Goal: Task Accomplishment & Management: Complete application form

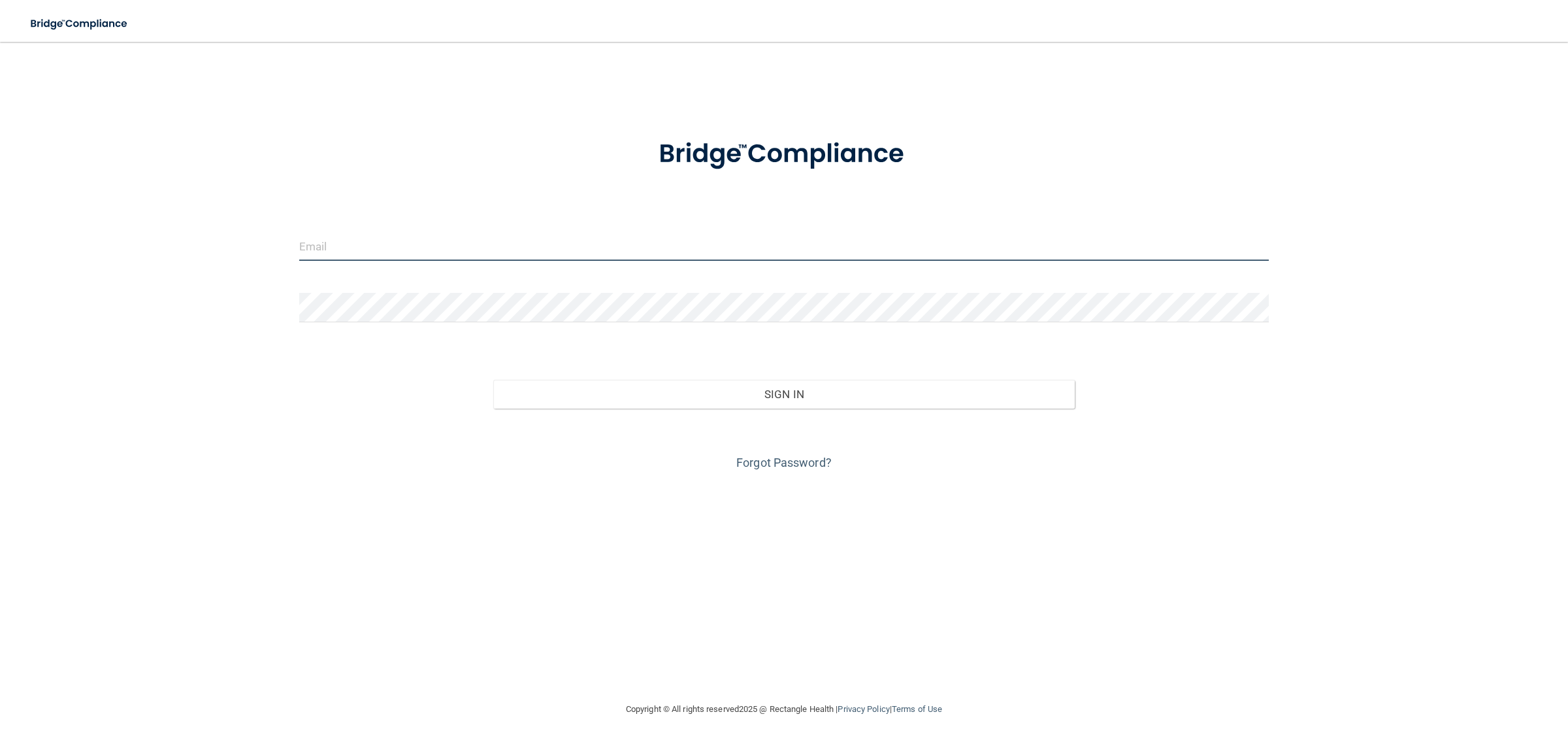
type input "[EMAIL_ADDRESS][DOMAIN_NAME]"
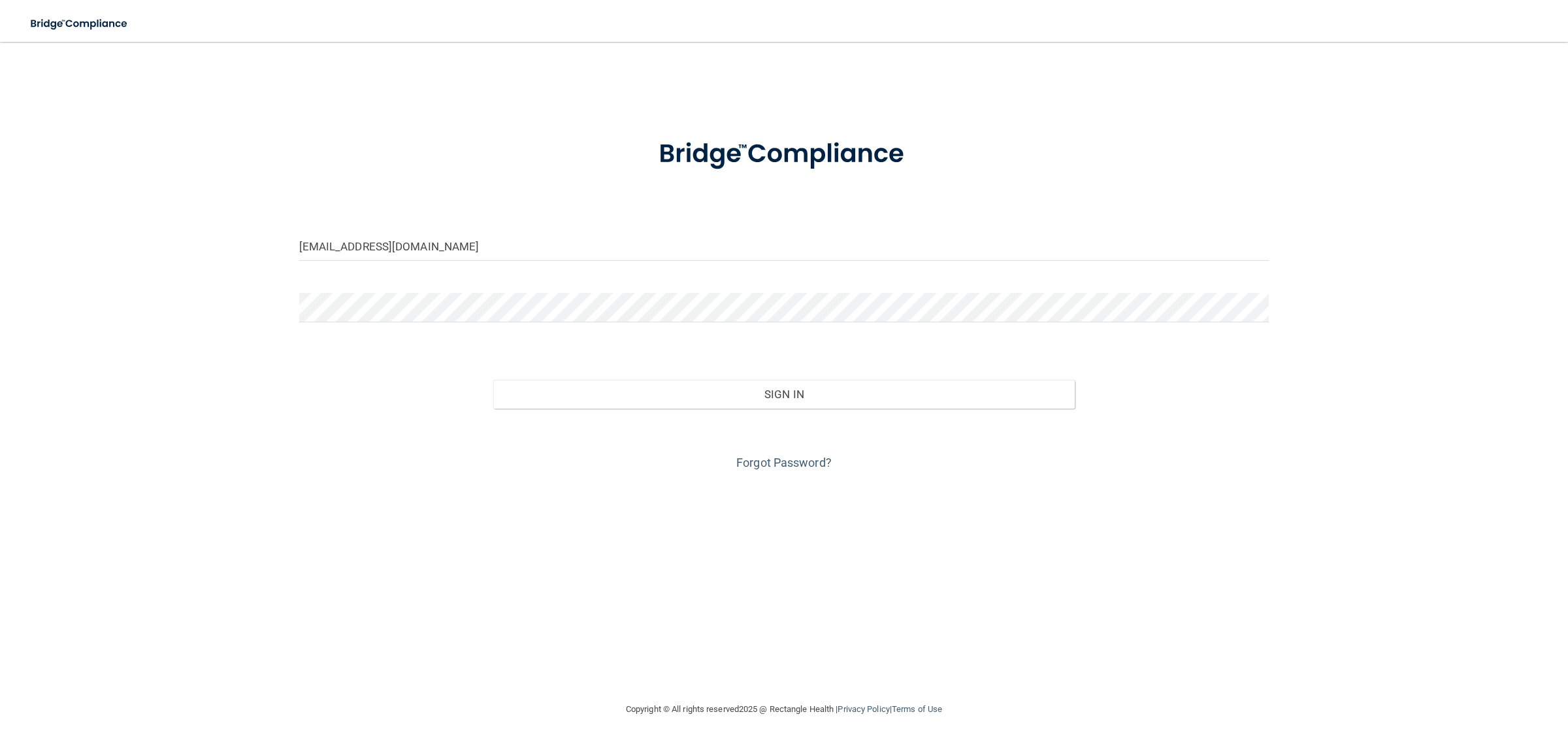
click at [703, 378] on div "Sign In" at bounding box center [784, 381] width 990 height 55
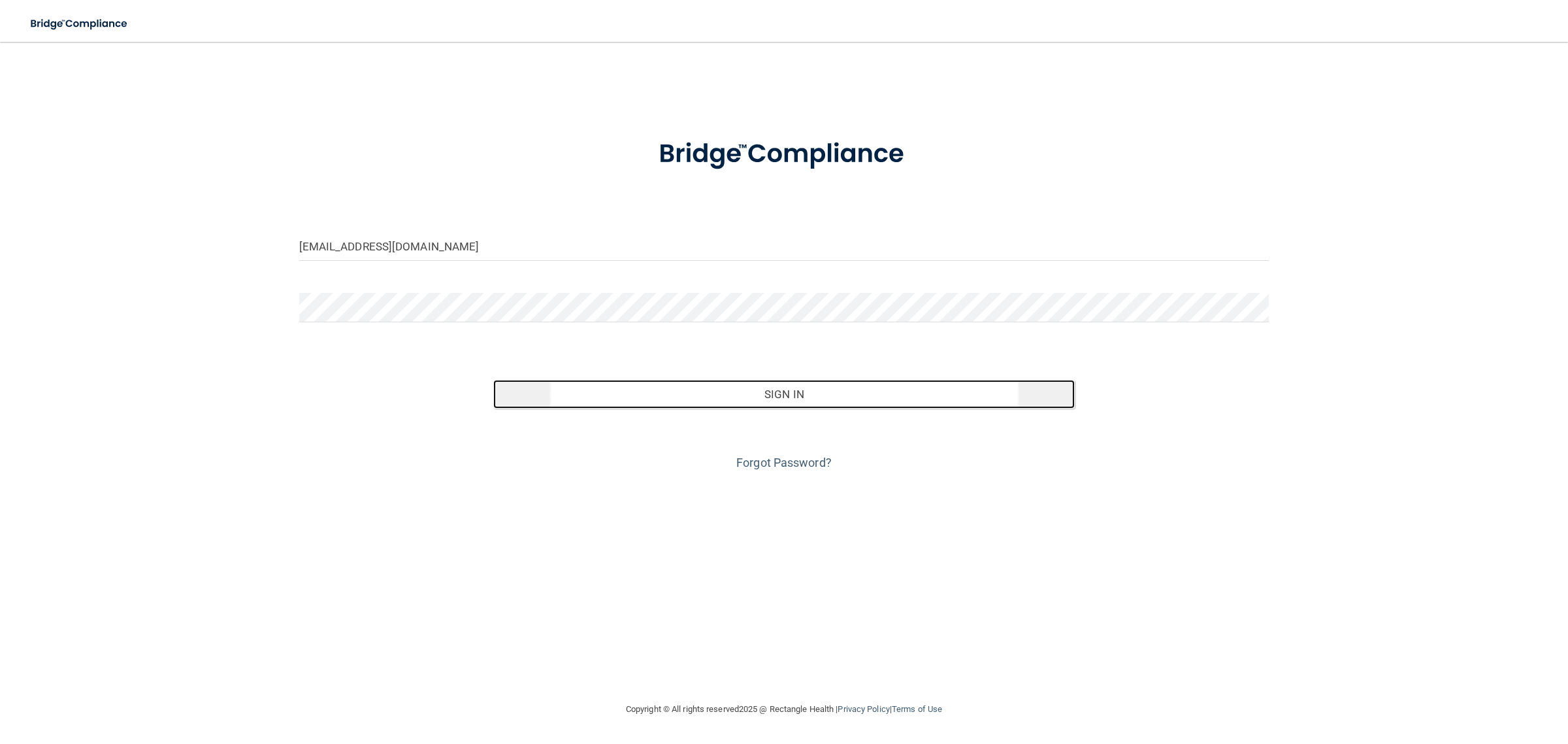
click at [715, 394] on button "Sign In" at bounding box center [784, 394] width 583 height 29
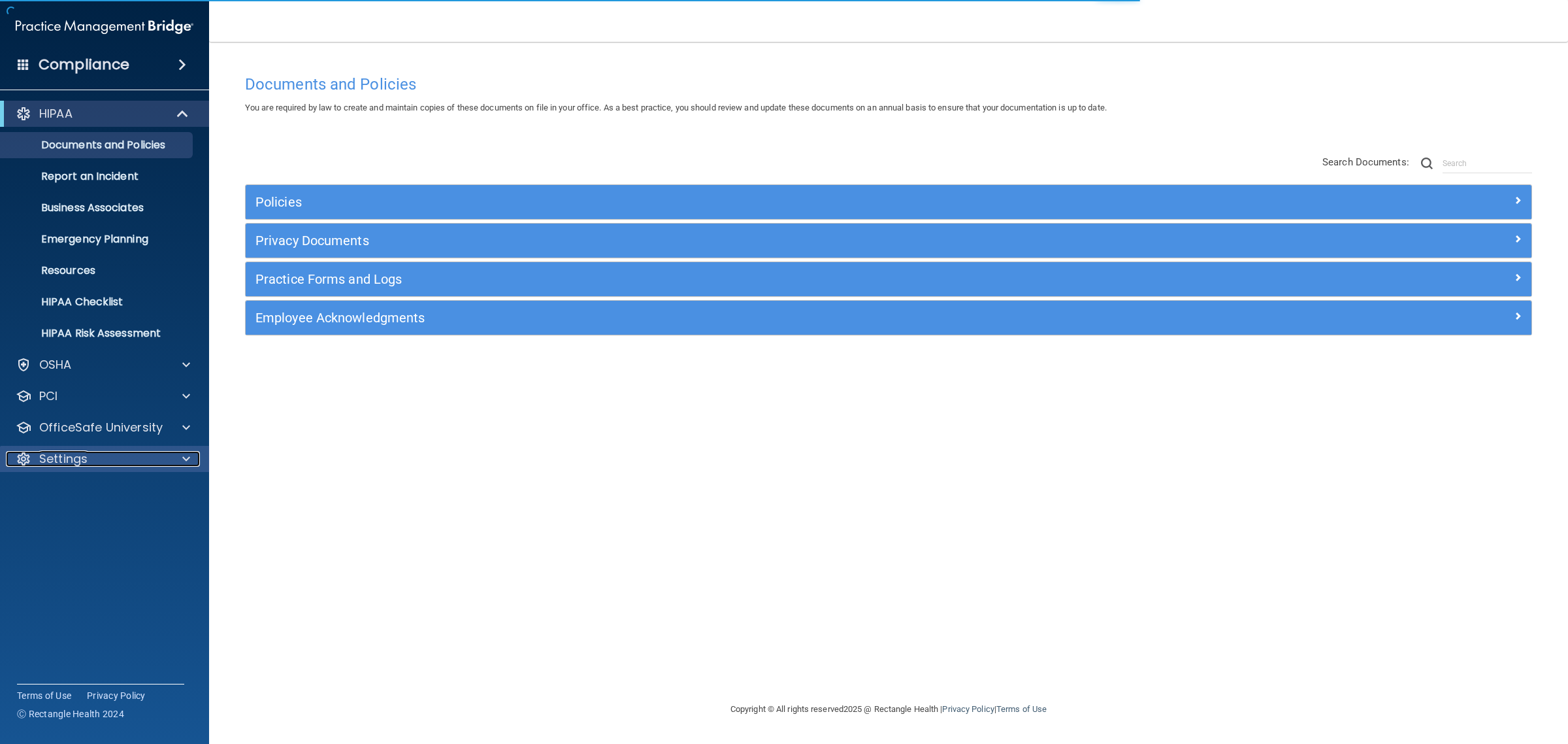
click at [77, 451] on p "Settings" at bounding box center [63, 459] width 48 height 16
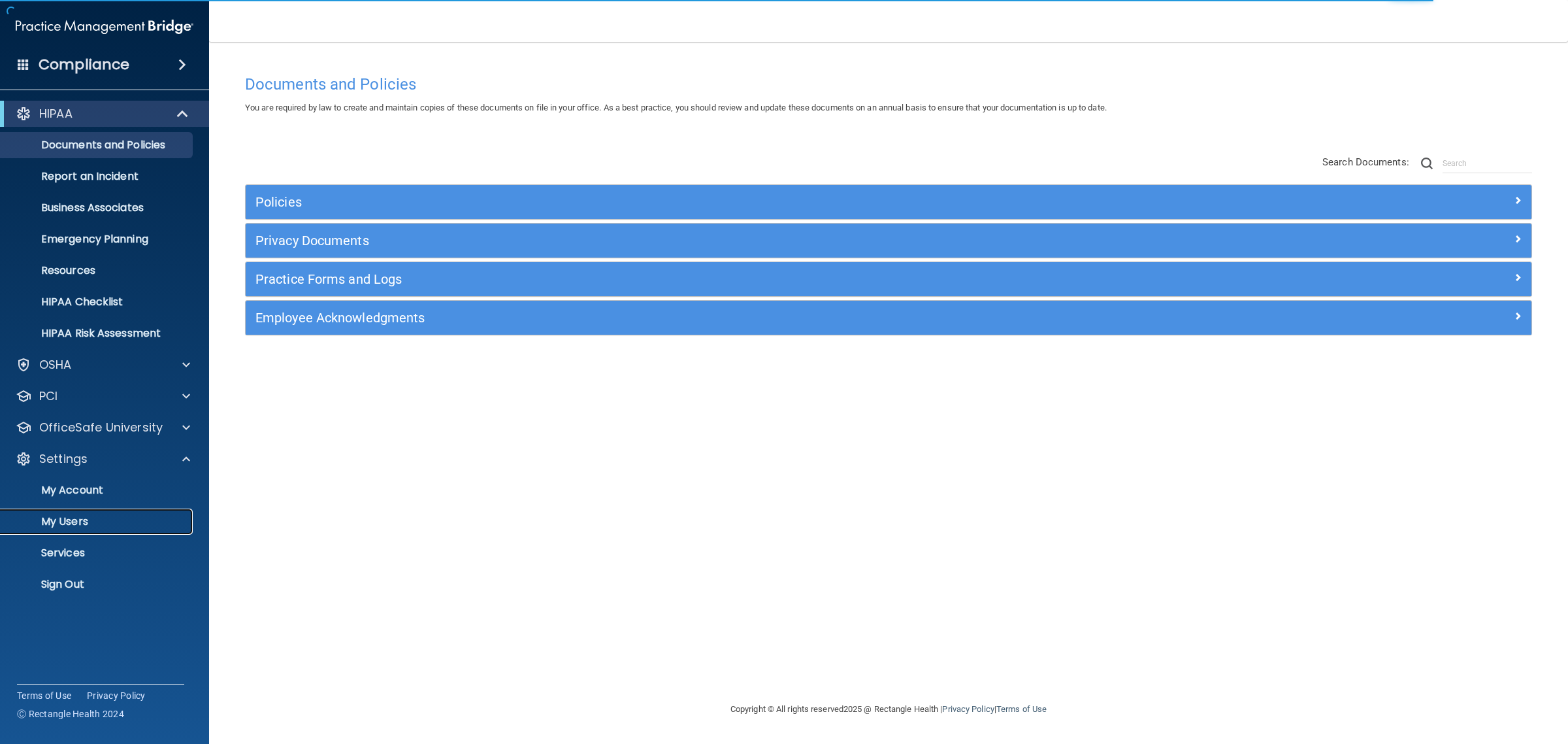
click at [76, 516] on p "My Users" at bounding box center [97, 522] width 179 height 13
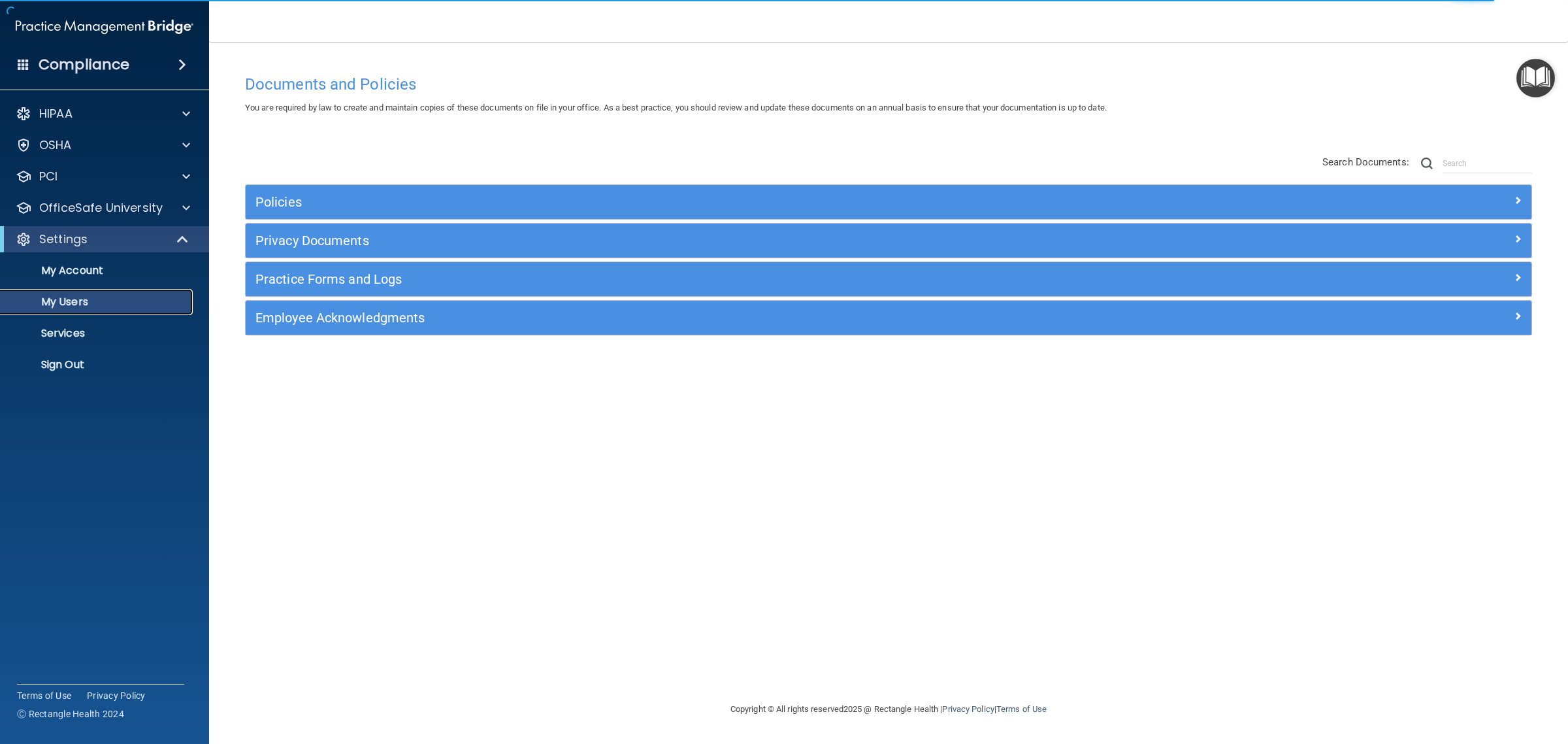
click at [79, 297] on p "My Users" at bounding box center [97, 302] width 179 height 13
select select "20"
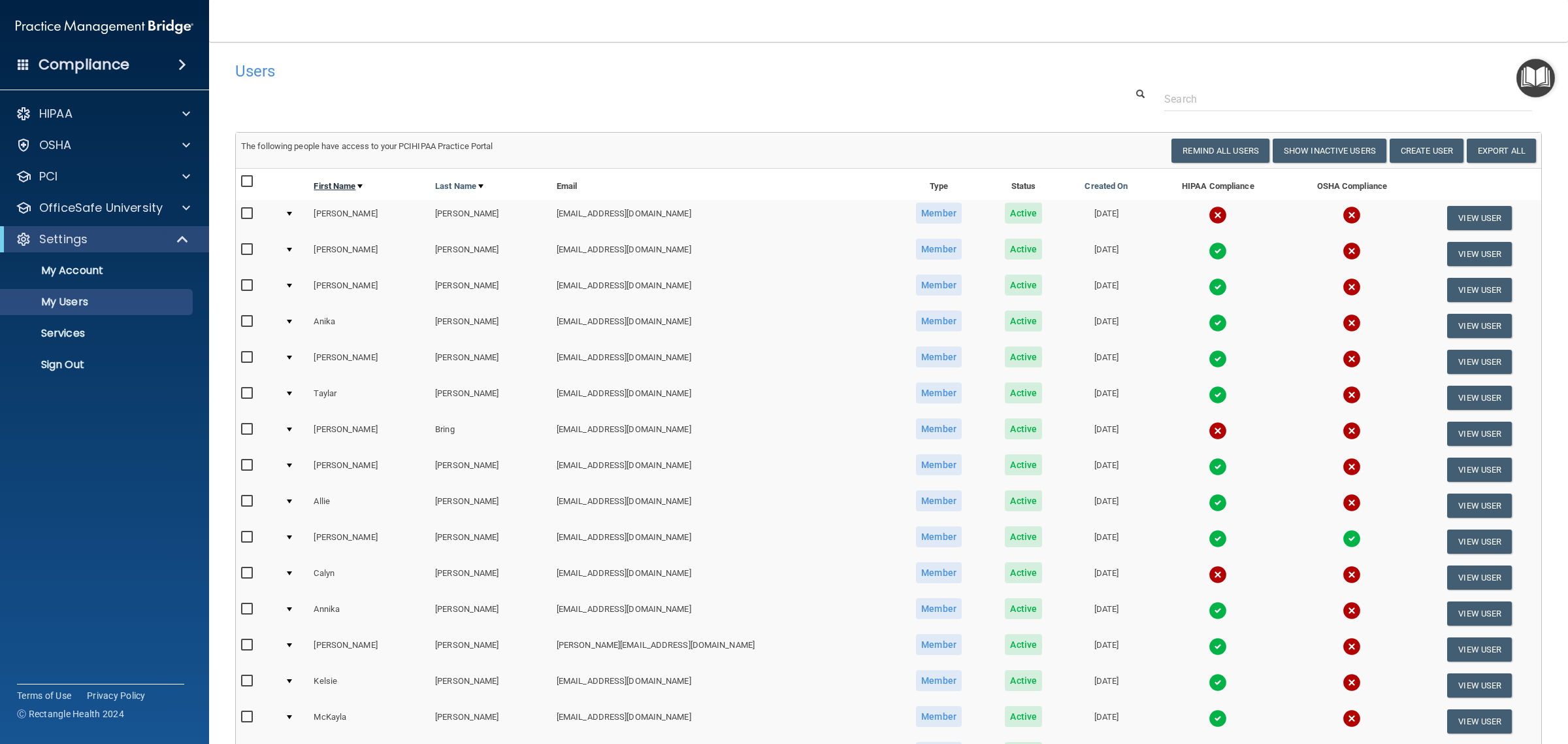
click at [359, 185] on link "First Name" at bounding box center [338, 186] width 49 height 16
select select "20"
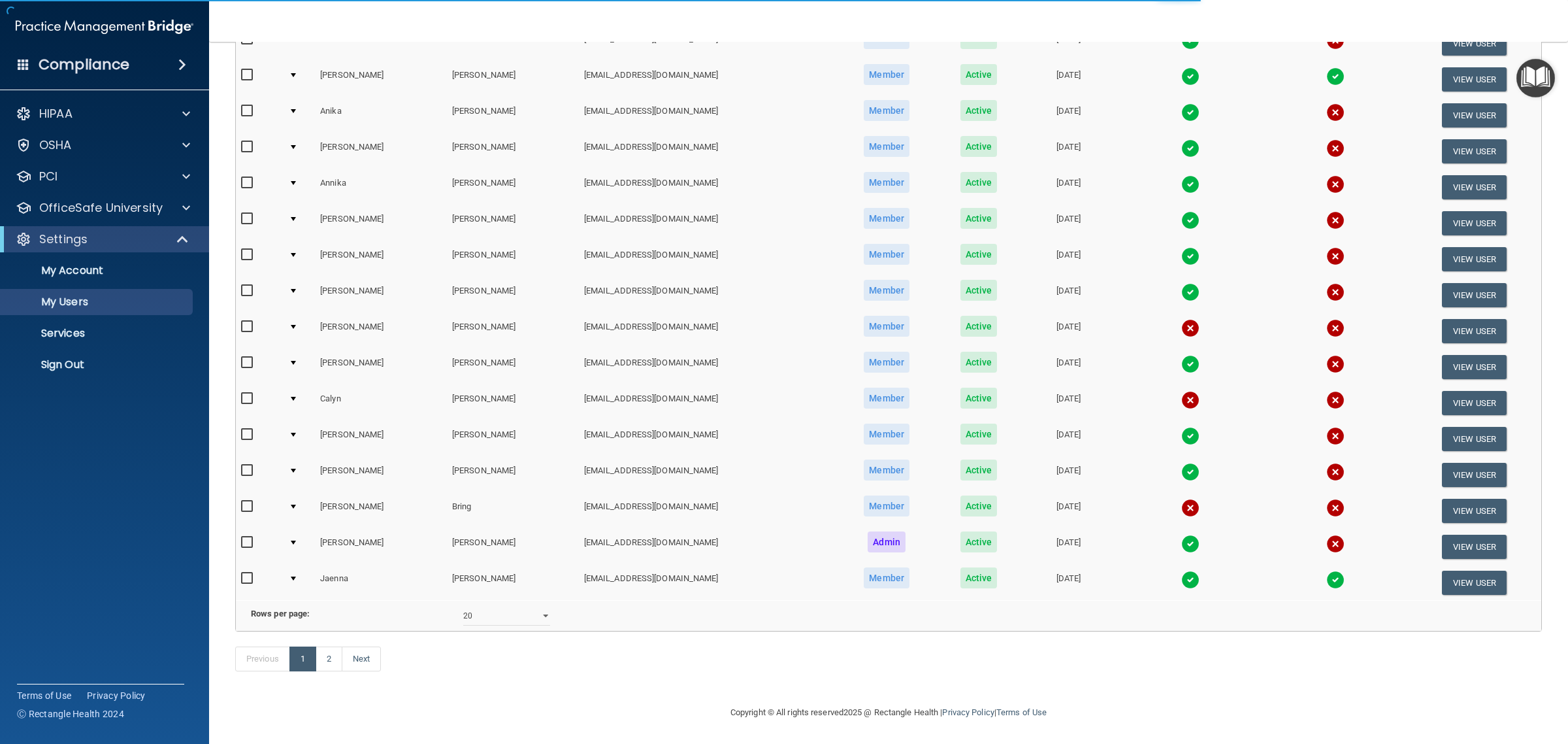
scroll to position [336, 0]
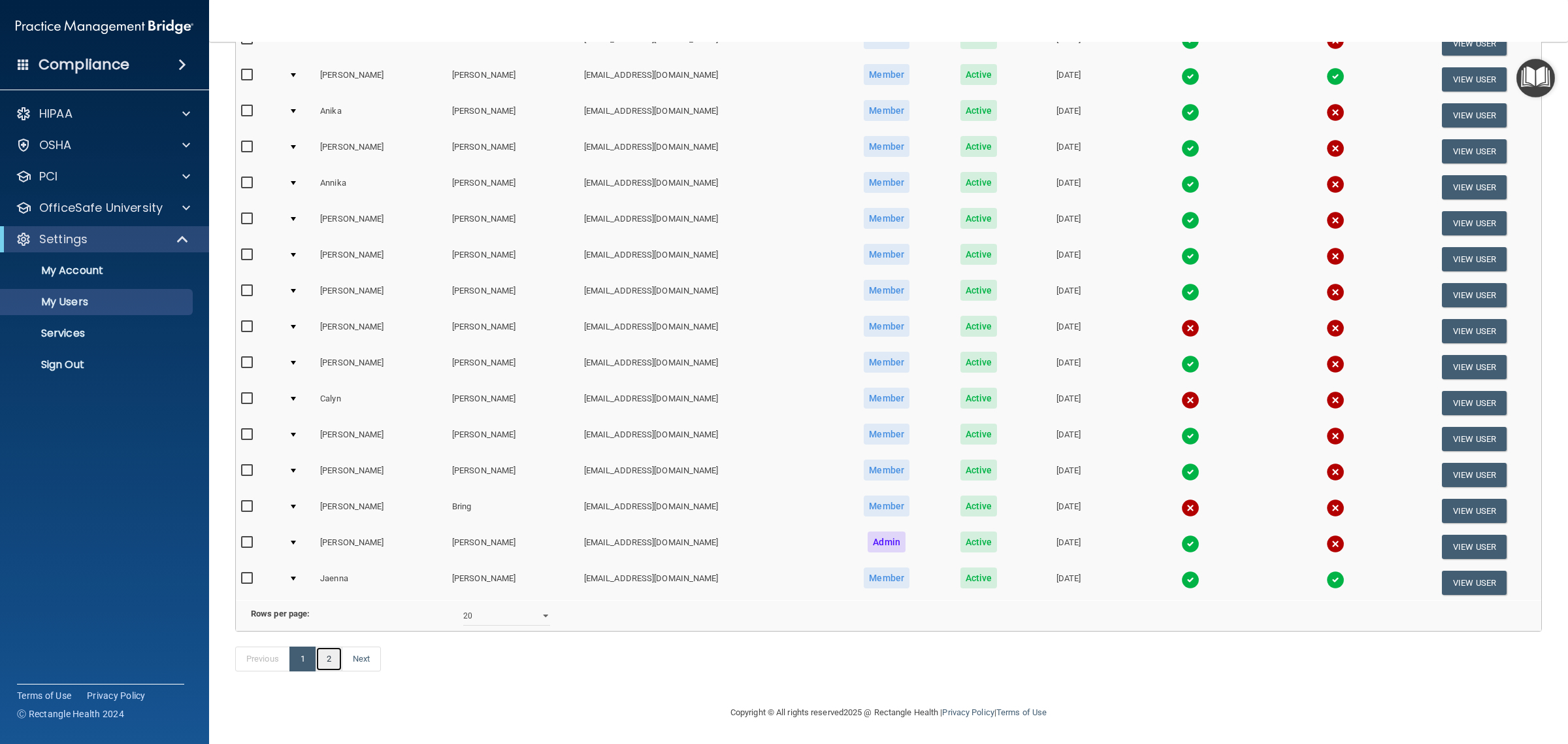
click at [338, 664] on link "2" at bounding box center [329, 659] width 27 height 25
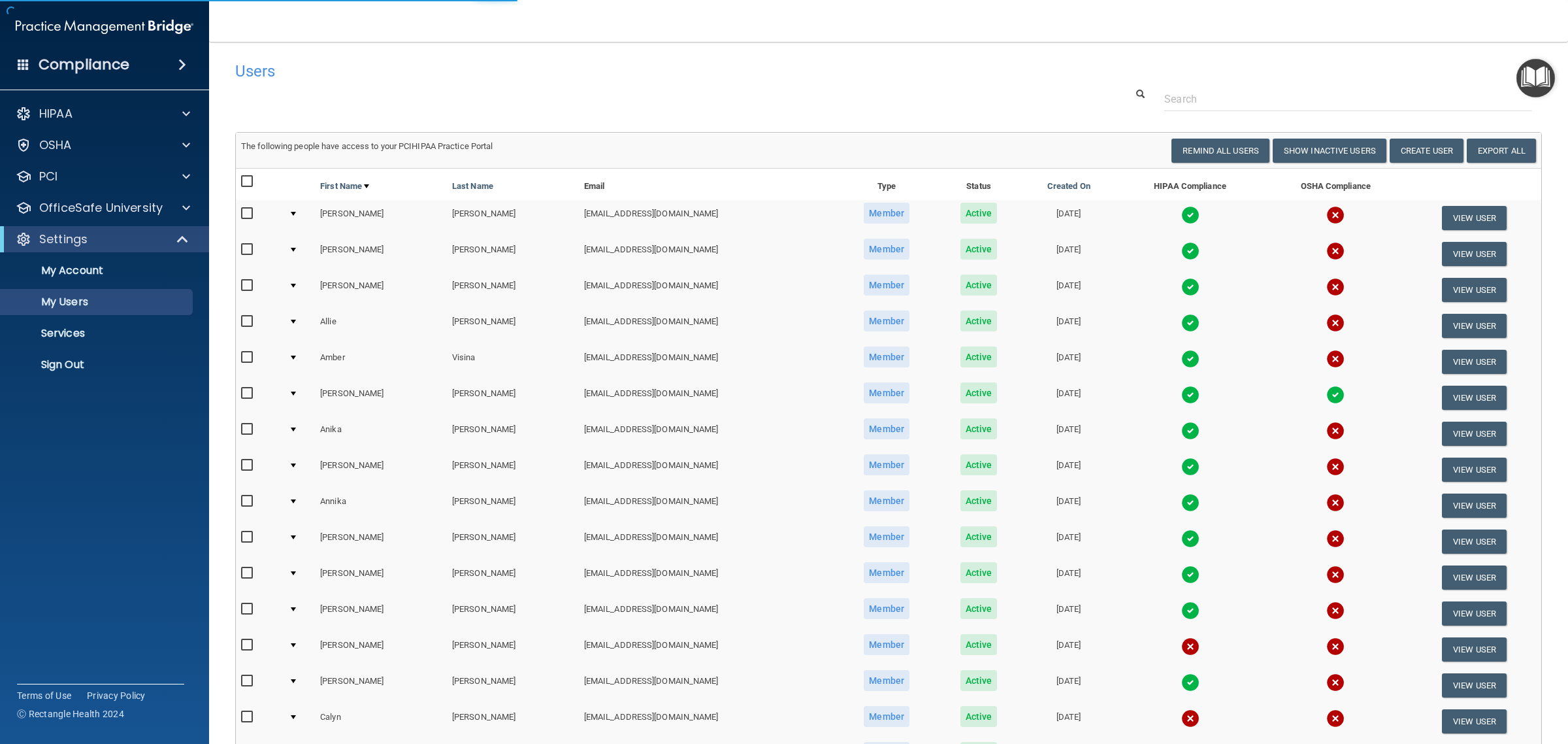
select select "20"
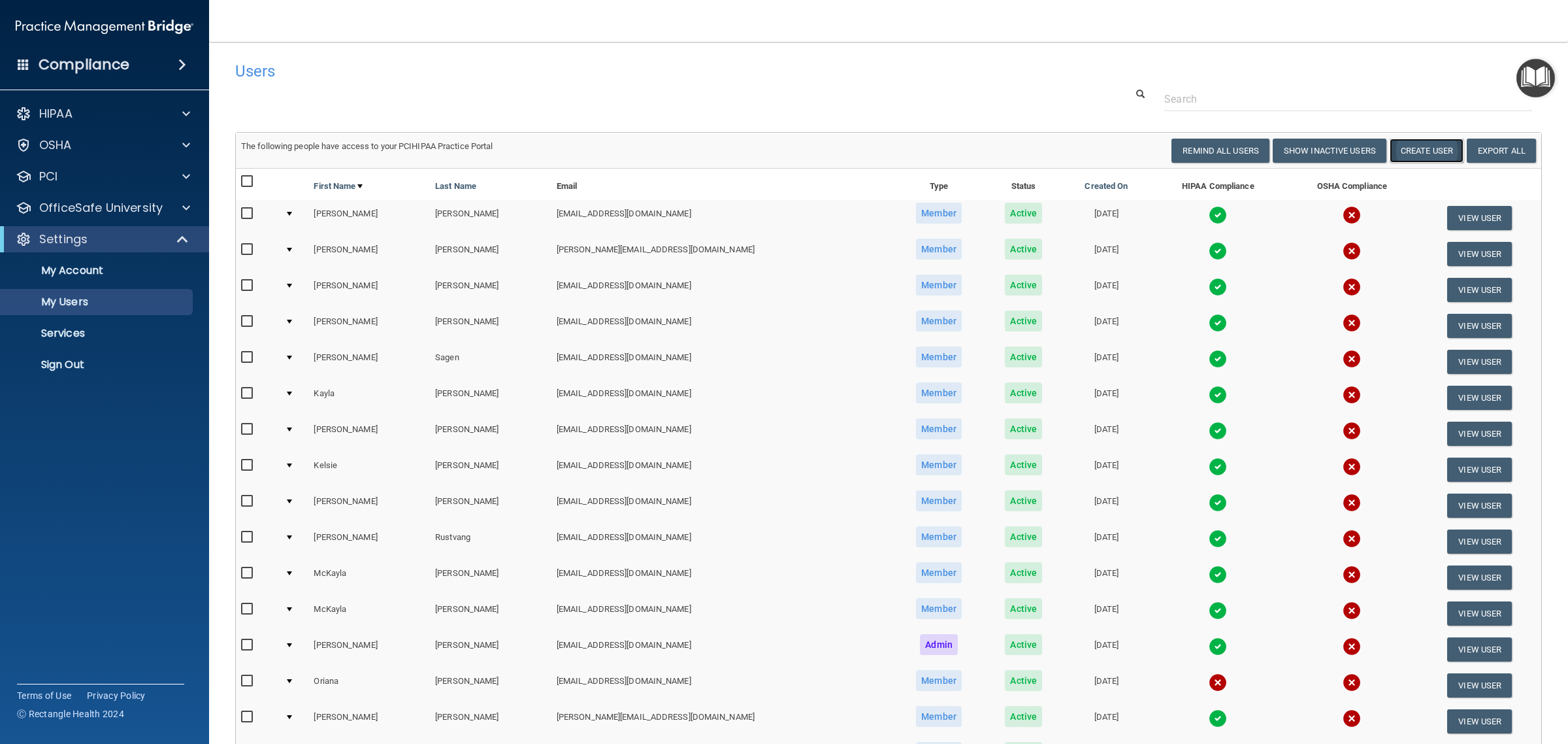
click at [1409, 147] on button "Create User" at bounding box center [1427, 151] width 74 height 24
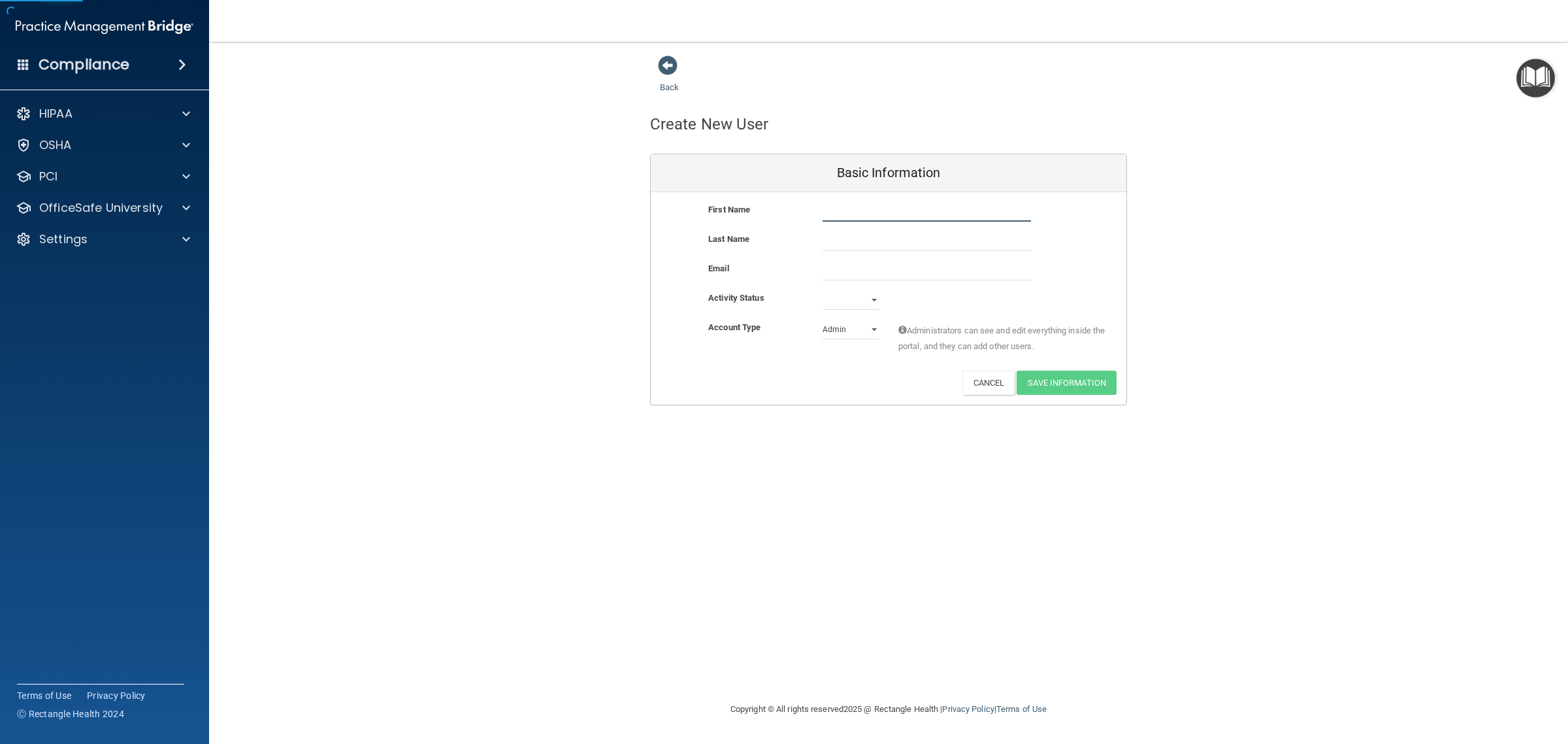
click at [881, 203] on input "text" at bounding box center [926, 211] width 208 height 19
type input "Greyson"
type input "[PERSON_NAME]"
click at [857, 268] on input "email" at bounding box center [926, 270] width 208 height 19
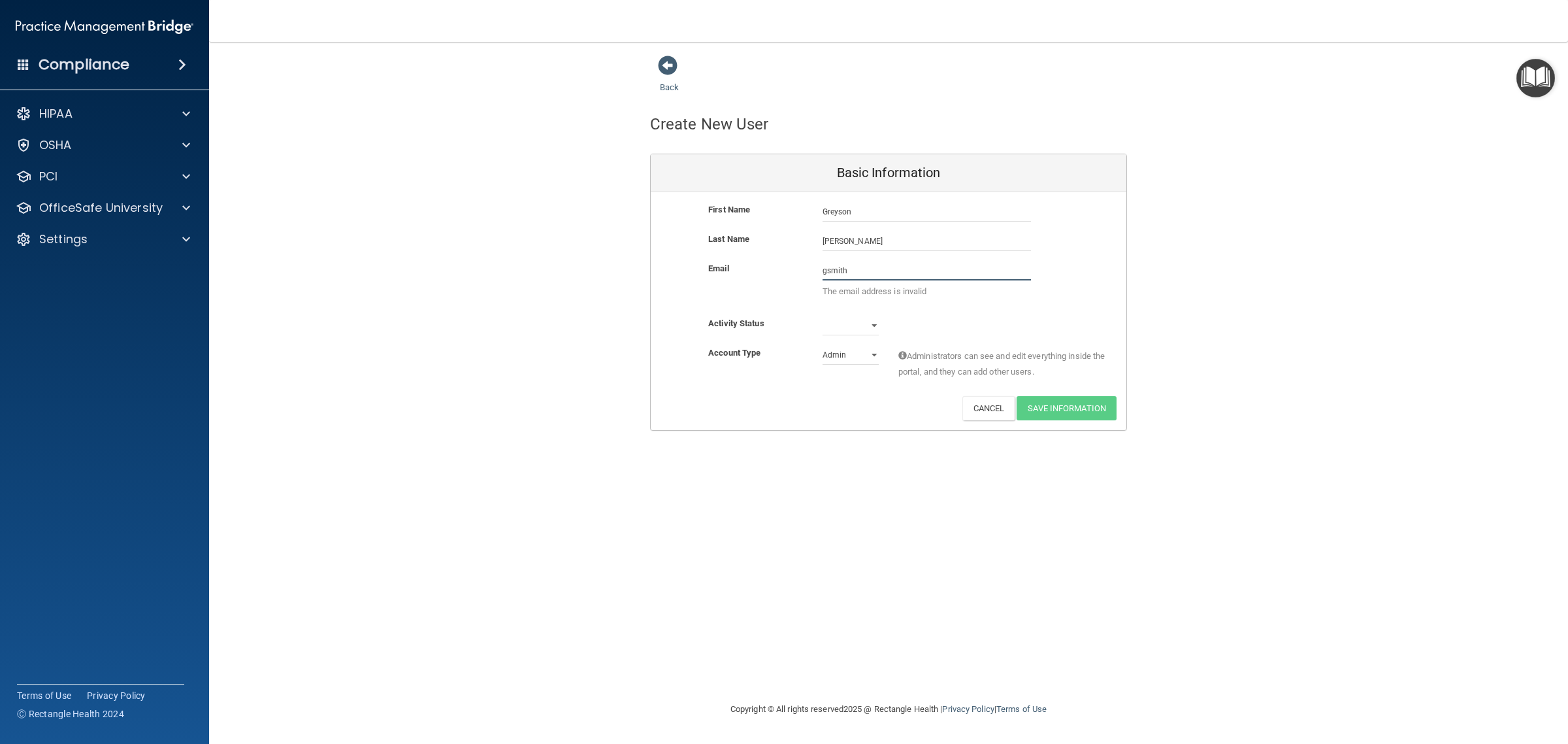
type input "[EMAIL_ADDRESS][DOMAIN_NAME]"
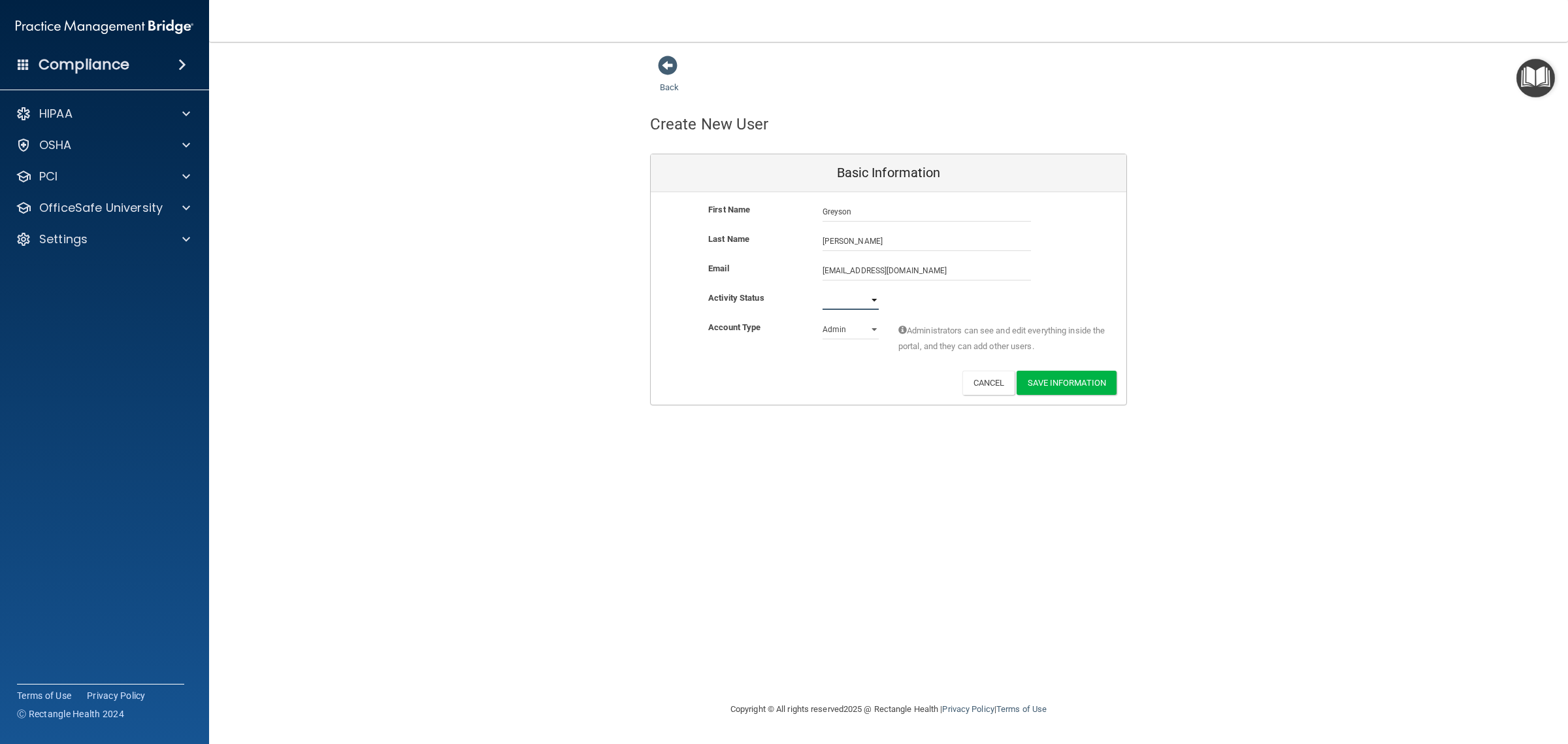
click at [871, 308] on select "Active Inactive" at bounding box center [850, 299] width 56 height 19
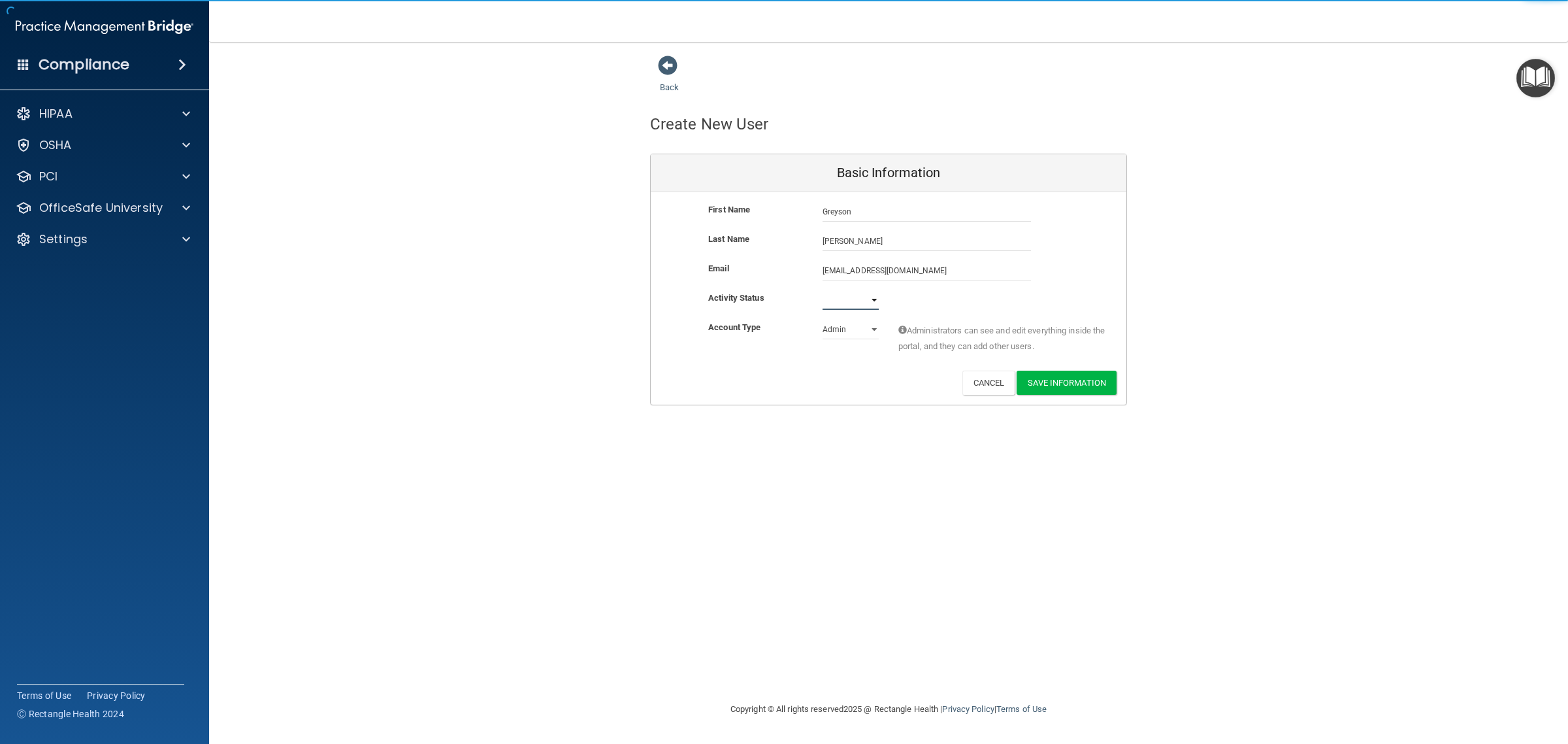
select select "active"
click at [822, 290] on select "Active Inactive" at bounding box center [850, 299] width 56 height 19
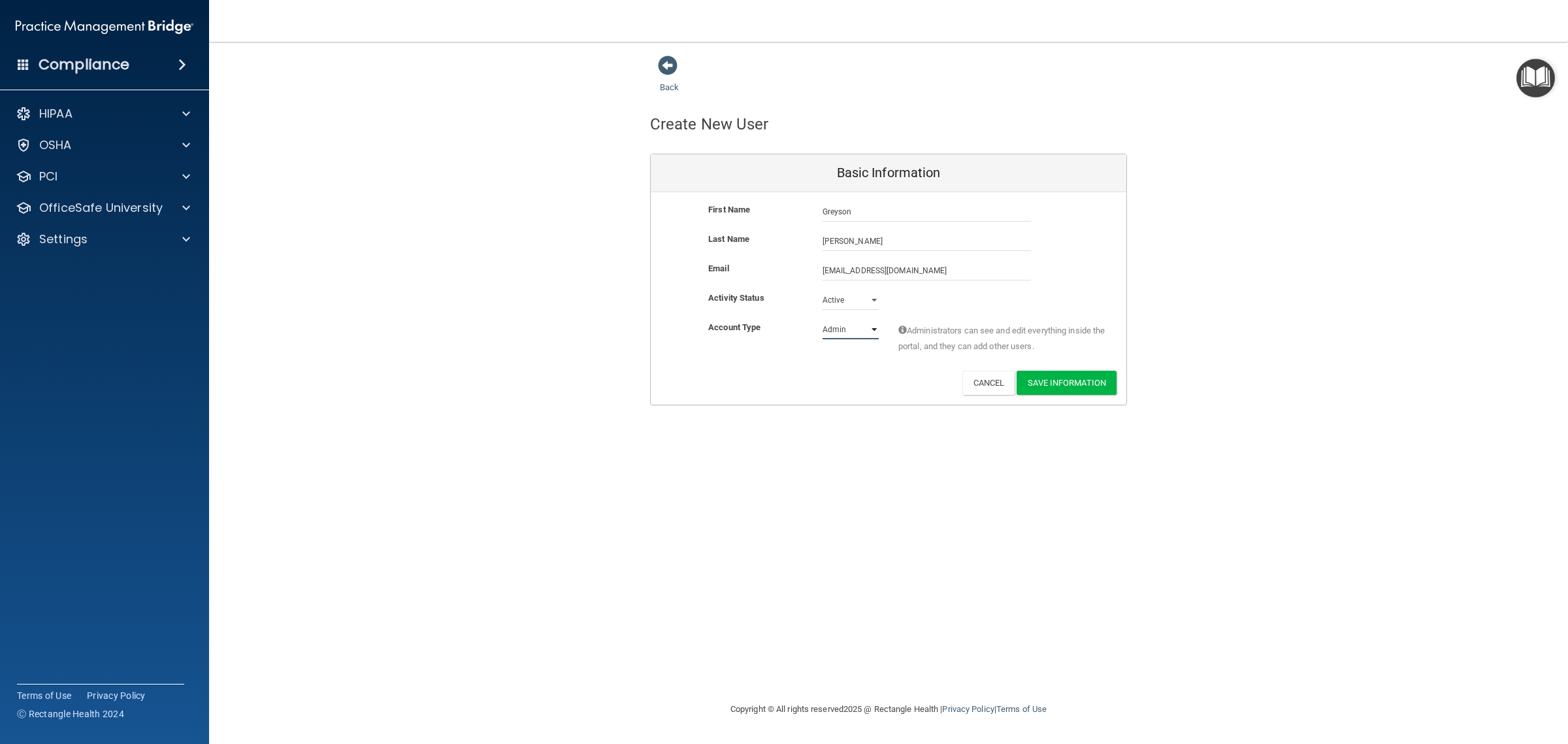
click at [859, 332] on select "Admin Member" at bounding box center [850, 329] width 56 height 19
select select "practice_member"
click at [822, 320] on select "Admin Member" at bounding box center [850, 329] width 56 height 19
click at [1091, 385] on button "Save Information" at bounding box center [1067, 383] width 100 height 24
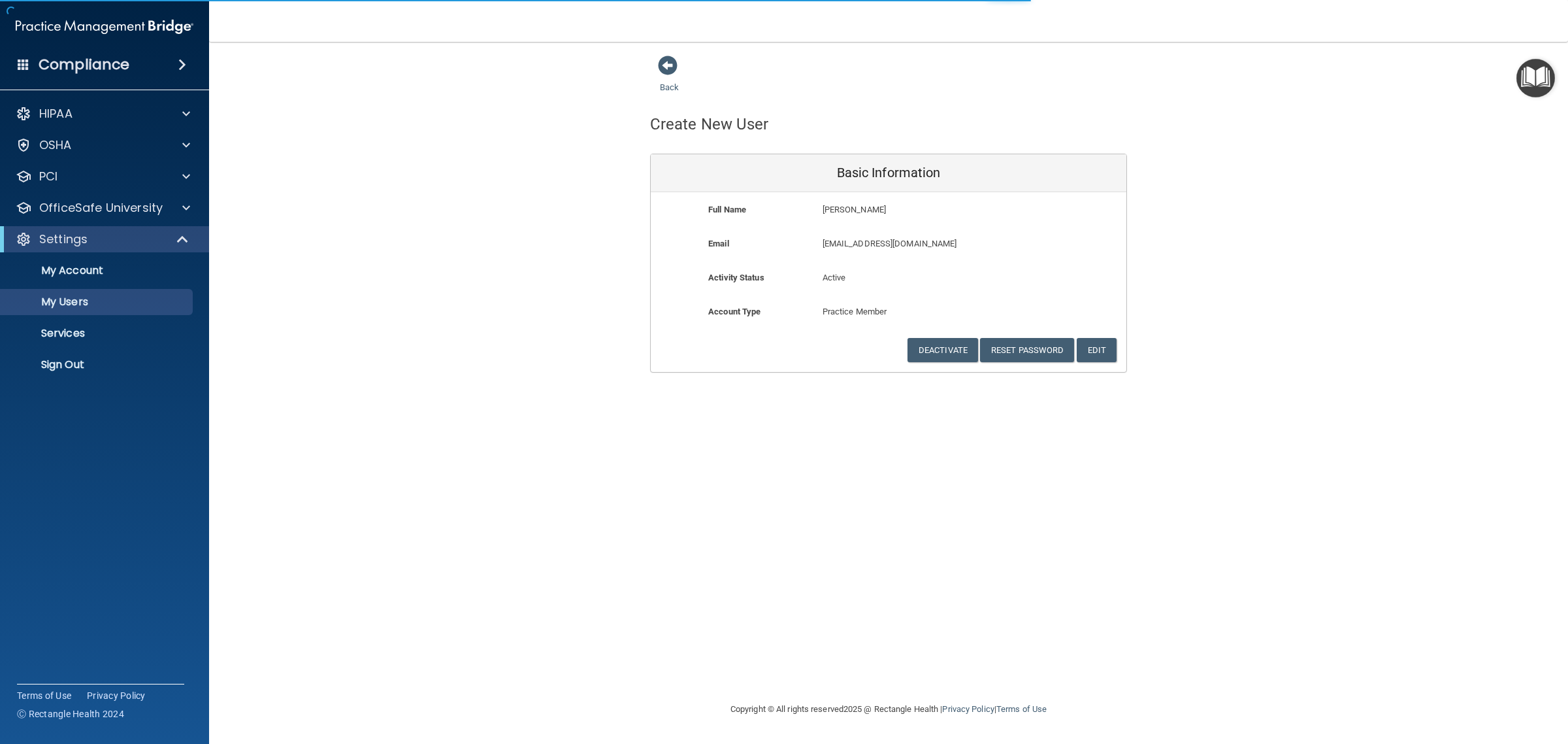
select select "20"
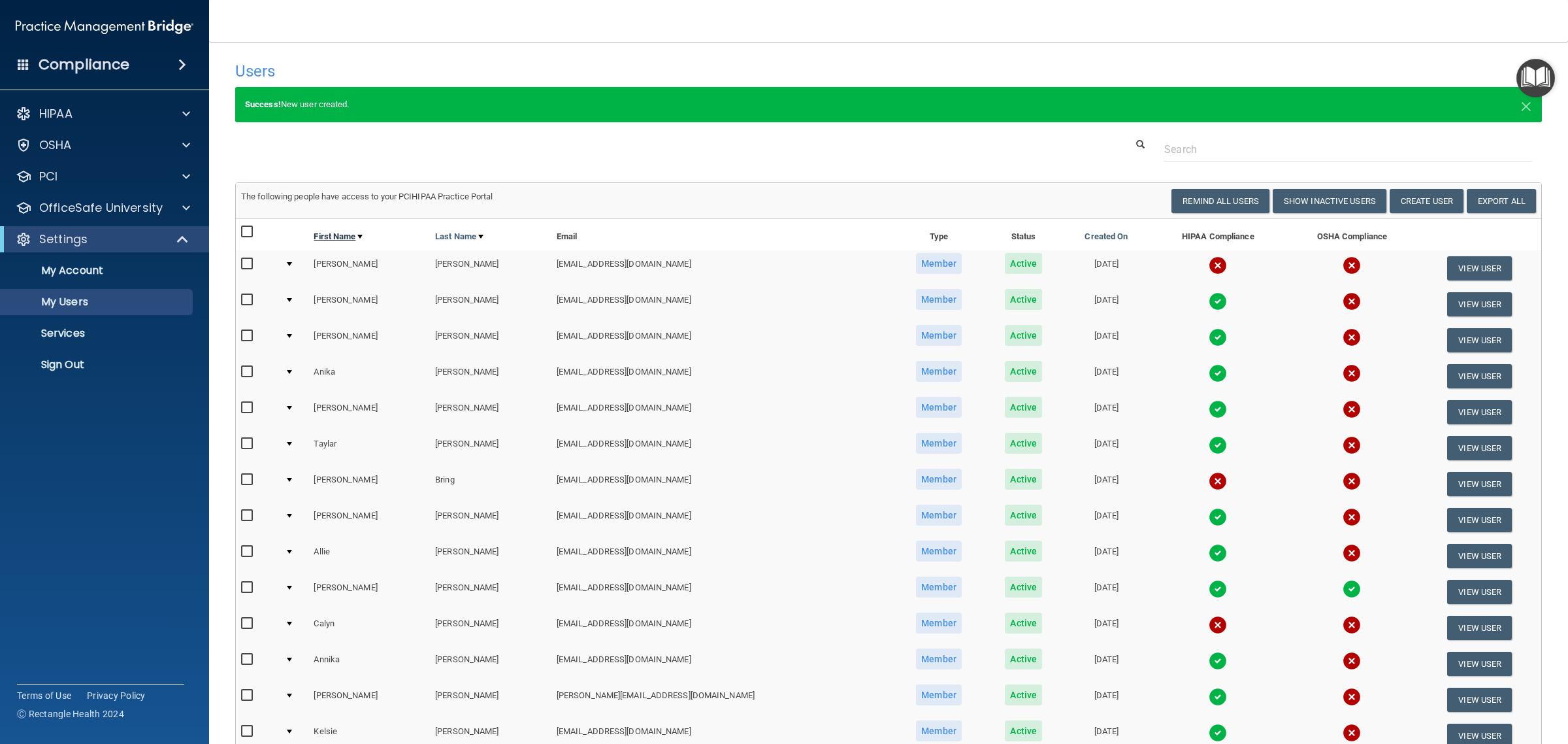
click at [341, 236] on link "First Name" at bounding box center [338, 236] width 49 height 16
select select "20"
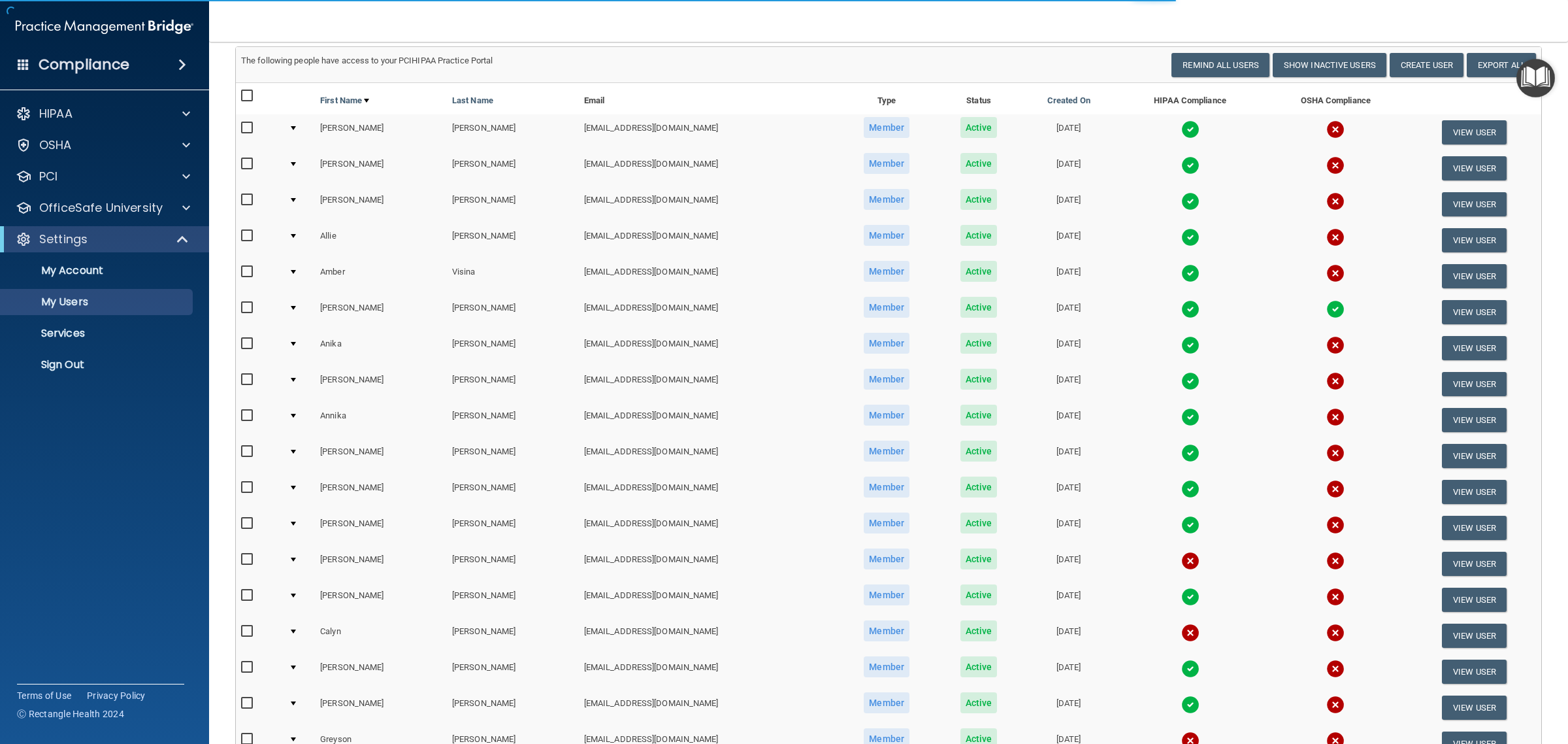
scroll to position [327, 0]
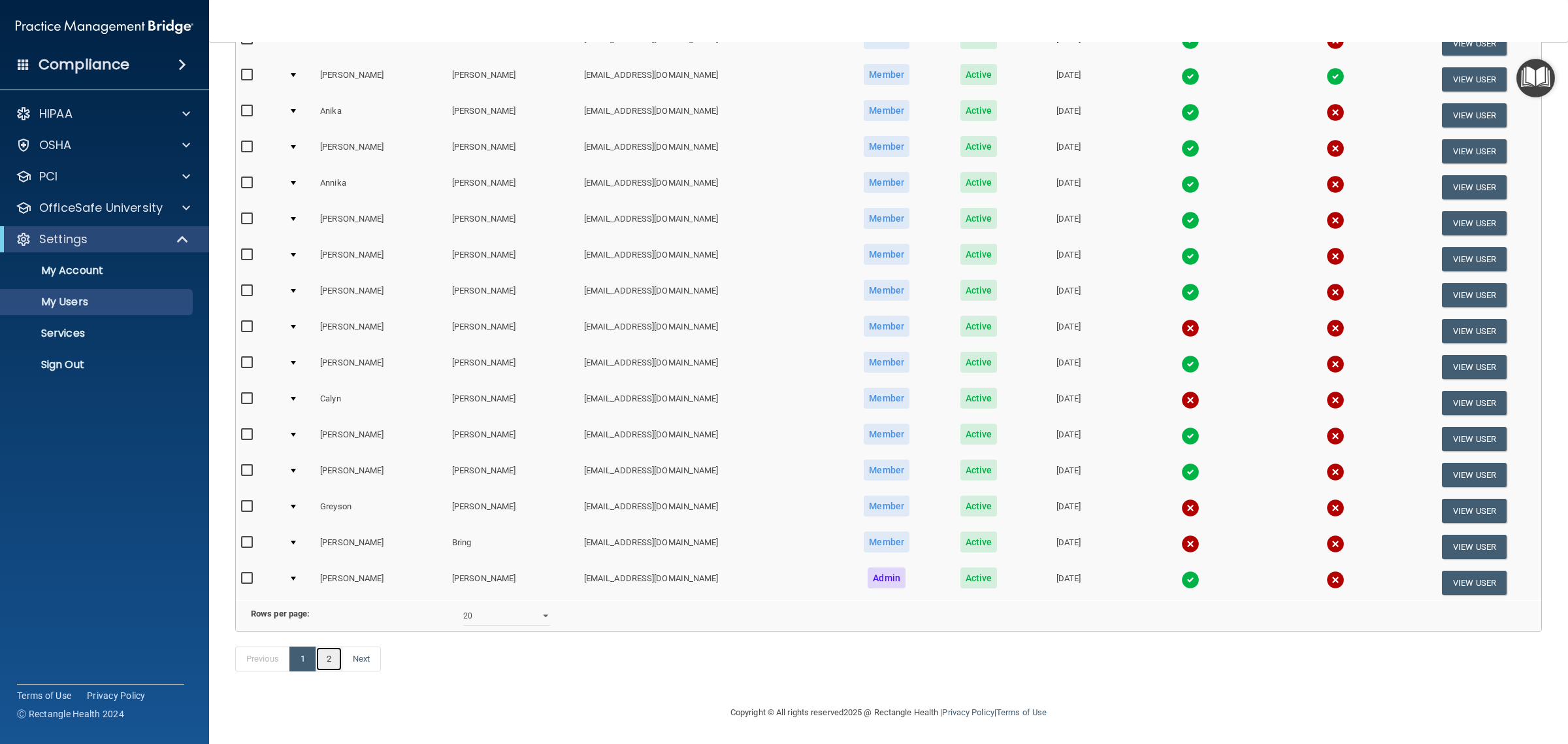
click at [325, 672] on link "2" at bounding box center [329, 659] width 27 height 25
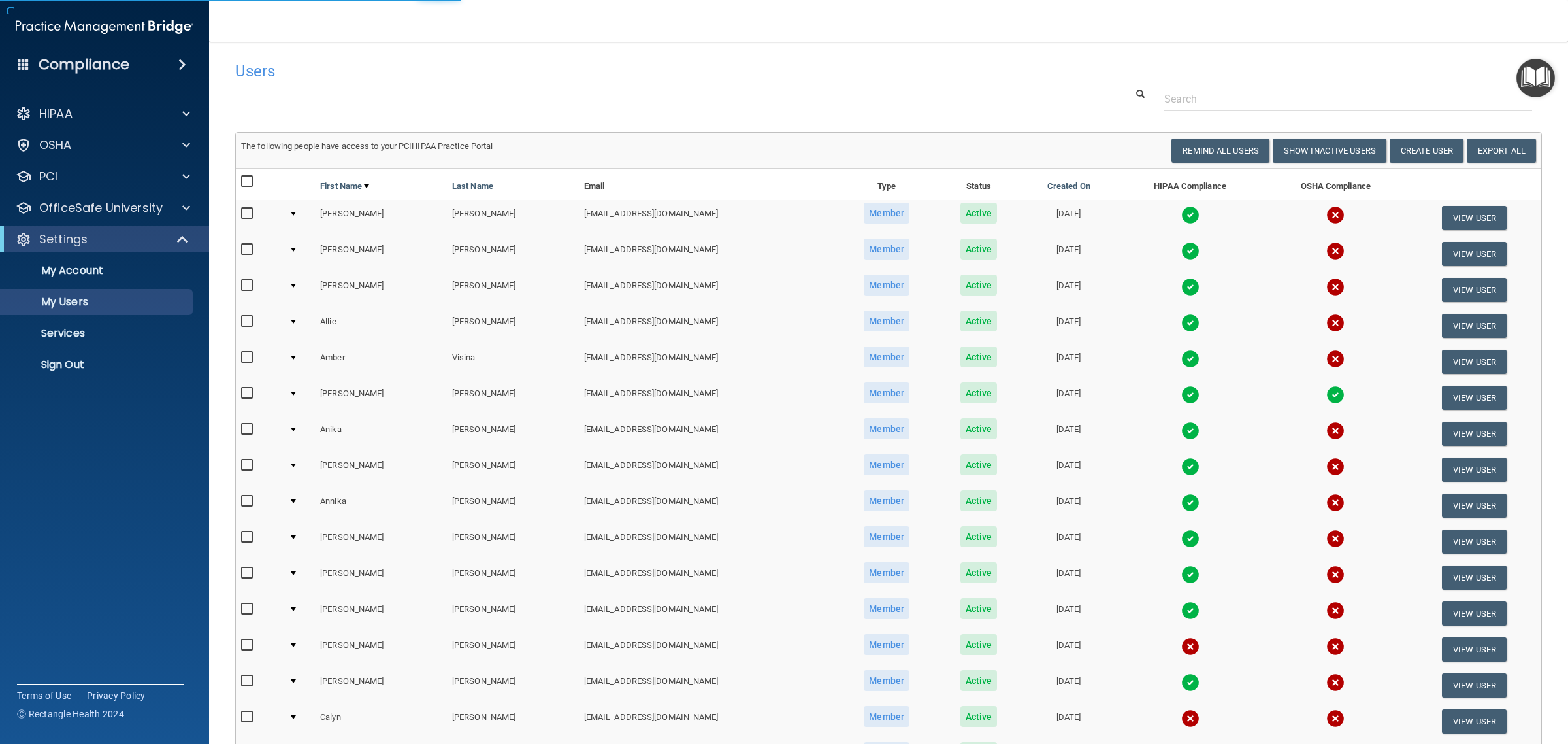
select select "20"
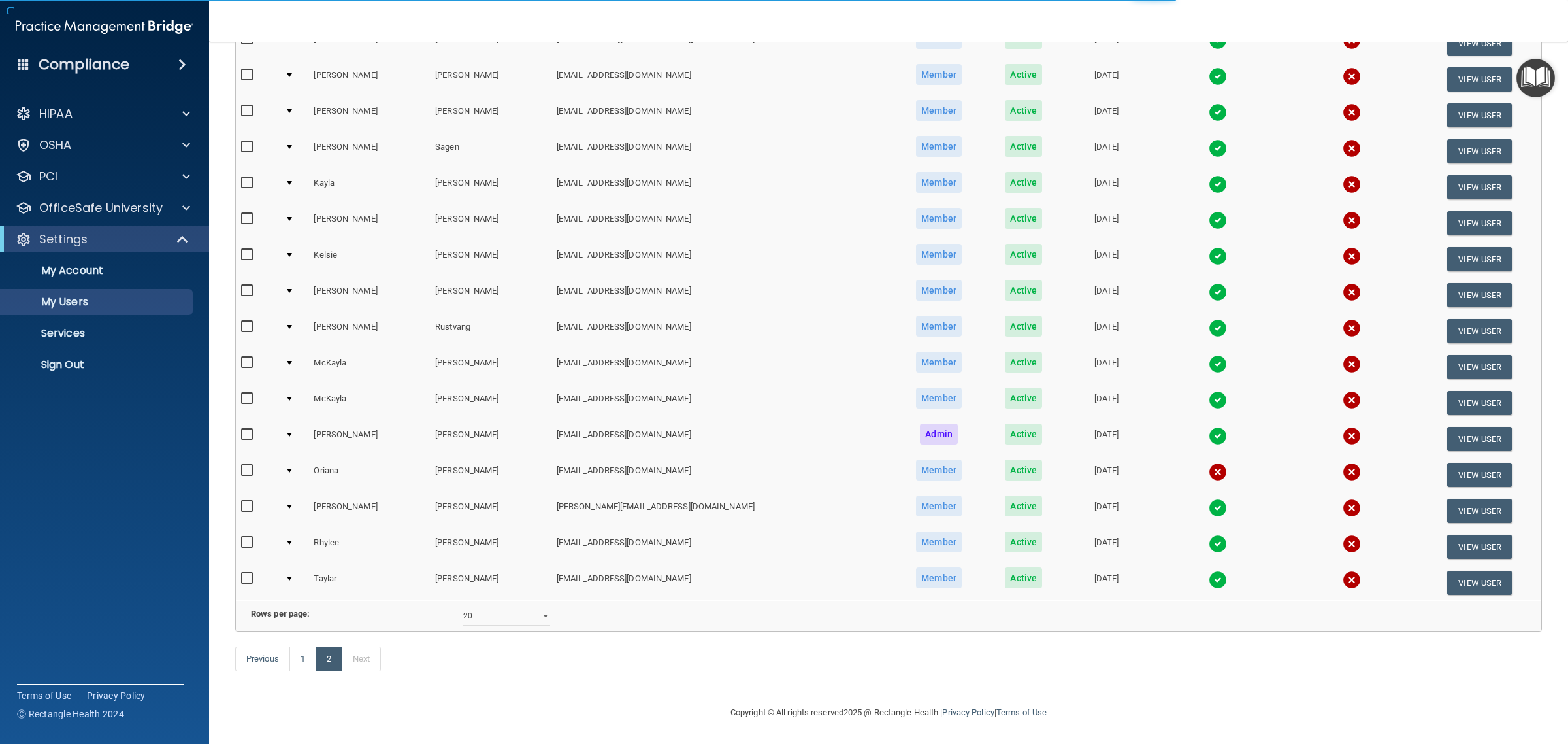
scroll to position [265, 0]
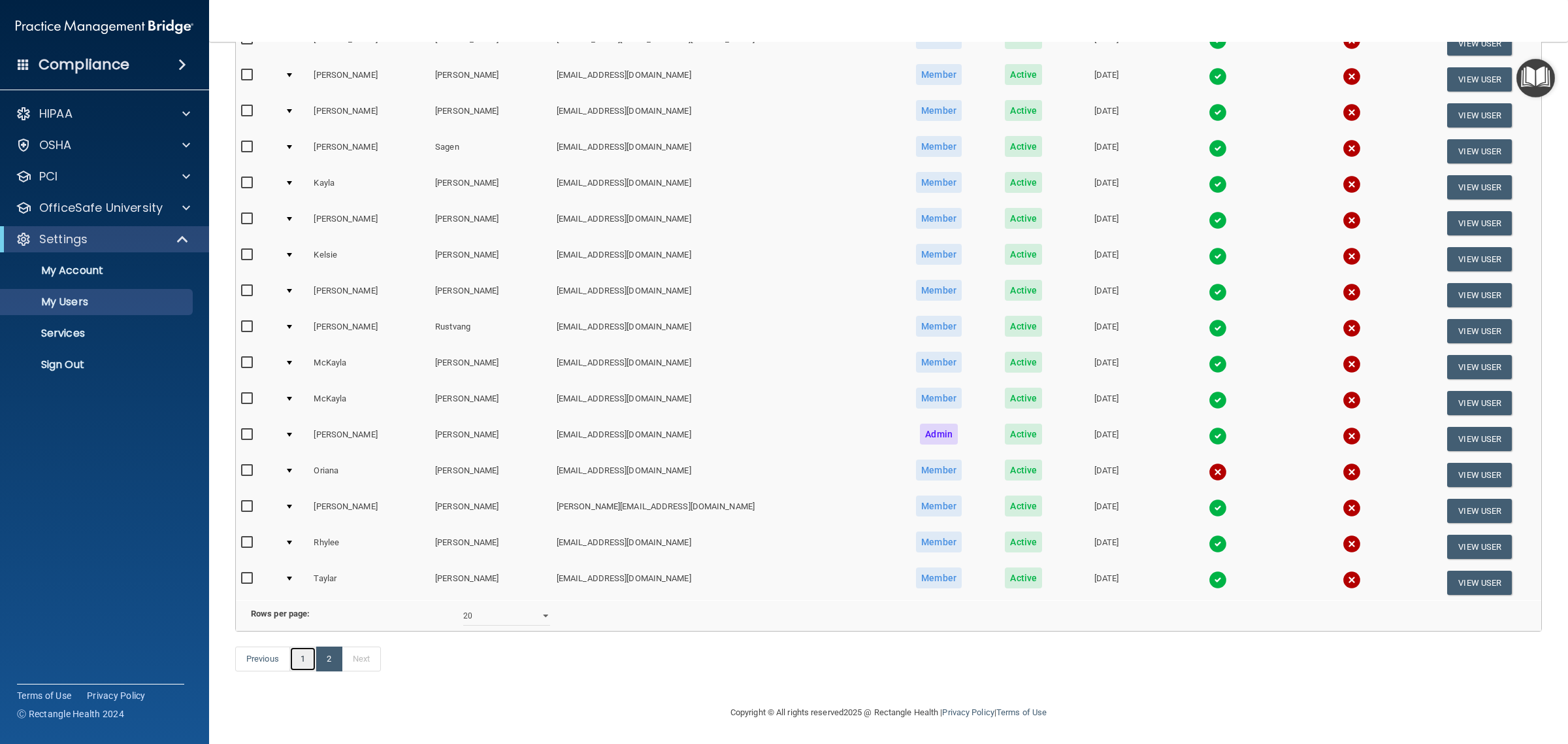
click at [309, 658] on link "1" at bounding box center [303, 659] width 27 height 25
select select "20"
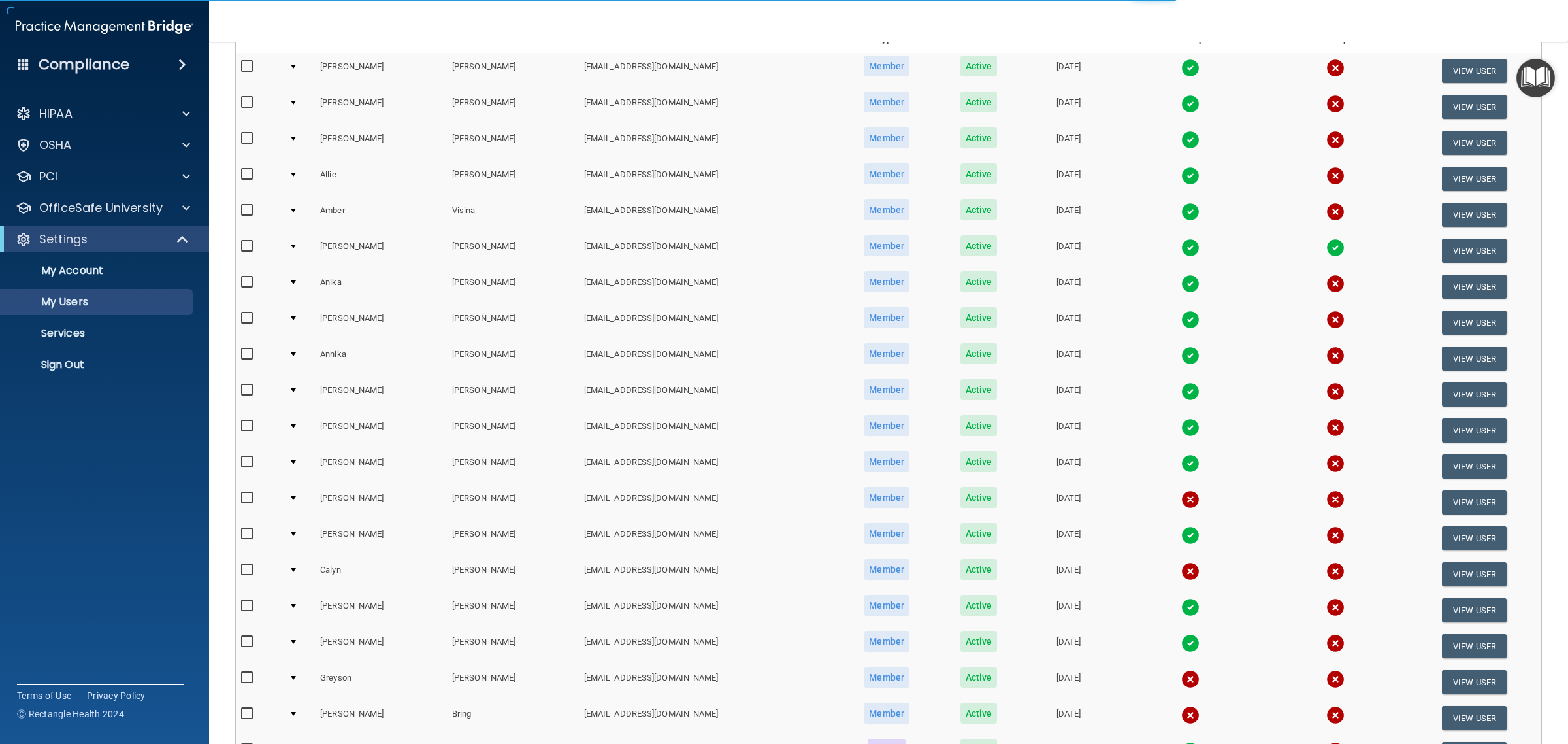
scroll to position [336, 0]
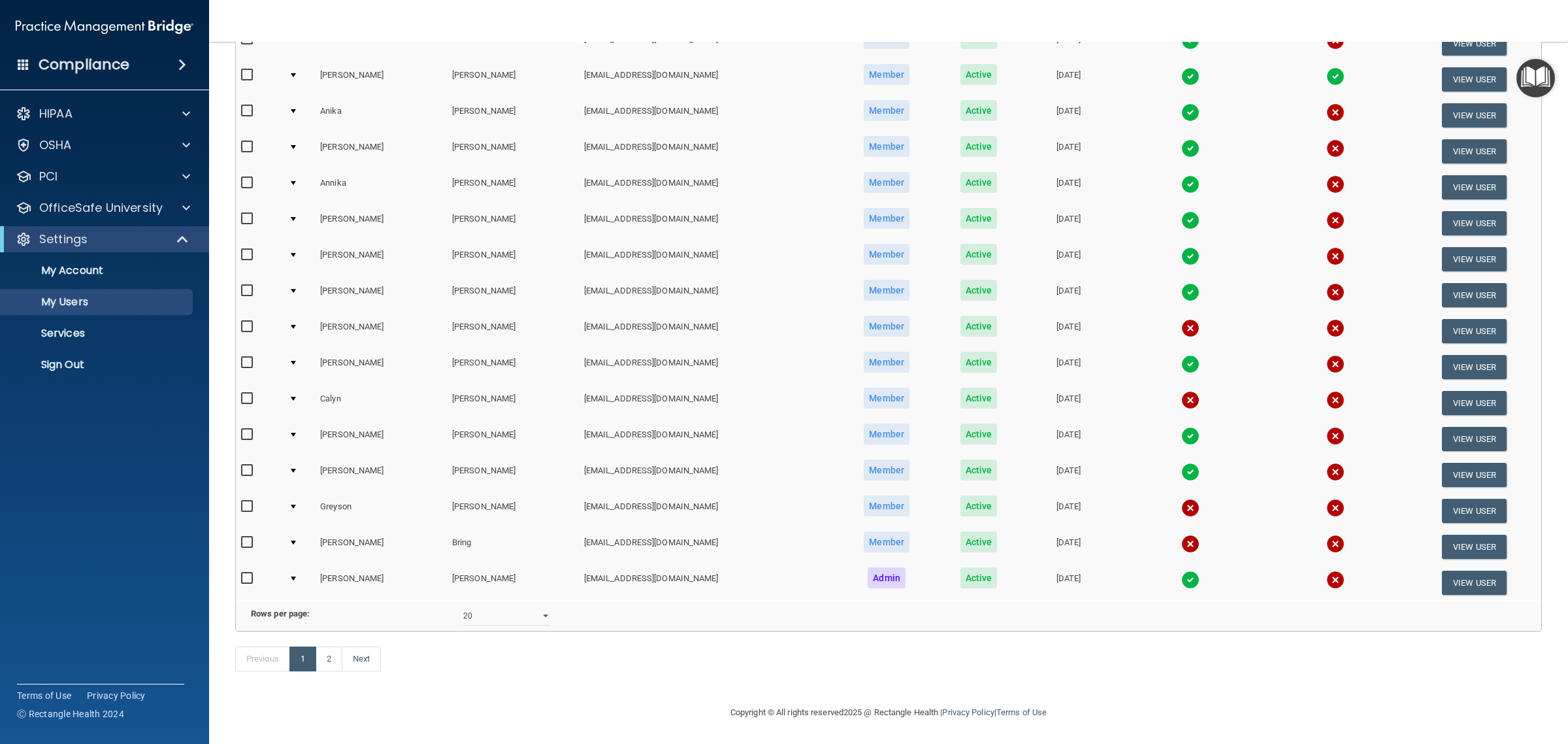
click at [244, 501] on input "checkbox" at bounding box center [248, 506] width 15 height 10
checkbox input "true"
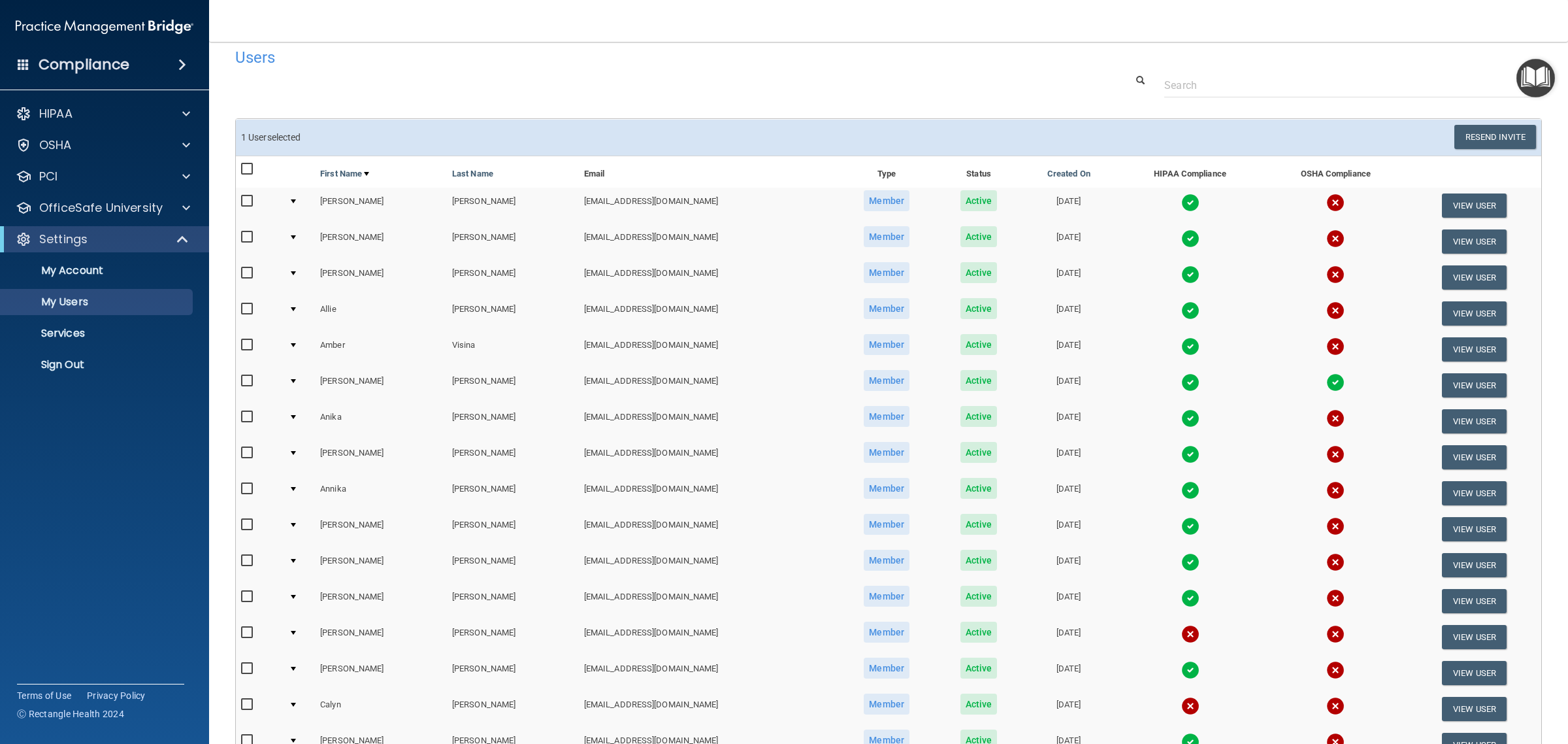
scroll to position [0, 0]
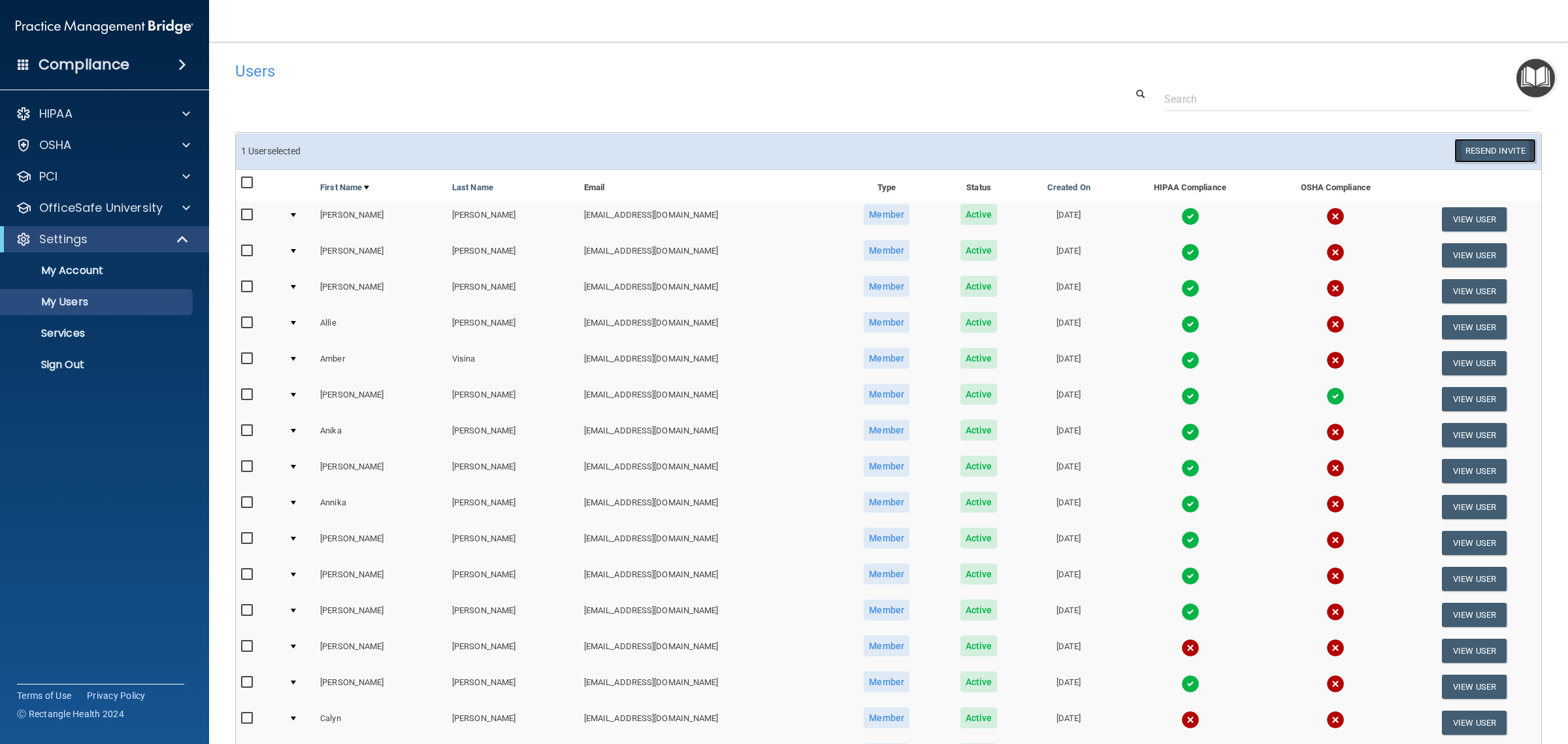
click at [1482, 154] on button "Resend Invite" at bounding box center [1495, 151] width 82 height 24
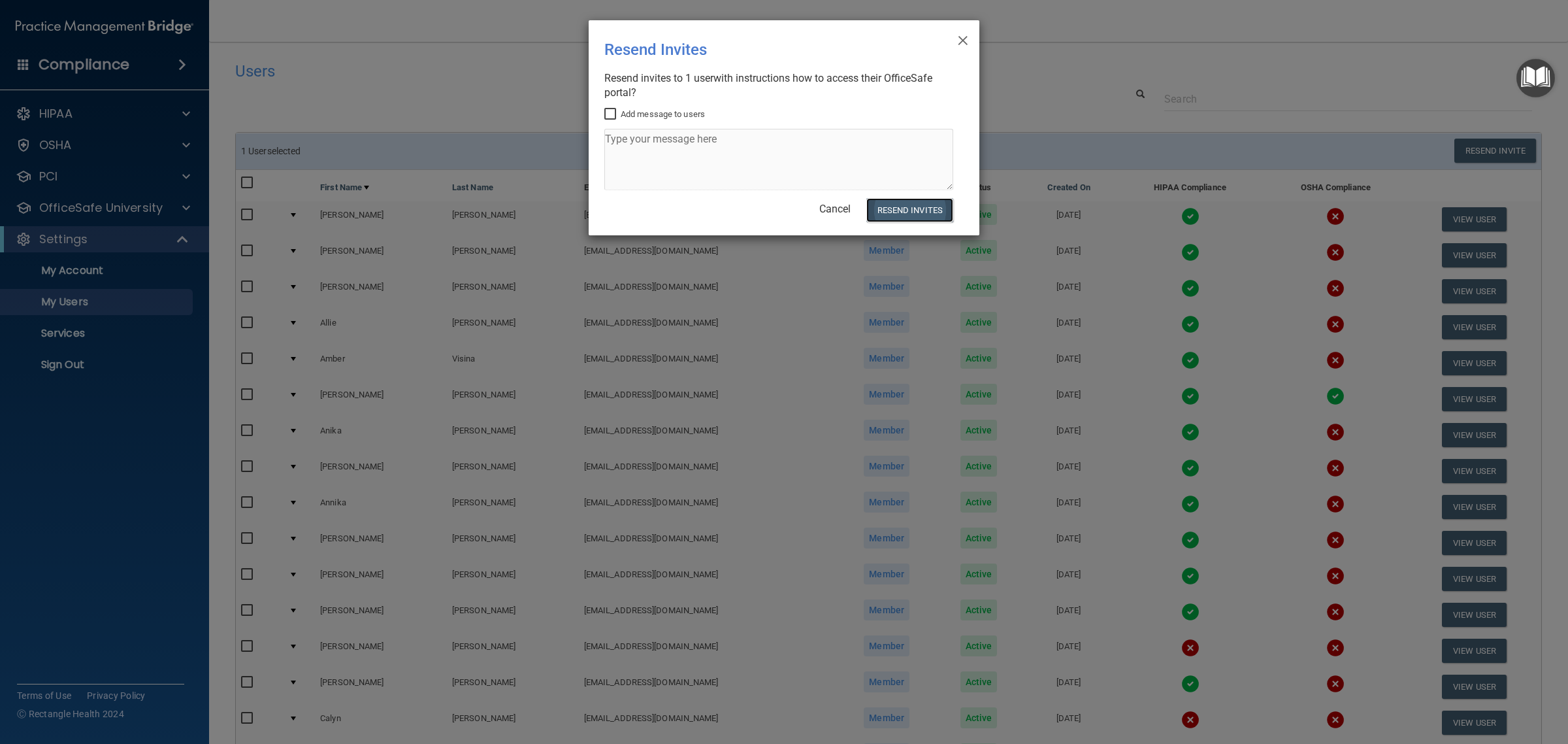
click at [907, 206] on button "Resend Invites" at bounding box center [909, 210] width 87 height 24
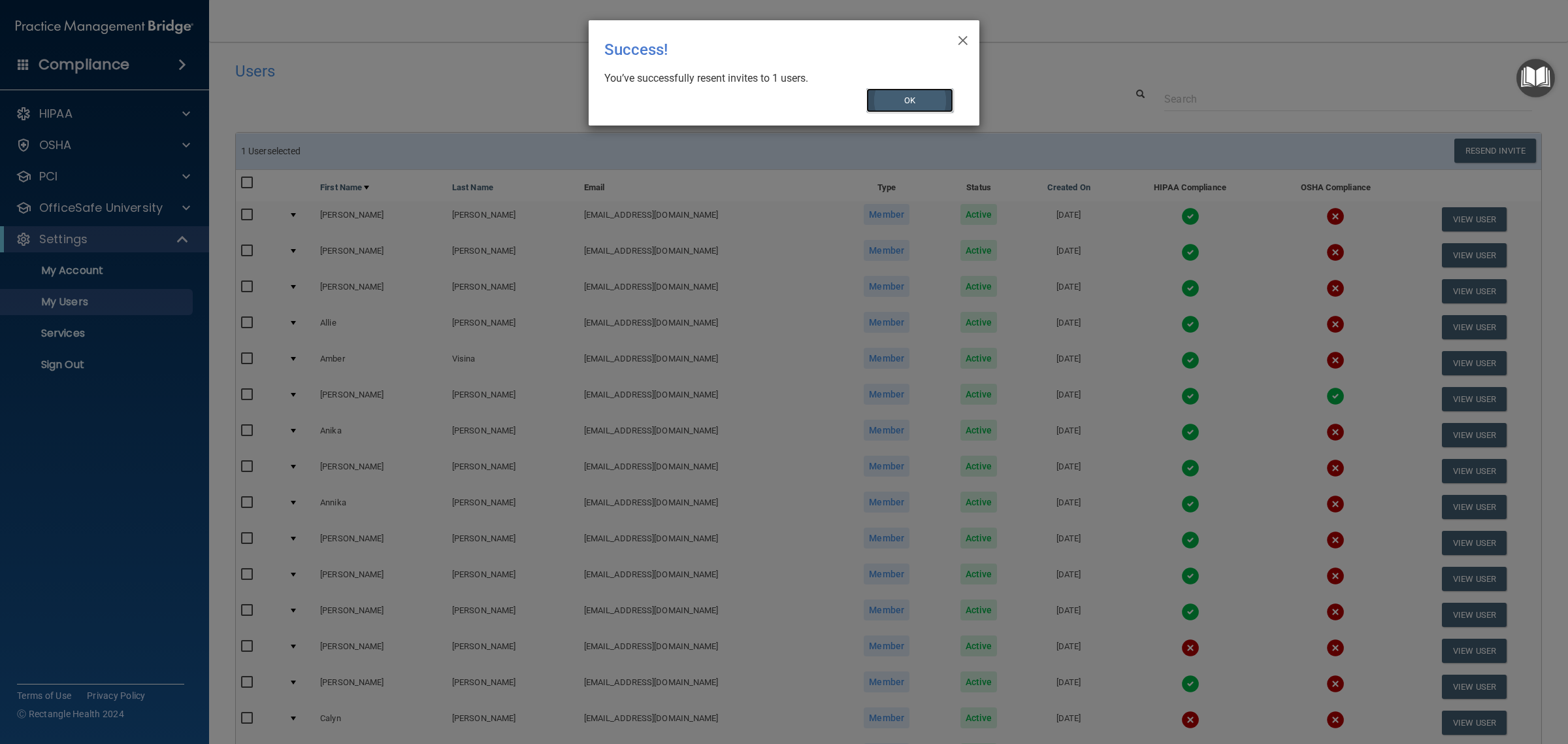
click at [922, 105] on button "OK" at bounding box center [909, 100] width 88 height 24
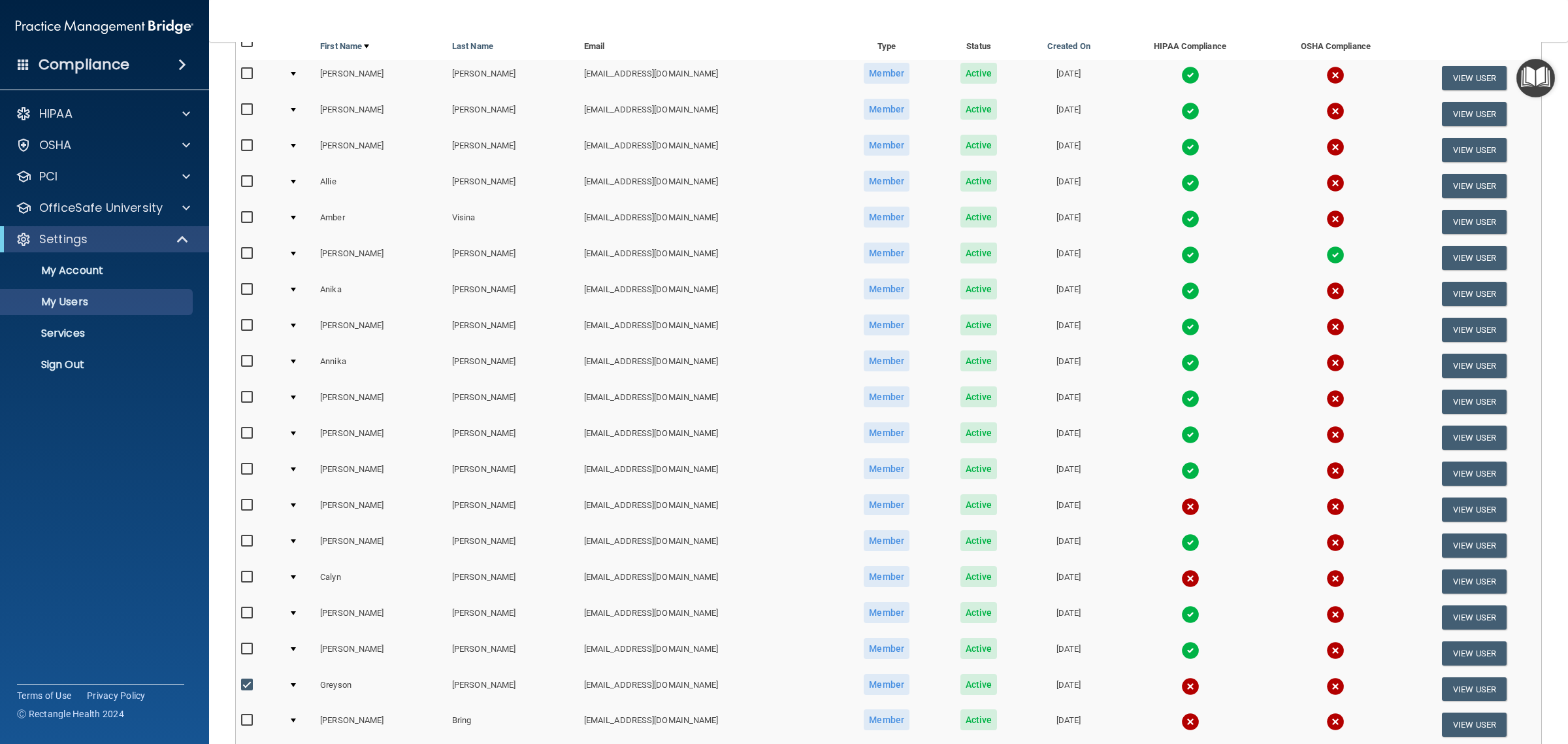
scroll to position [337, 0]
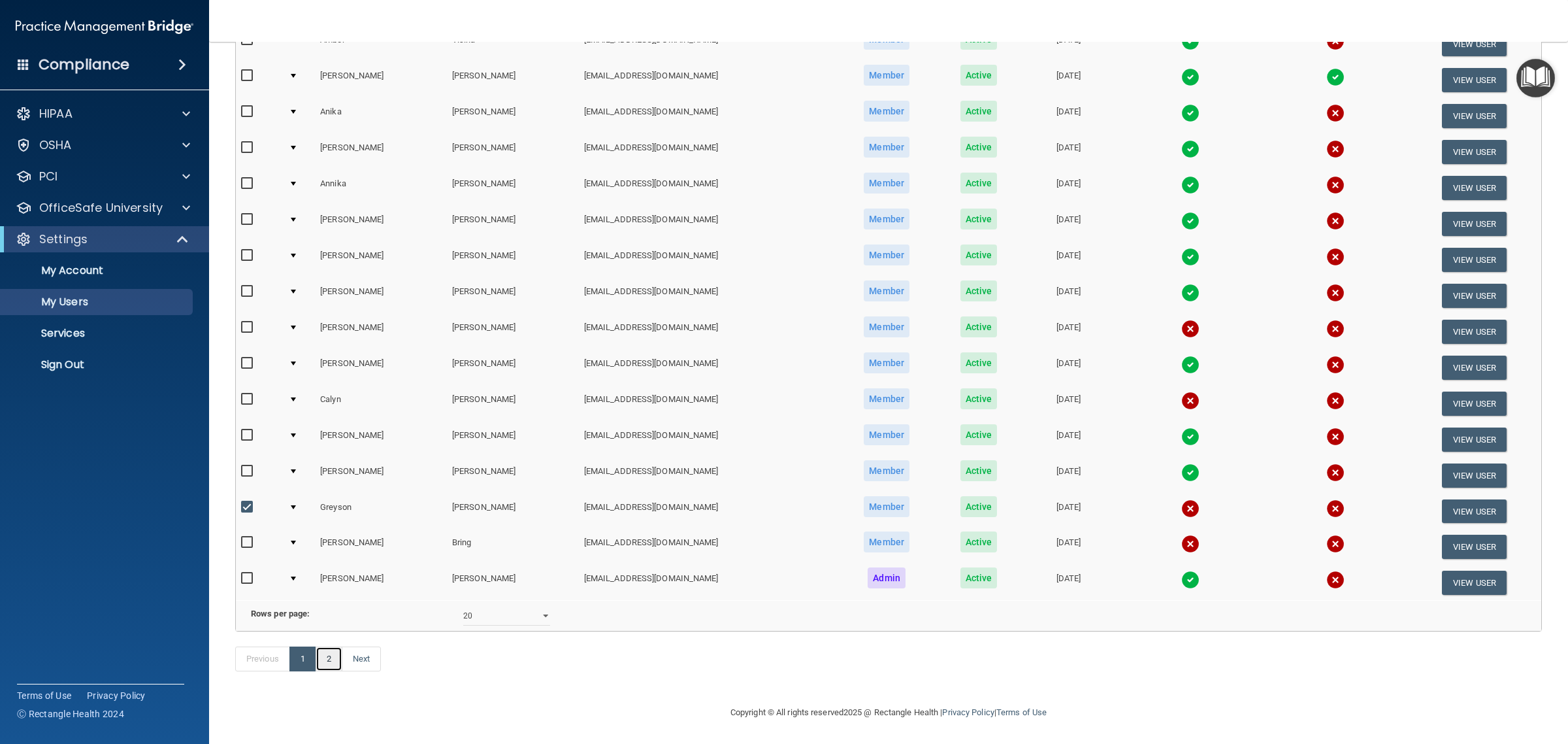
click at [321, 664] on link "2" at bounding box center [329, 659] width 27 height 25
select select "20"
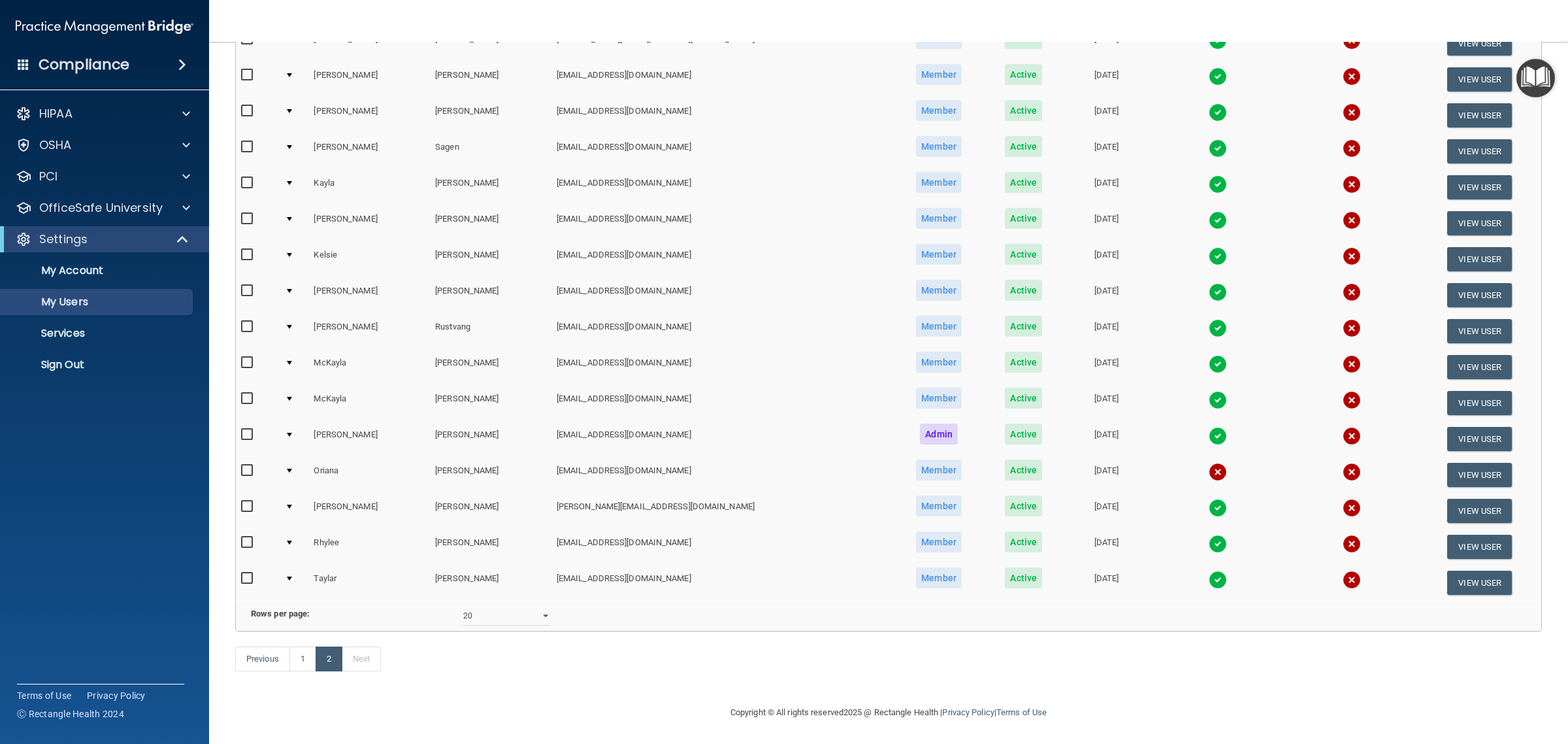
scroll to position [265, 0]
click at [307, 656] on link "1" at bounding box center [303, 659] width 27 height 25
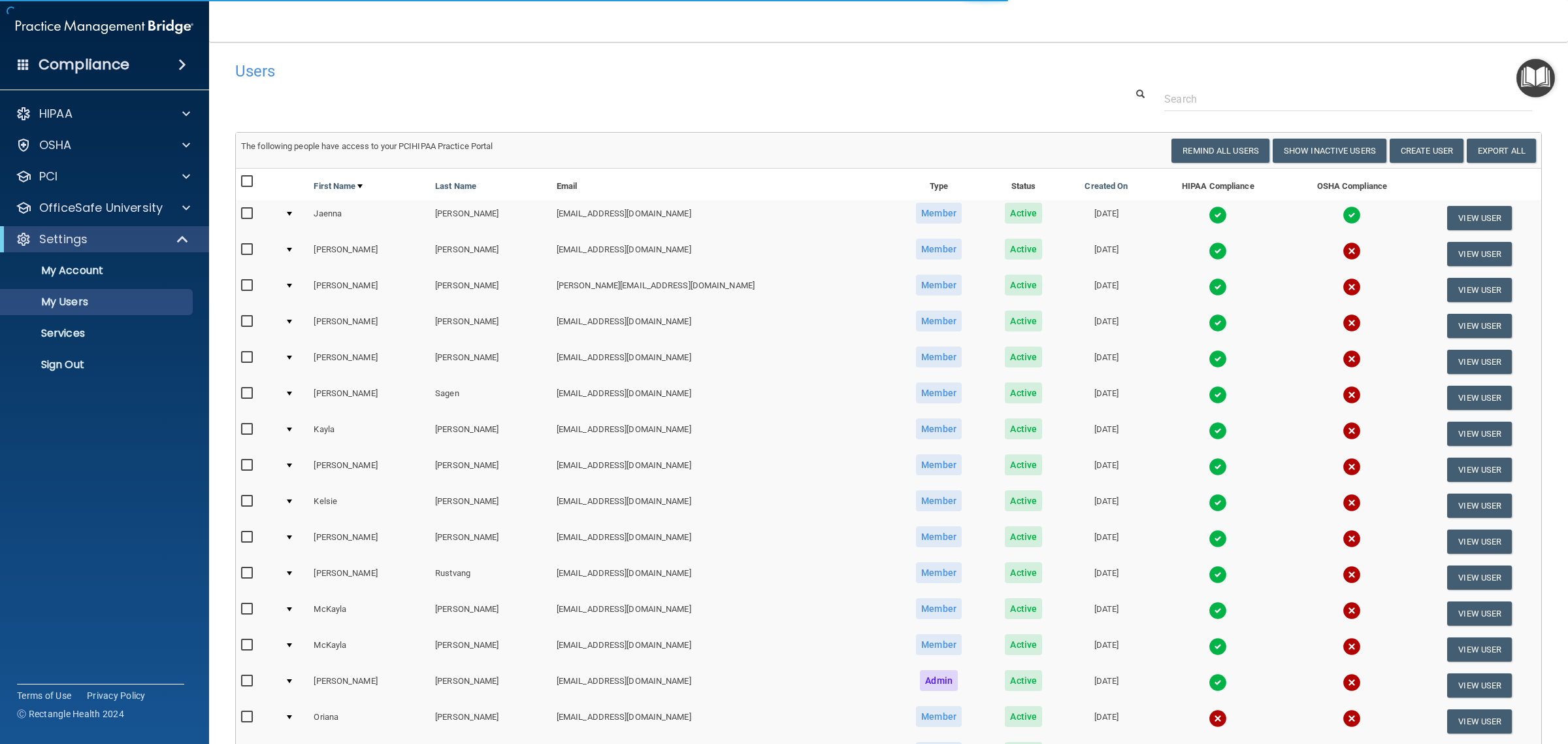
select select "20"
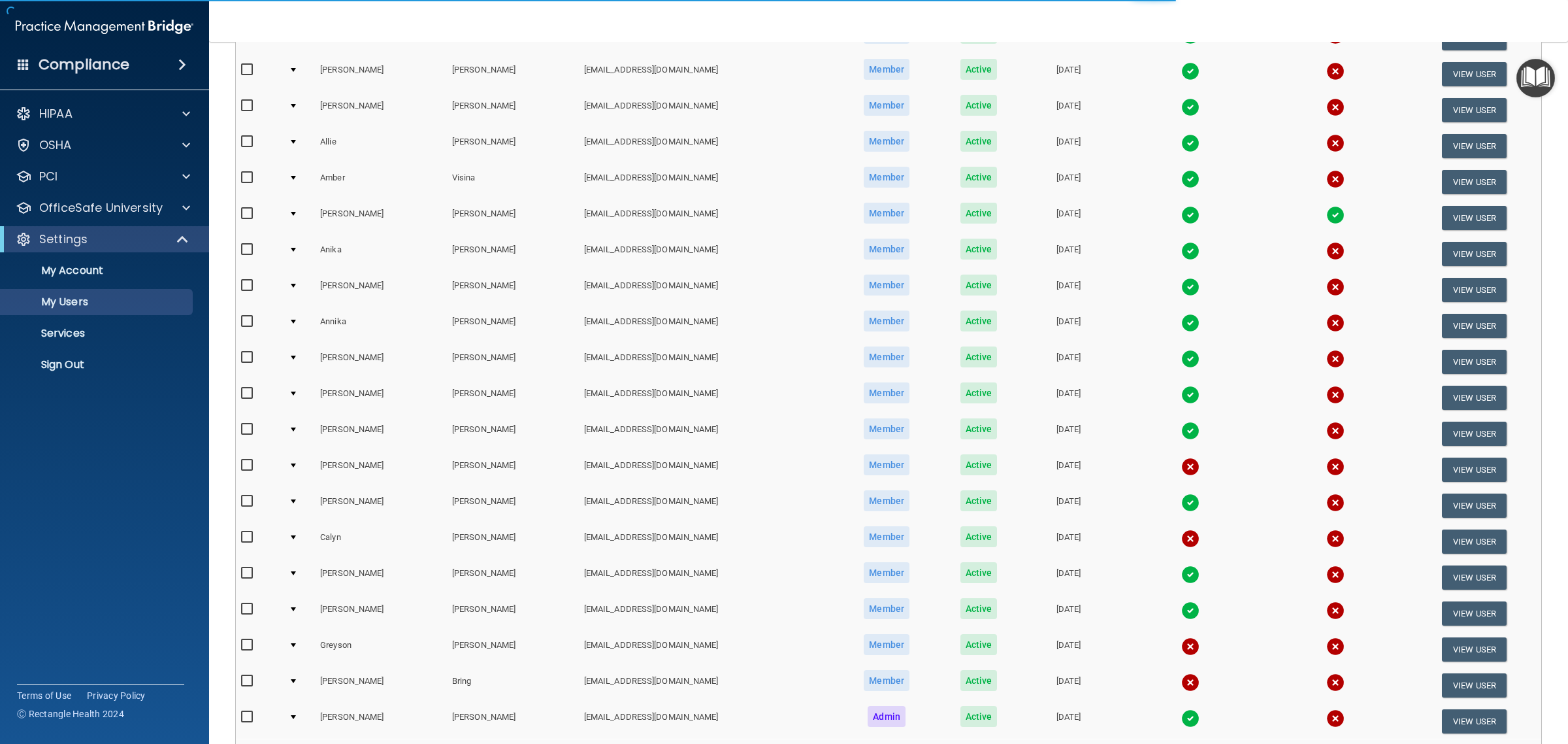
scroll to position [336, 0]
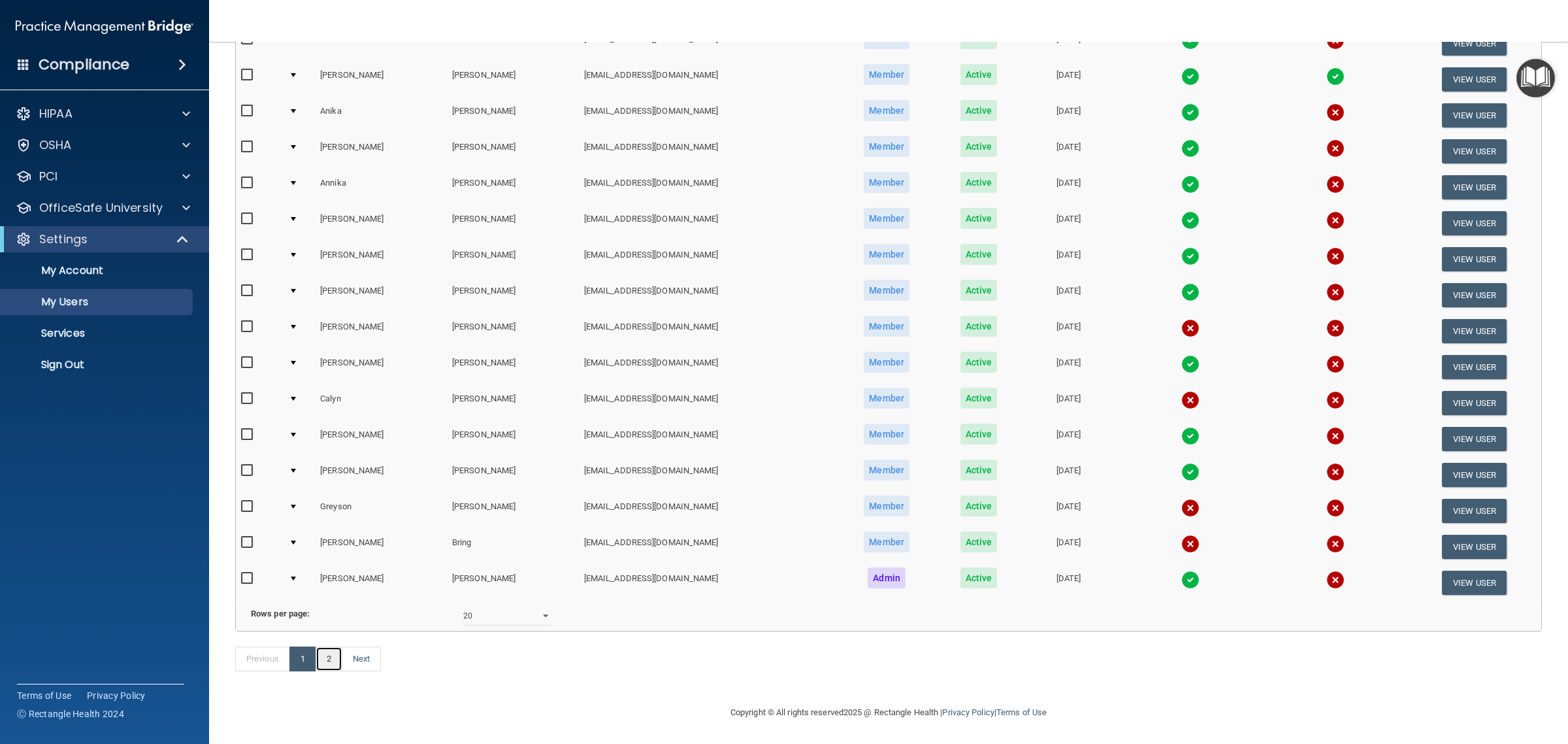
click at [332, 658] on link "2" at bounding box center [329, 659] width 27 height 25
select select "20"
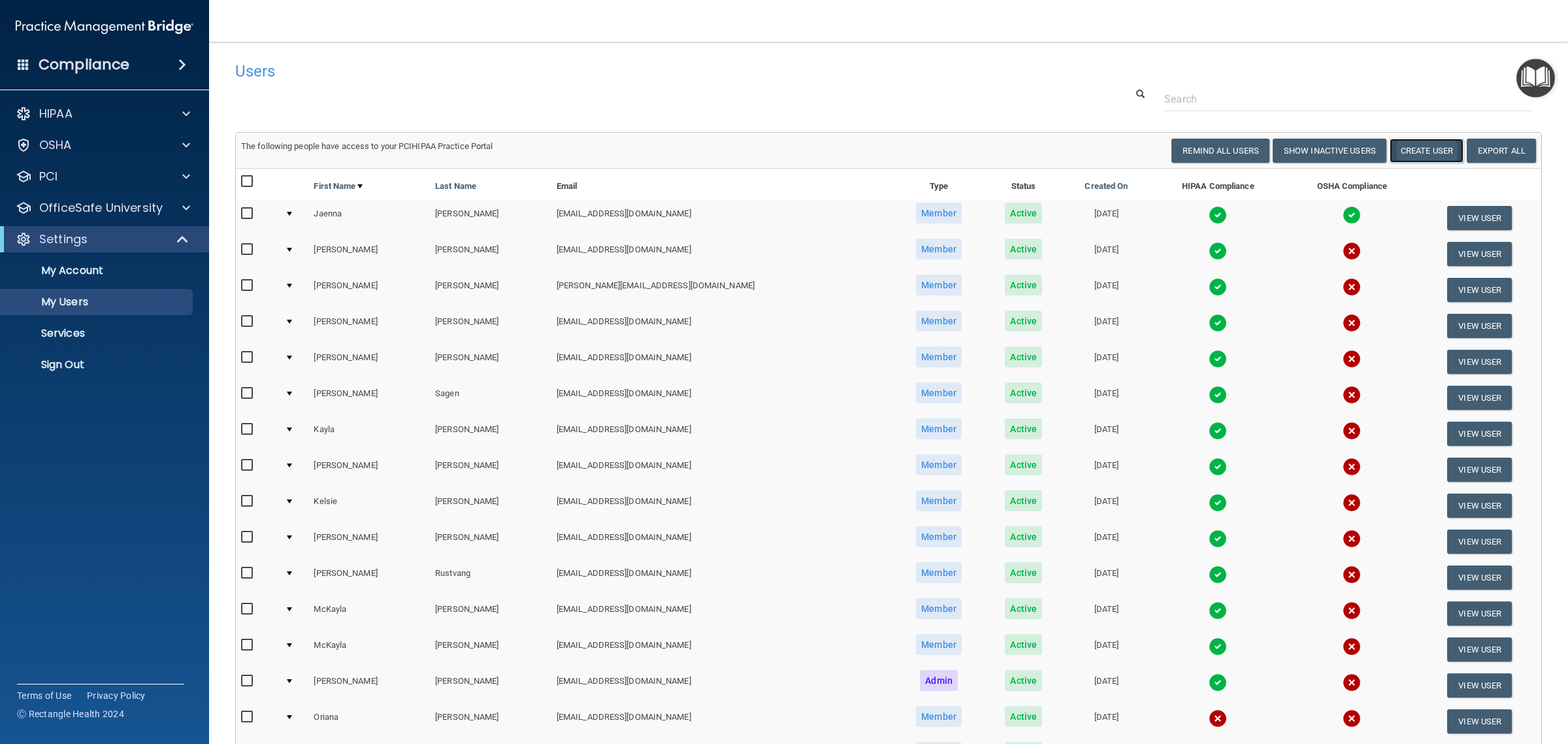
click at [1396, 152] on button "Create User" at bounding box center [1427, 151] width 74 height 24
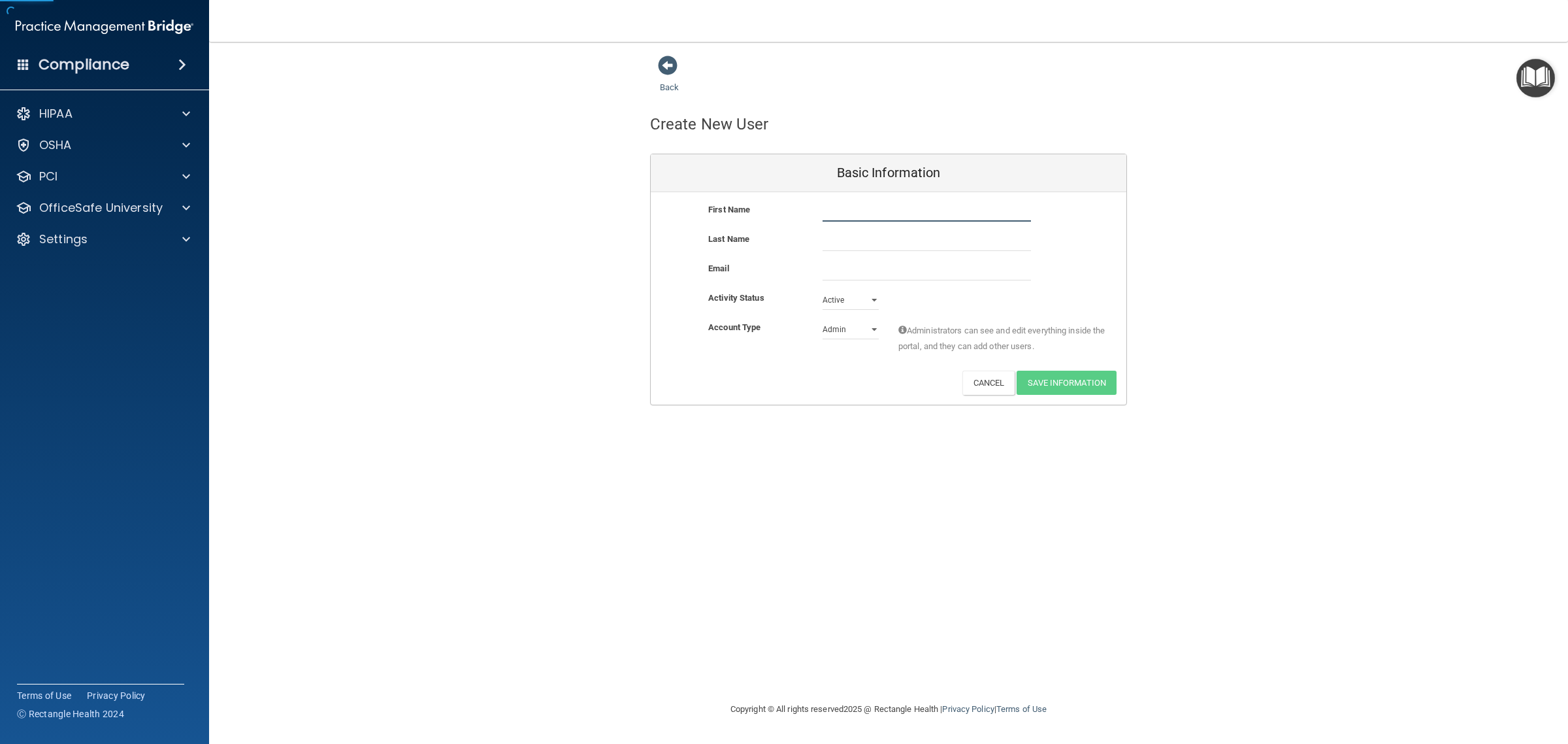
click at [907, 216] on input "text" at bounding box center [926, 211] width 208 height 19
type input "[PERSON_NAME]"
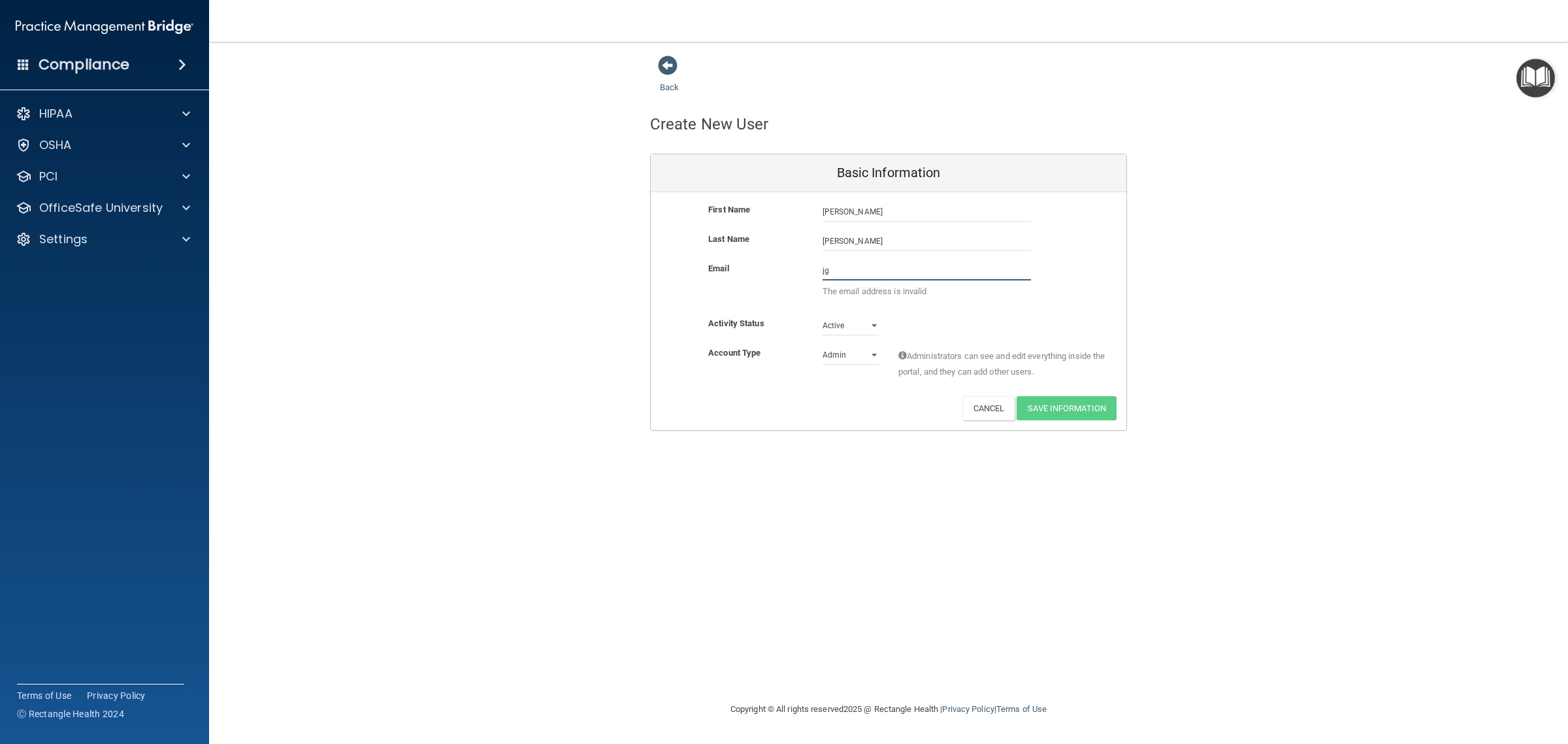
type input "[EMAIL_ADDRESS][DOMAIN_NAME]"
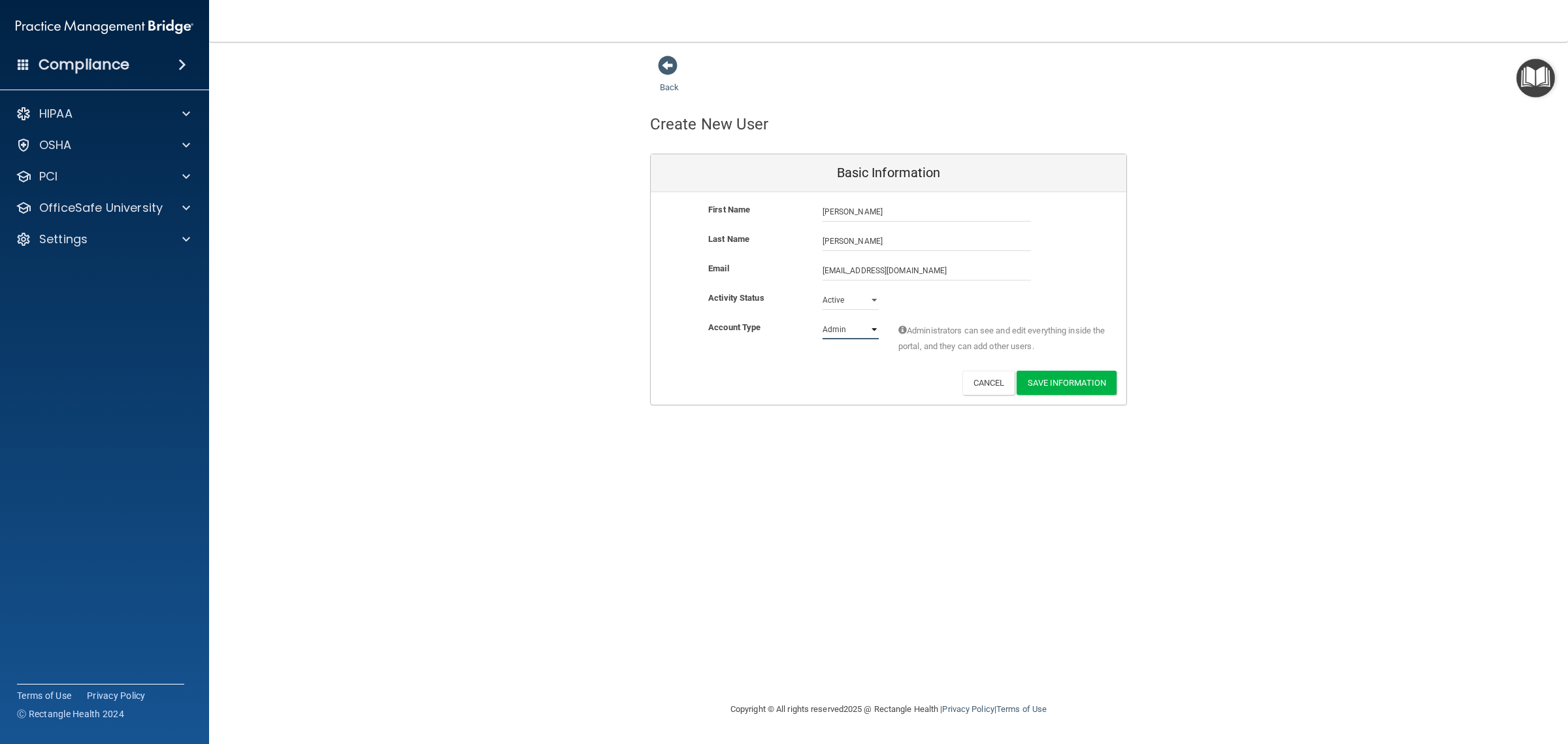
click at [871, 329] on select "Admin Member" at bounding box center [850, 329] width 56 height 19
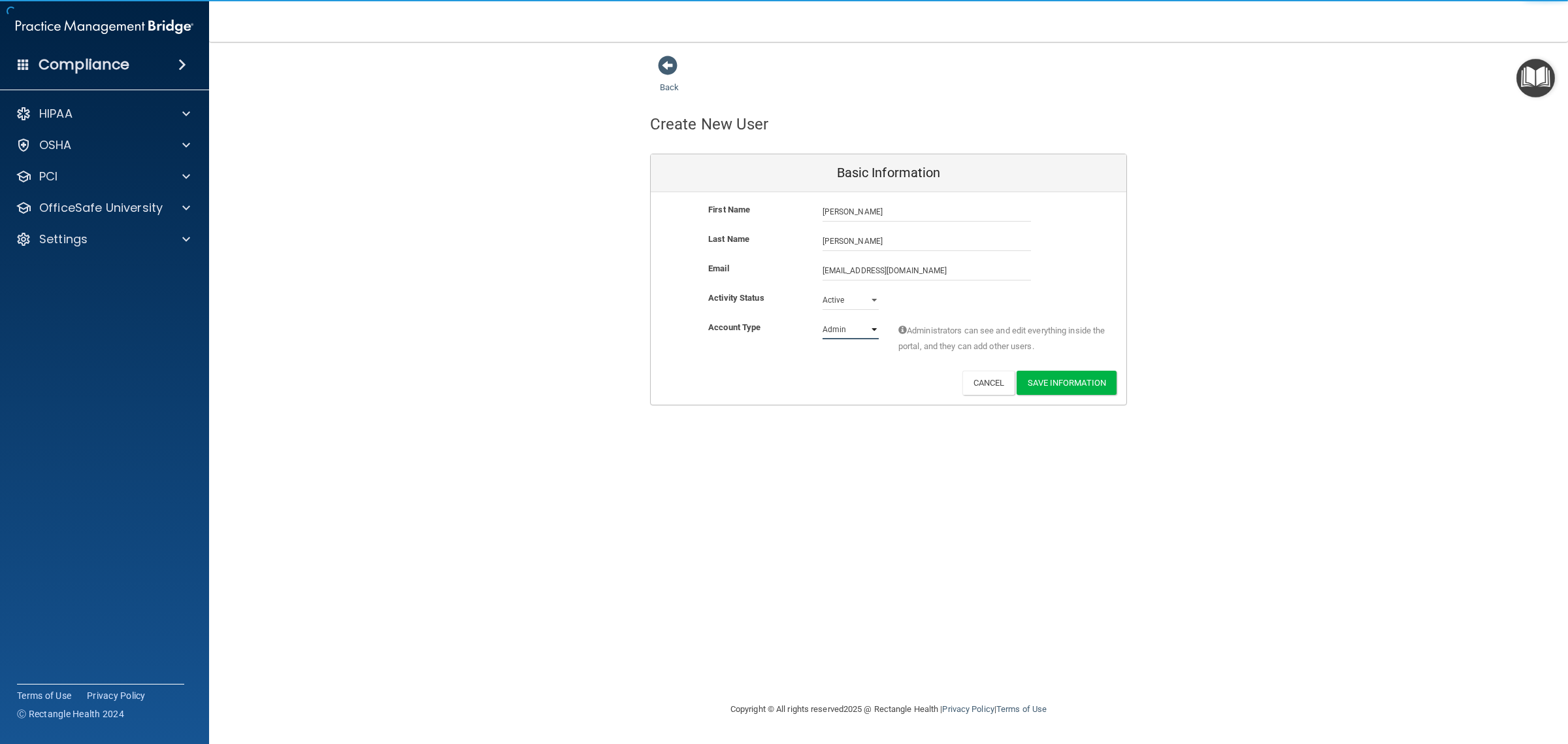
select select "practice_member"
click at [822, 320] on select "Admin Member" at bounding box center [850, 329] width 56 height 19
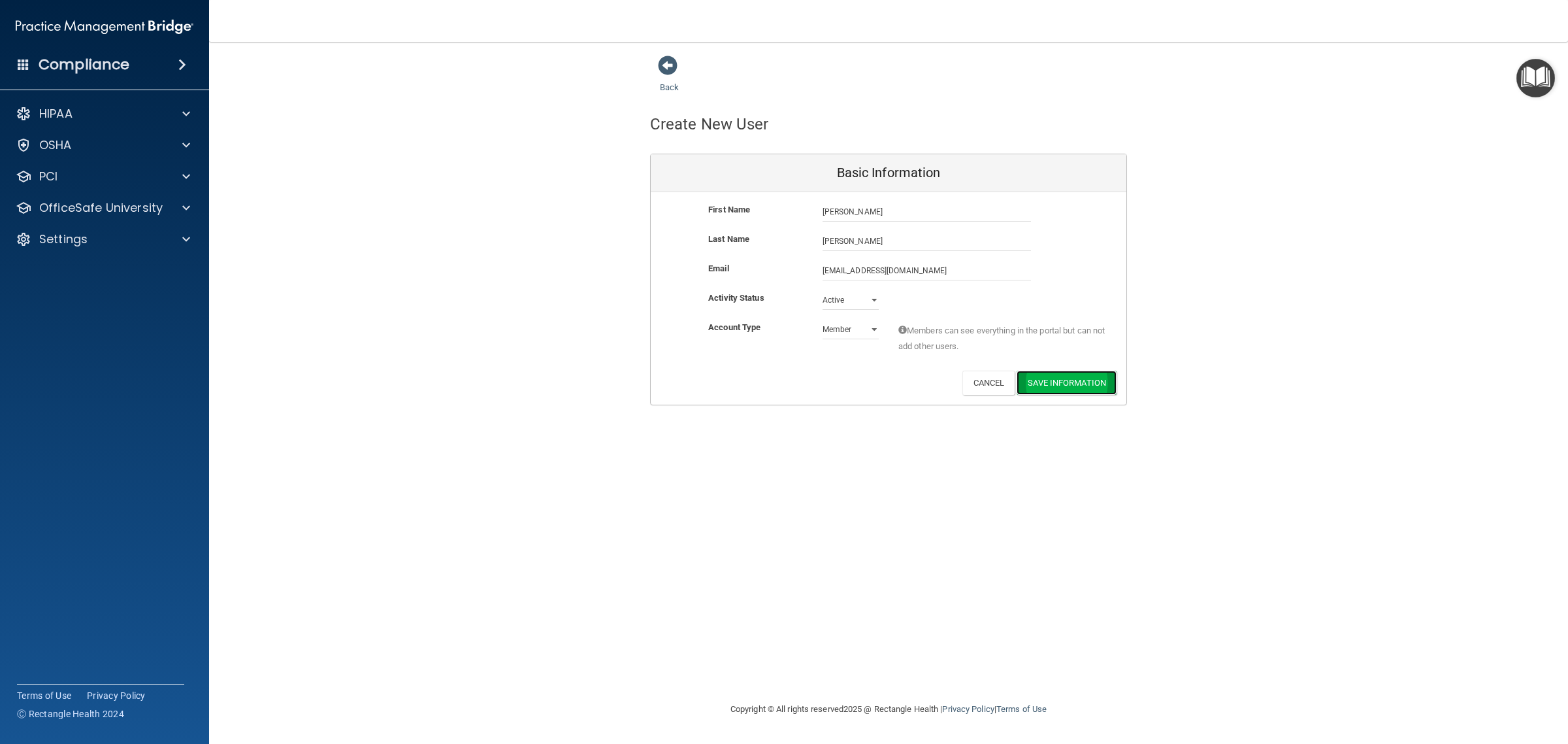
click at [1044, 385] on button "Save Information" at bounding box center [1067, 383] width 100 height 24
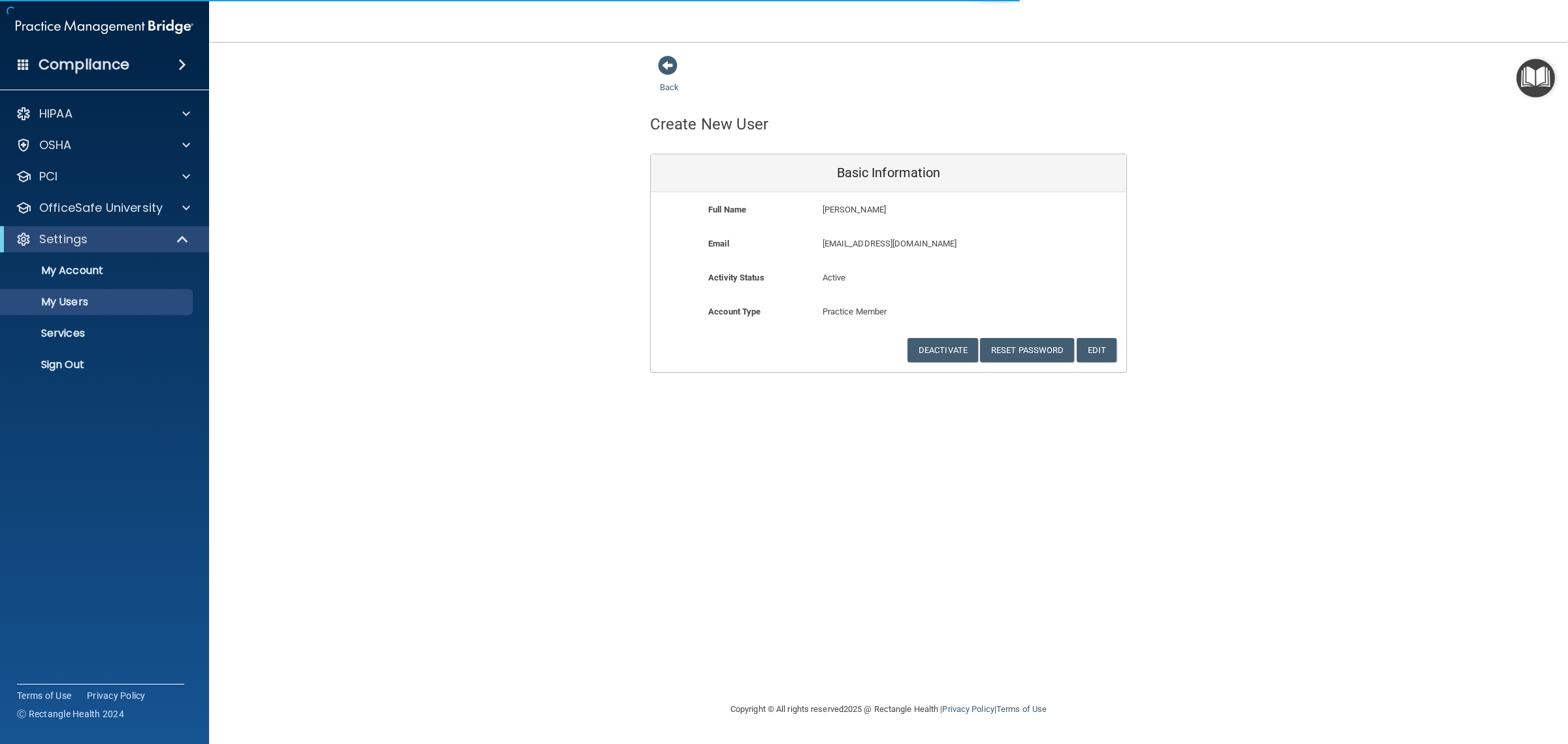
select select "20"
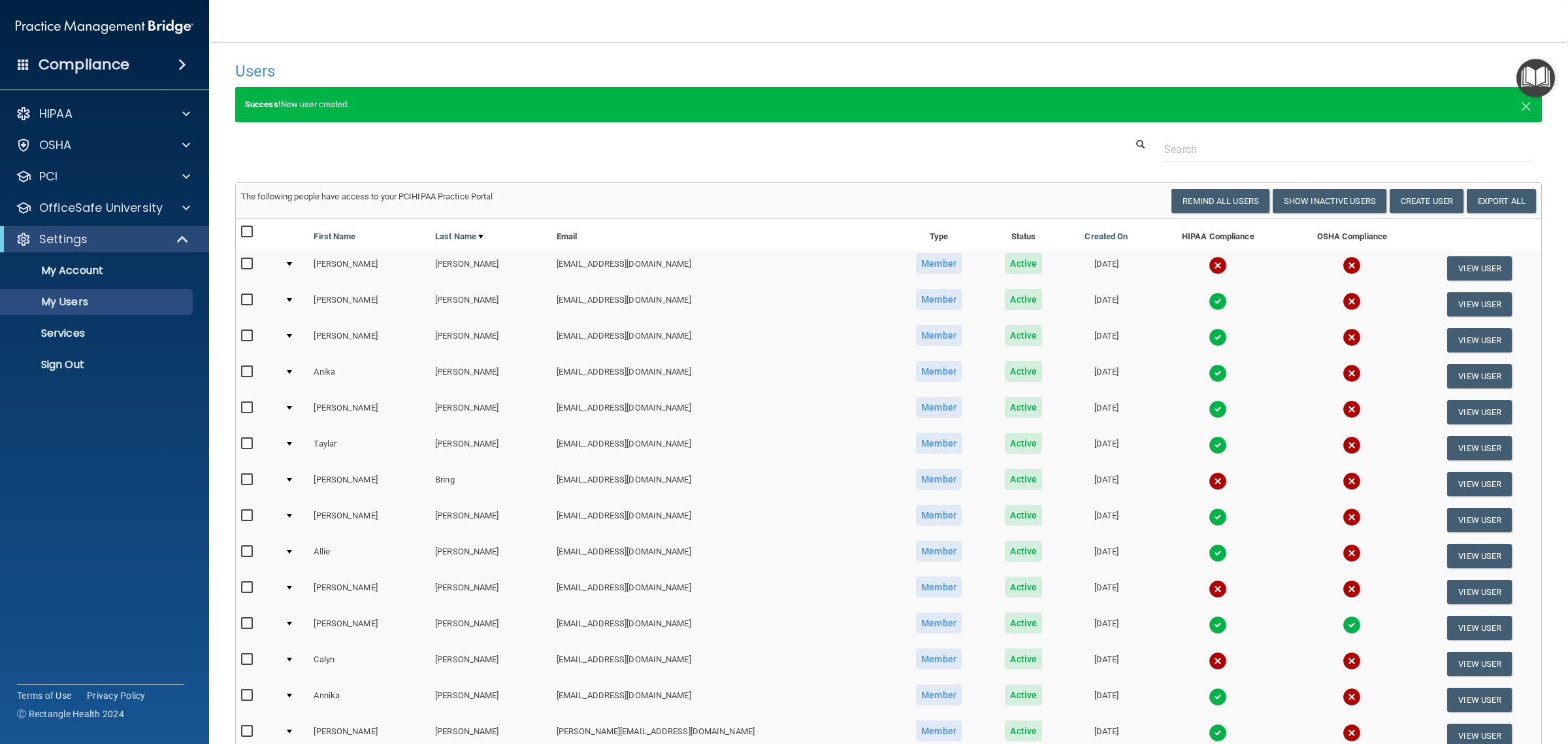
click at [243, 586] on input "checkbox" at bounding box center [248, 587] width 15 height 10
checkbox input "true"
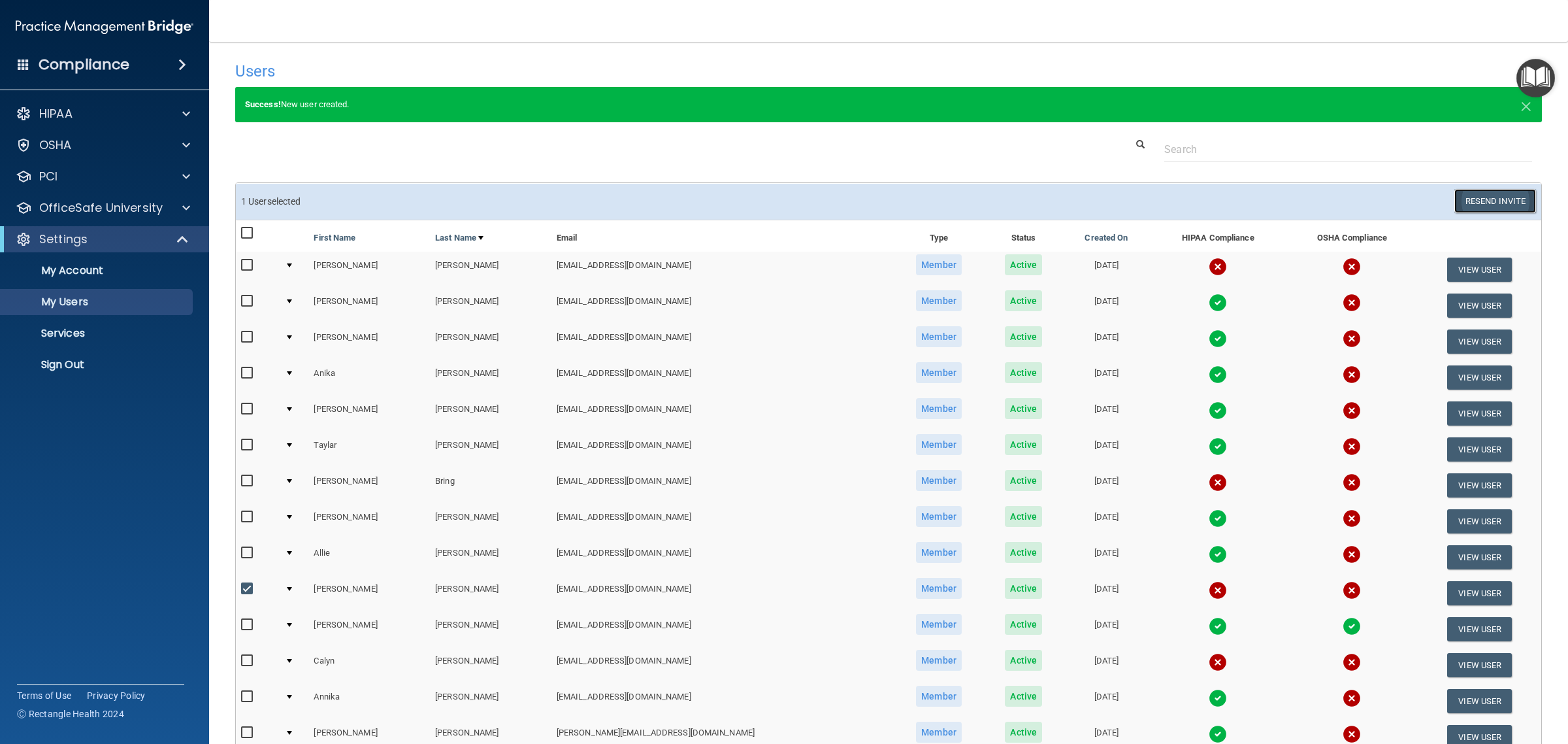
click at [1499, 196] on button "Resend Invite" at bounding box center [1495, 201] width 82 height 24
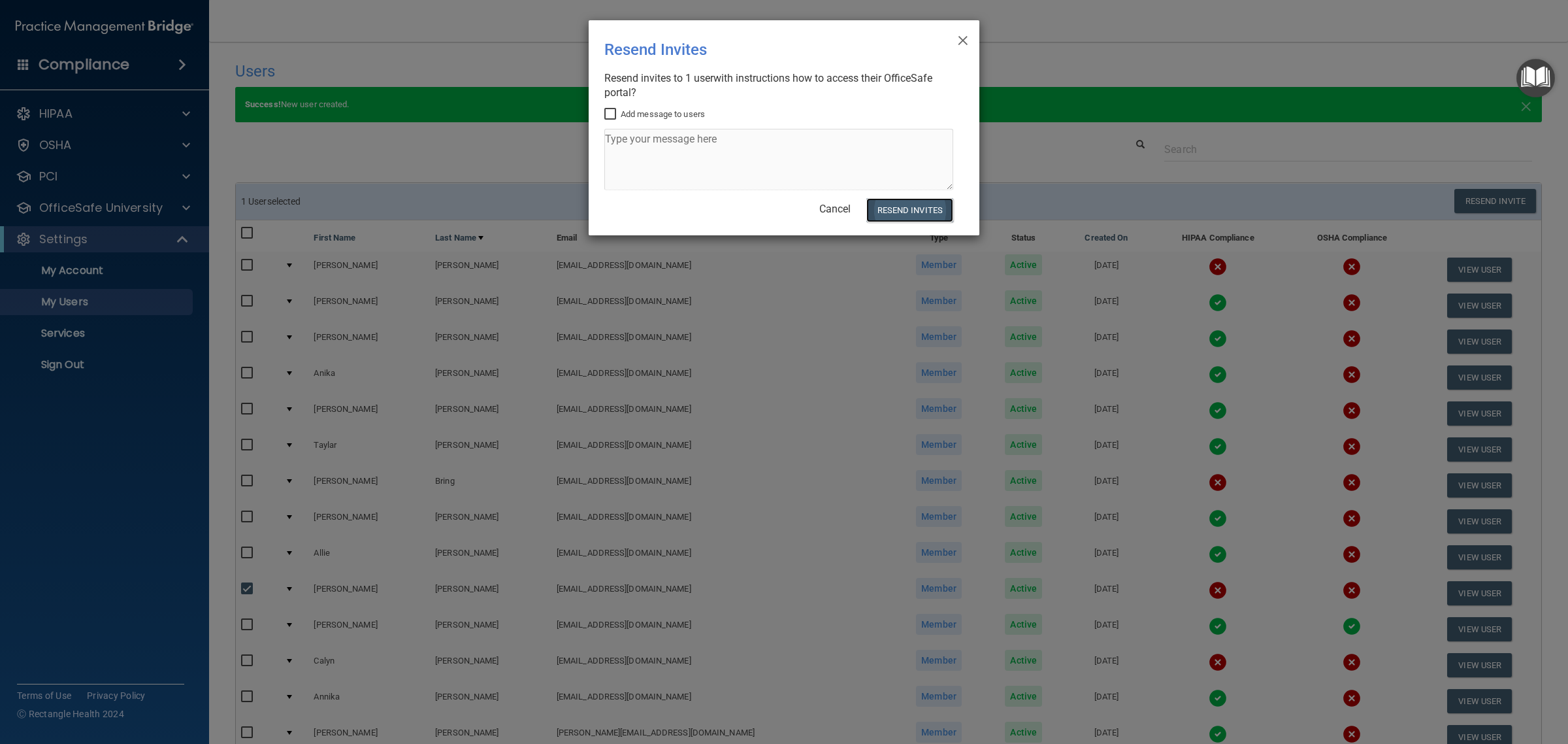
click at [902, 207] on button "Resend Invites" at bounding box center [909, 210] width 87 height 24
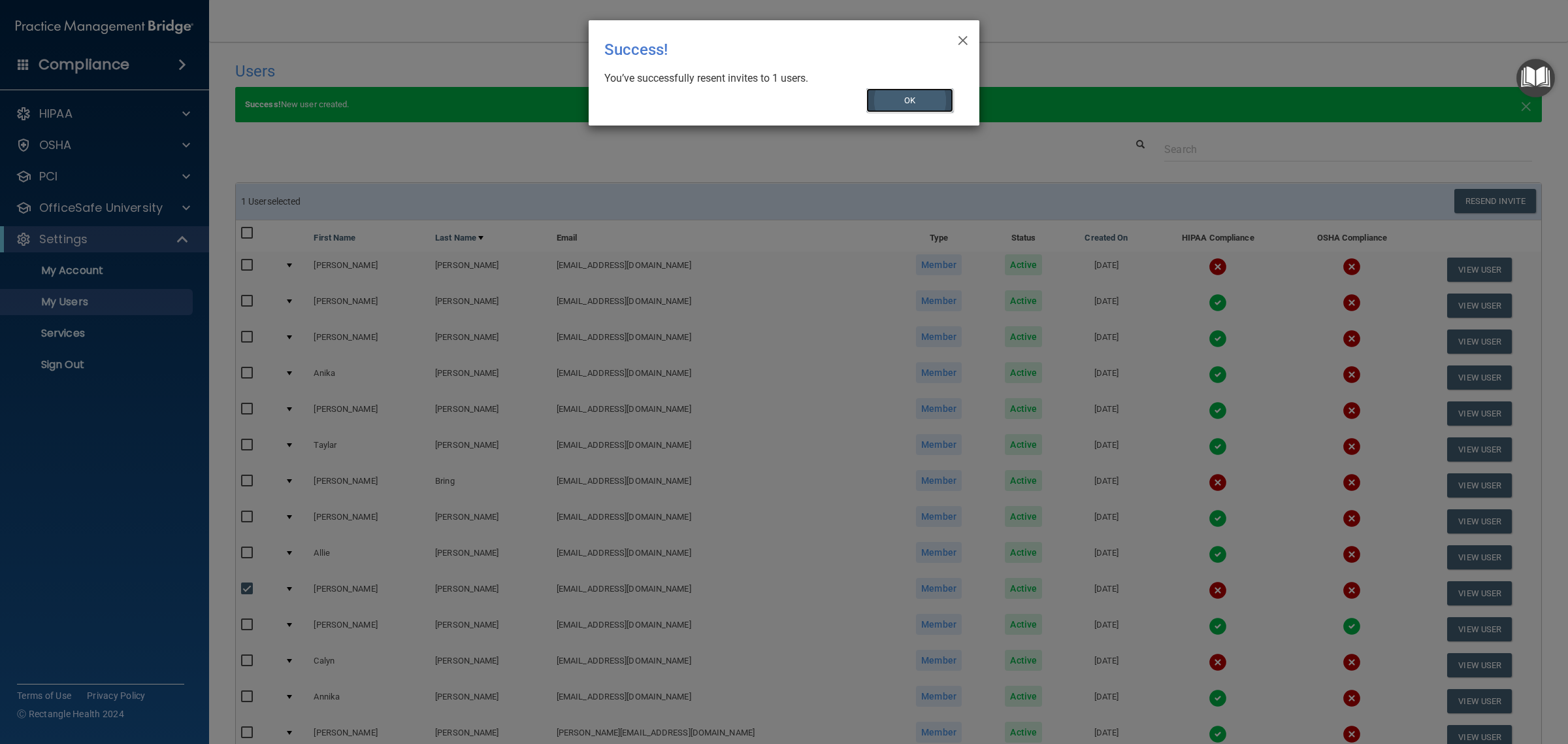
click at [911, 100] on button "OK" at bounding box center [909, 100] width 88 height 24
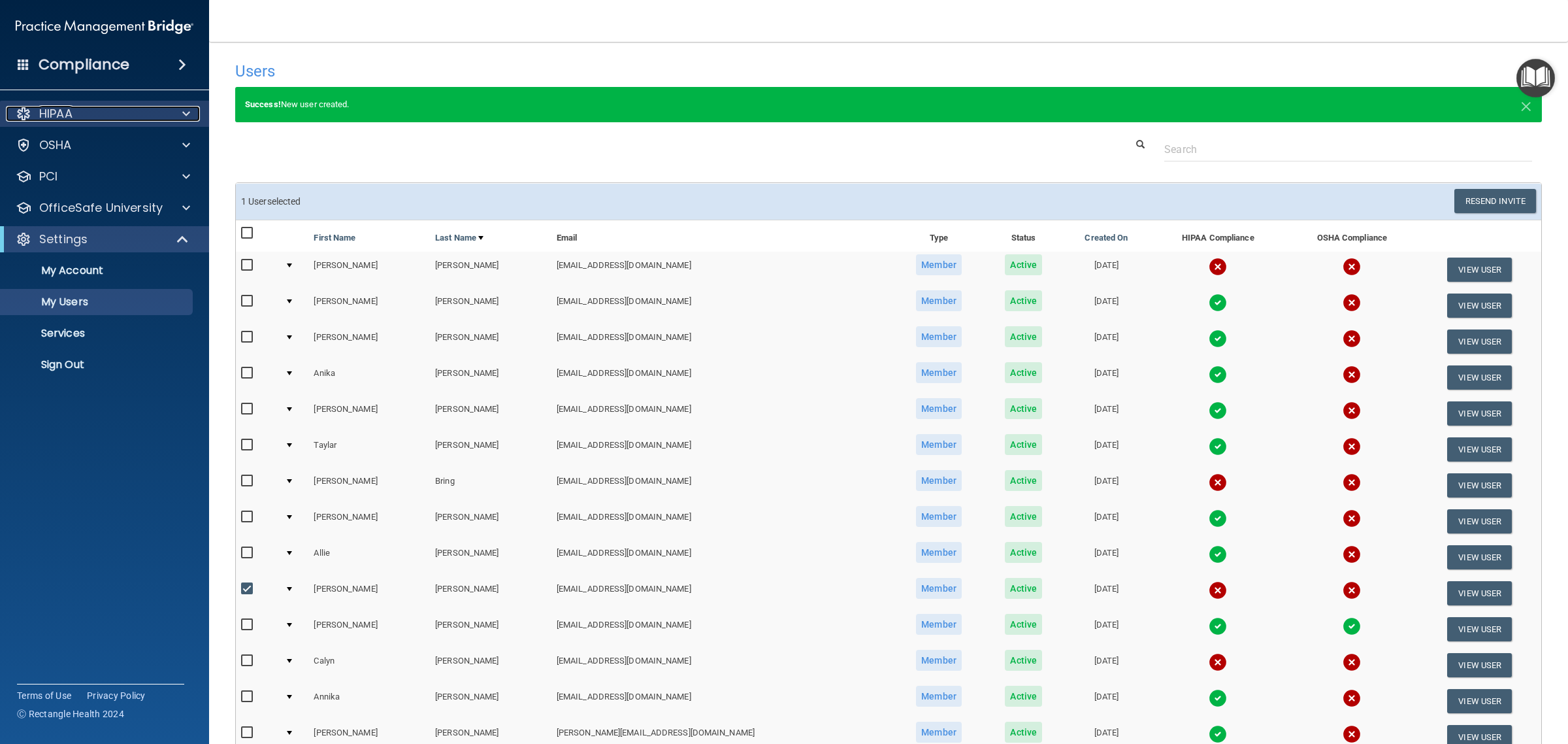
click at [129, 108] on div "HIPAA" at bounding box center [86, 113] width 162 height 16
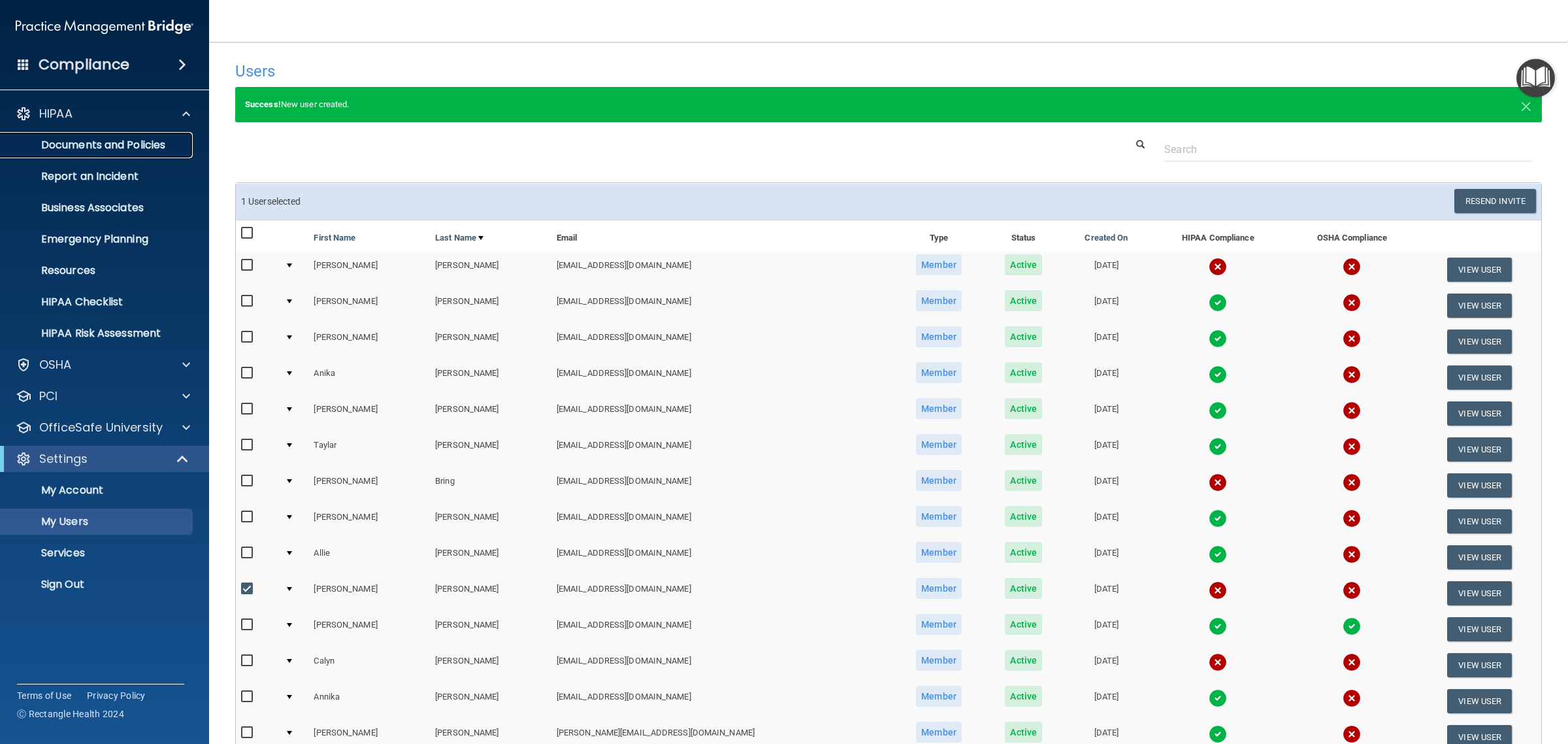
click at [121, 139] on p "Documents and Policies" at bounding box center [97, 145] width 179 height 13
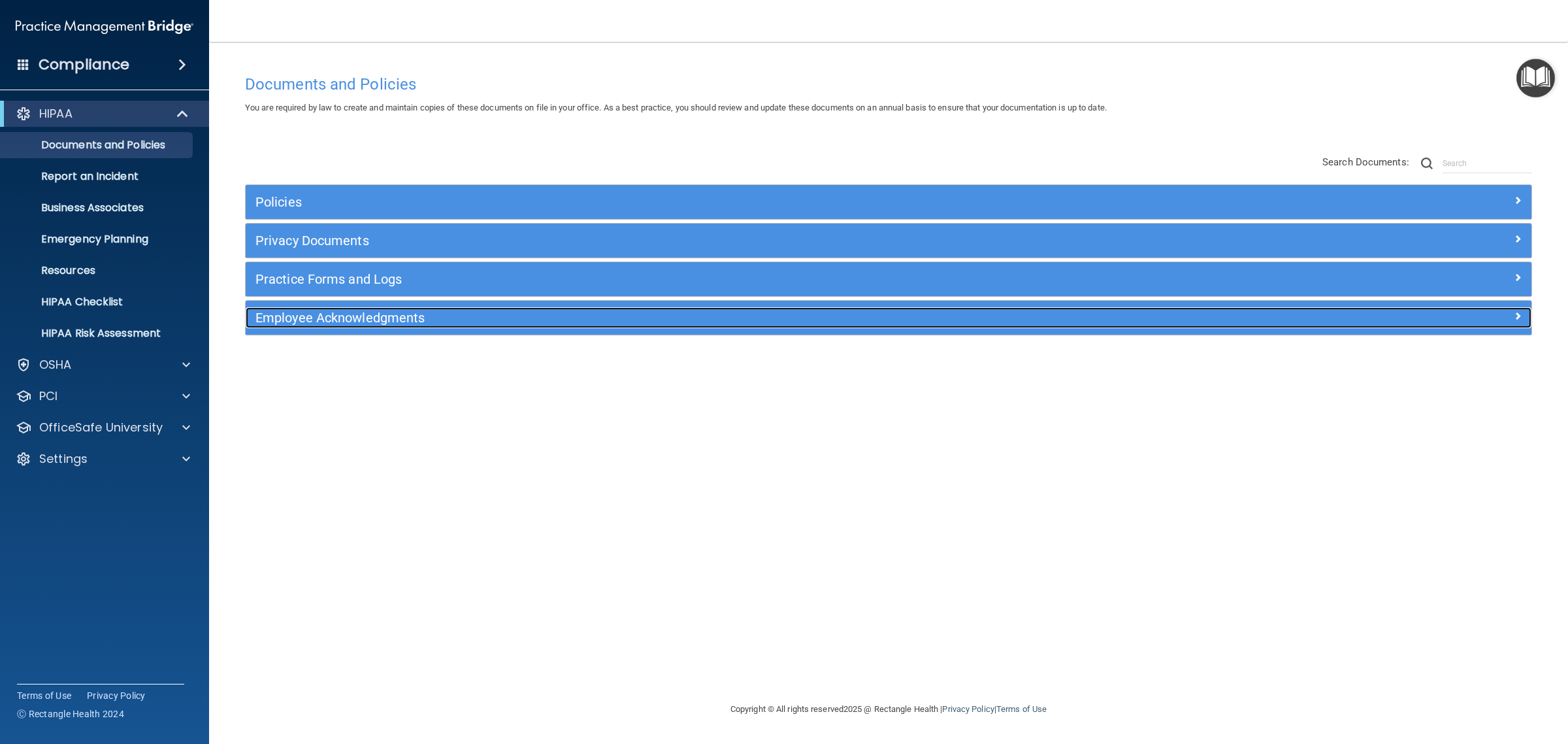
click at [334, 318] on h5 "Employee Acknowledgments" at bounding box center [728, 318] width 945 height 15
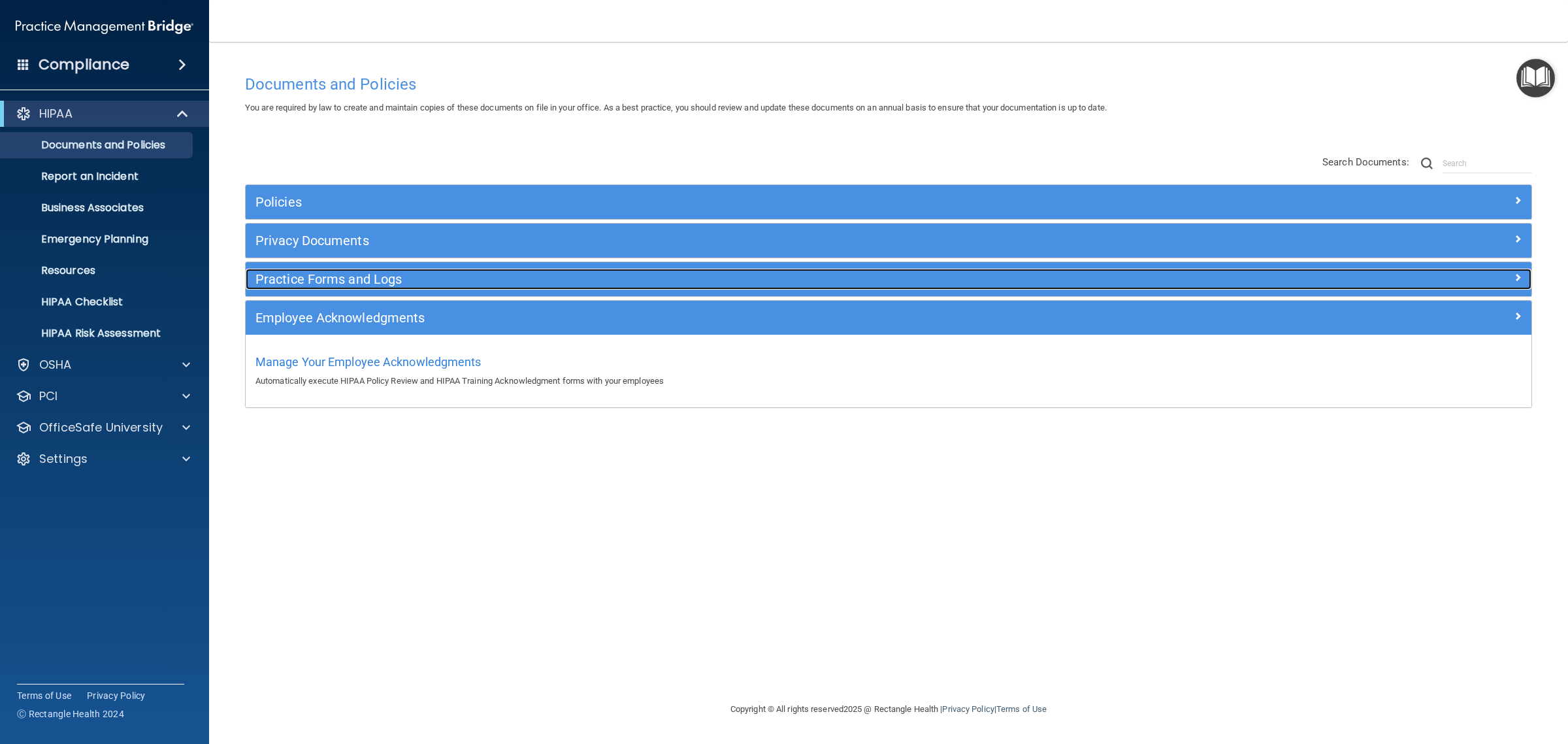
click at [332, 279] on h5 "Practice Forms and Logs" at bounding box center [728, 279] width 945 height 15
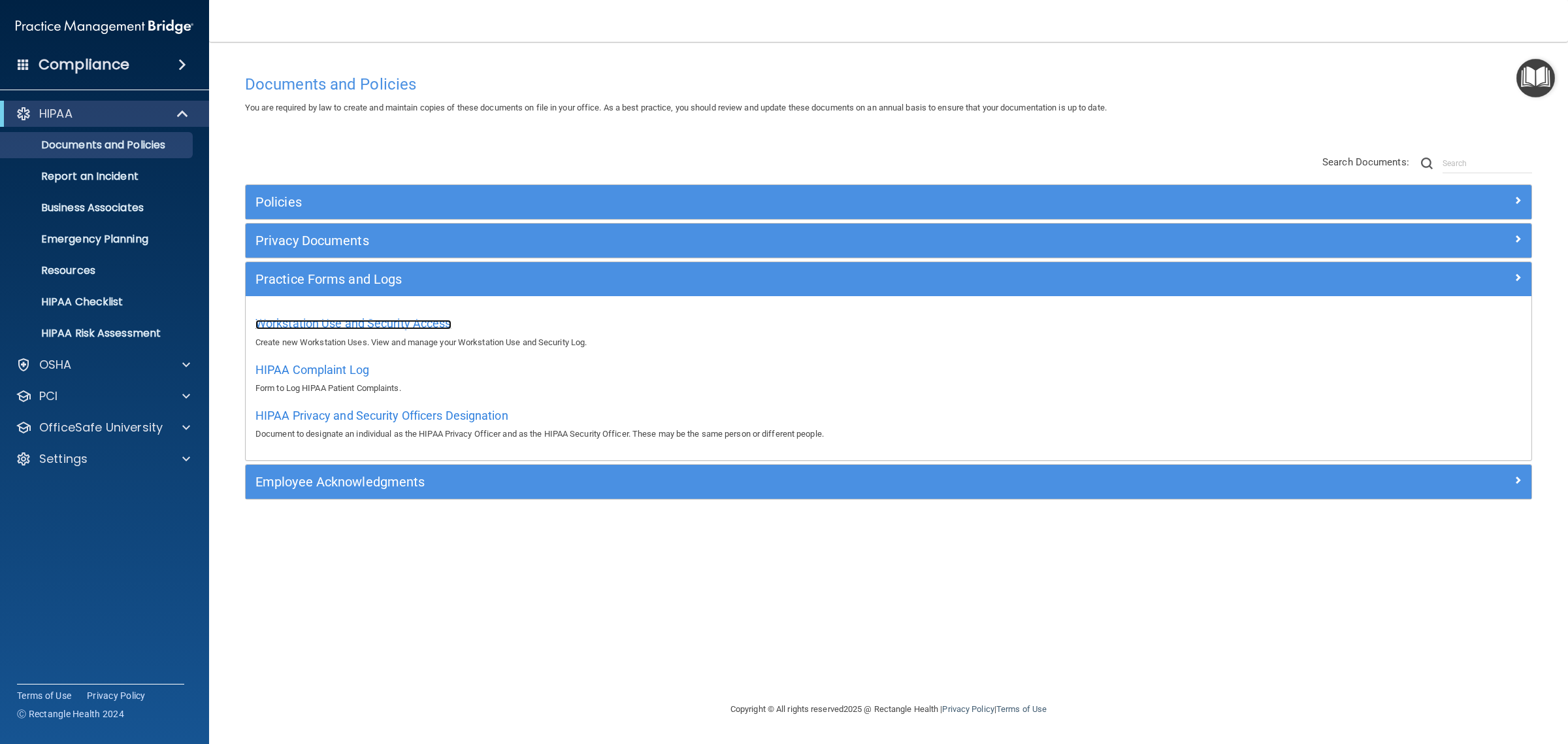
click at [445, 317] on span "Workstation Use and Security Access" at bounding box center [354, 322] width 196 height 14
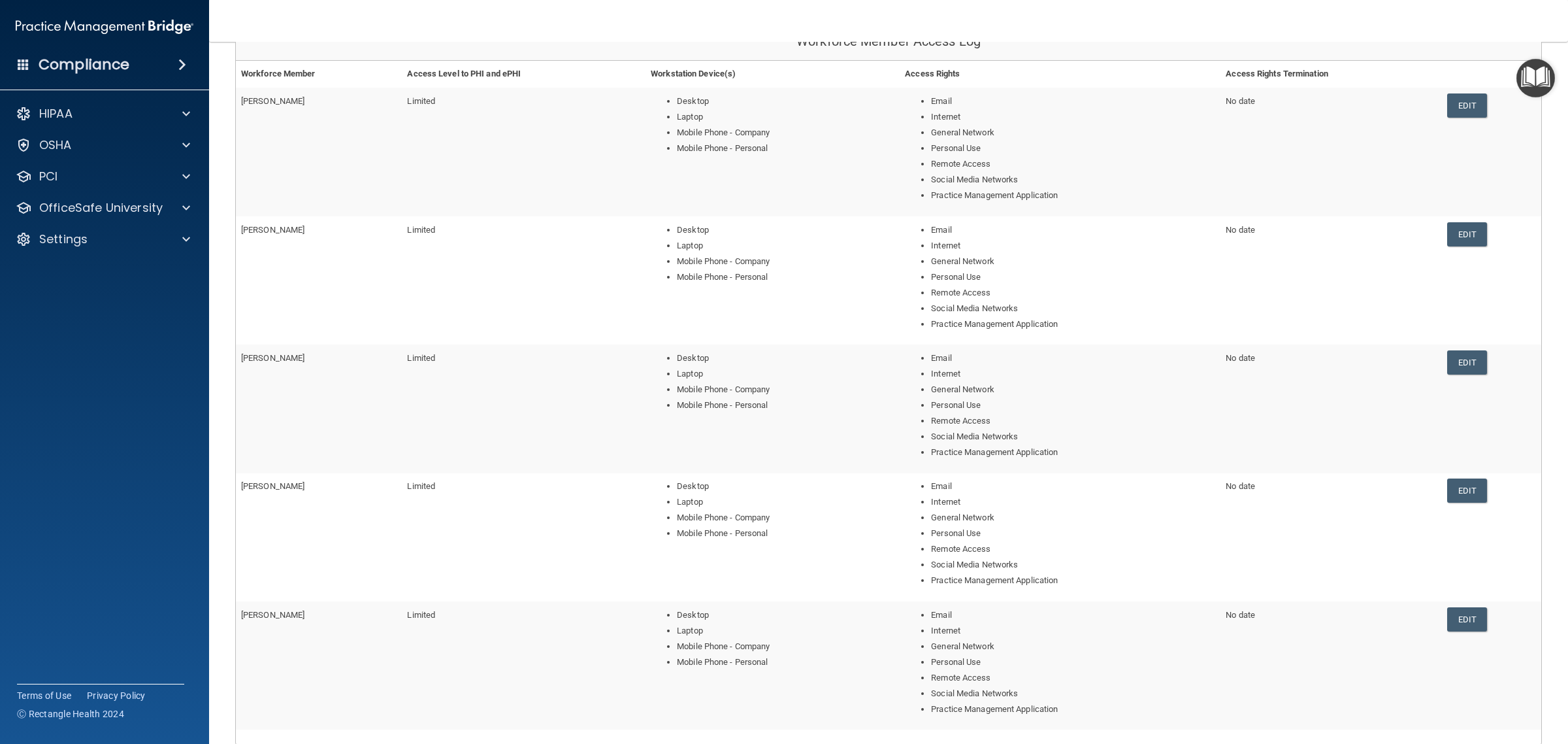
scroll to position [331, 0]
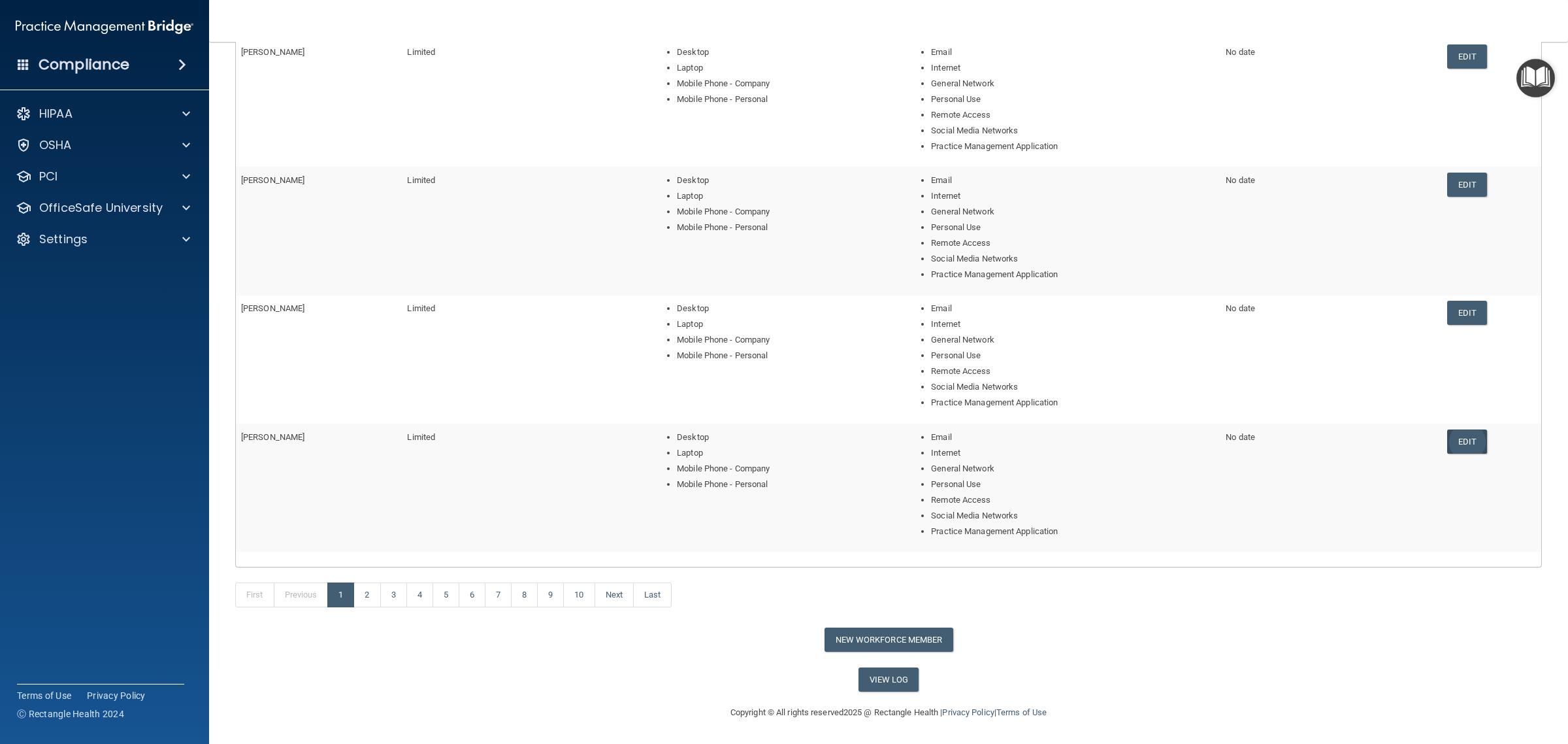
click at [1452, 441] on link "Edit" at bounding box center [1467, 441] width 40 height 24
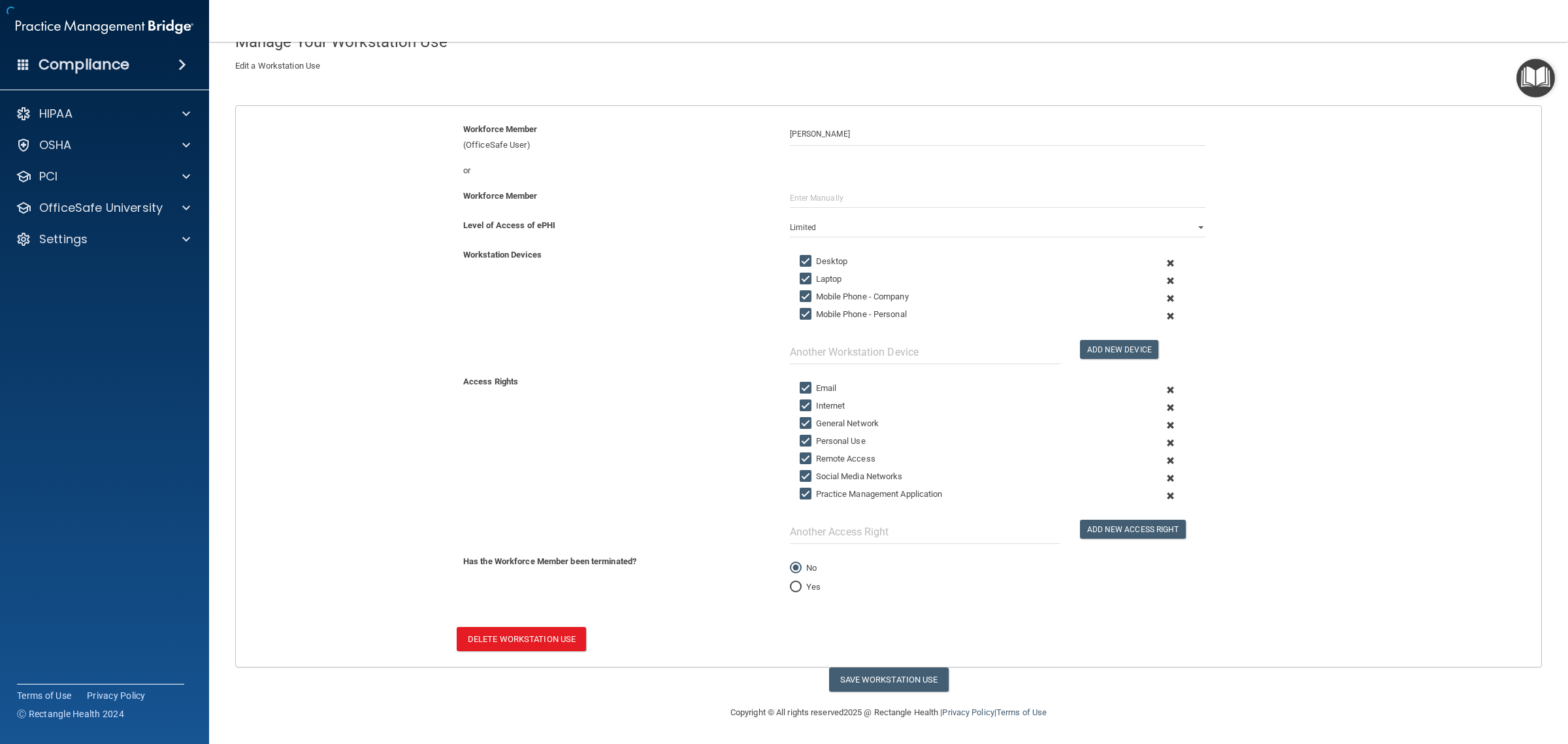
scroll to position [89, 0]
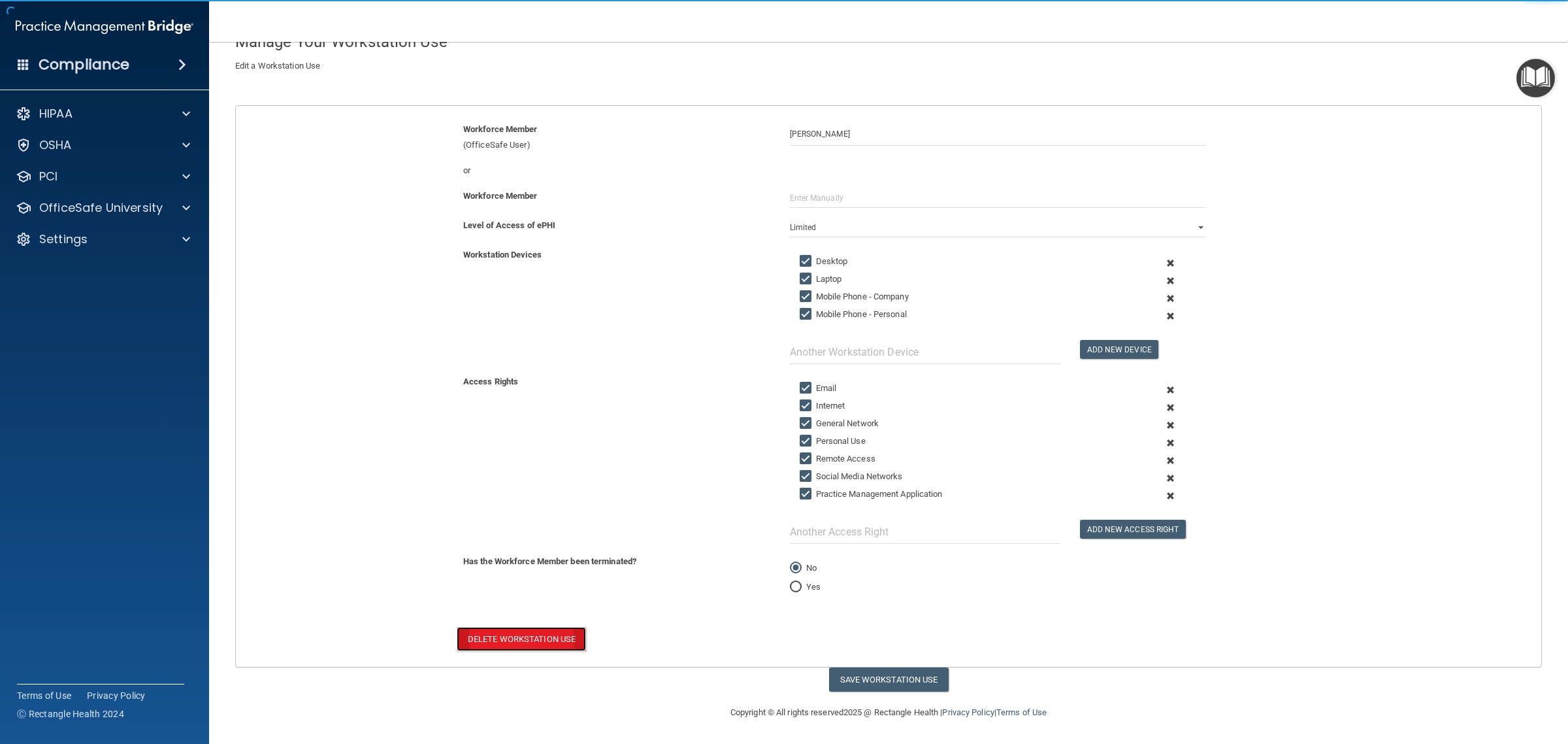
click at [549, 644] on button "Delete Workstation Use" at bounding box center [521, 639] width 130 height 24
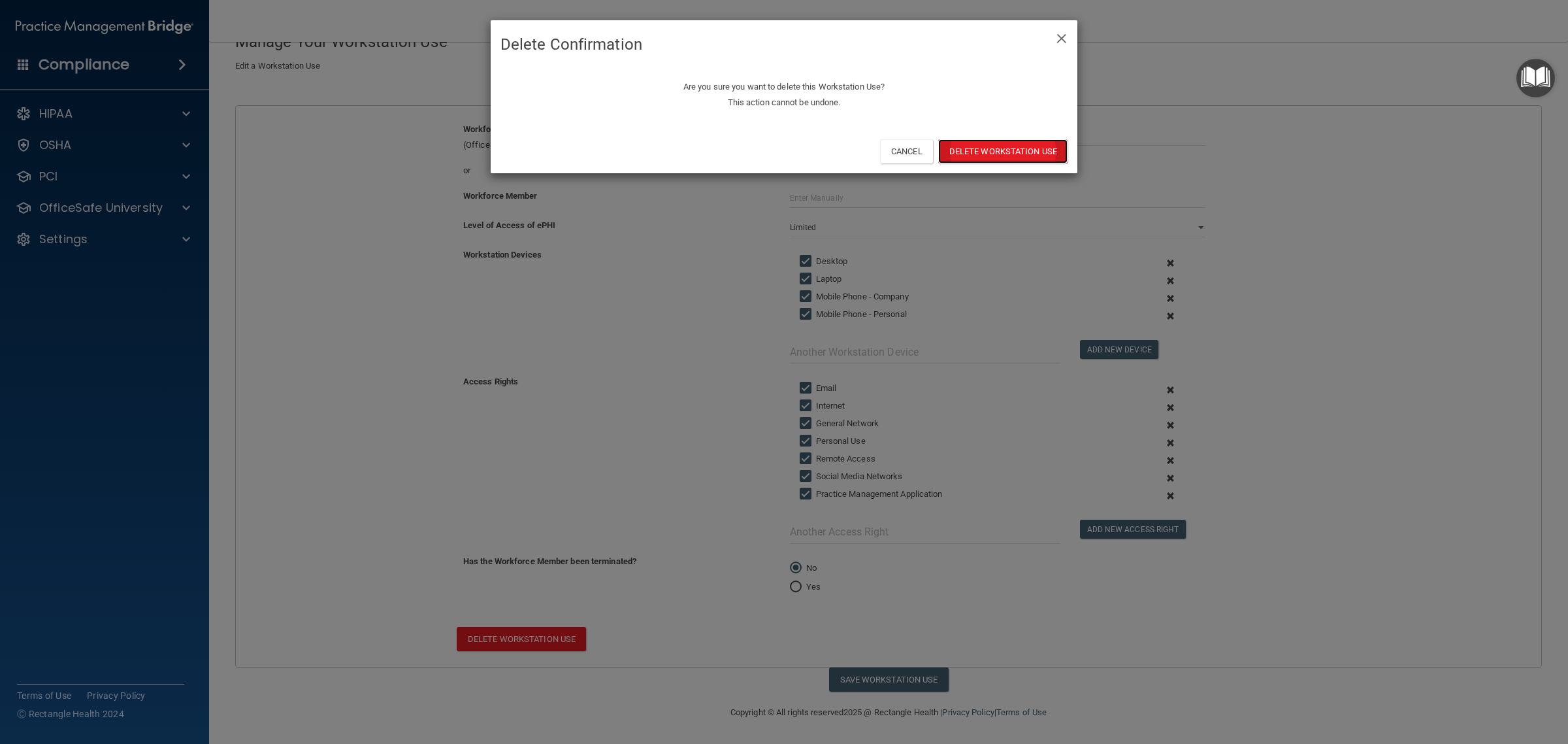
click at [968, 158] on button "Delete Workstation Use" at bounding box center [1003, 151] width 130 height 24
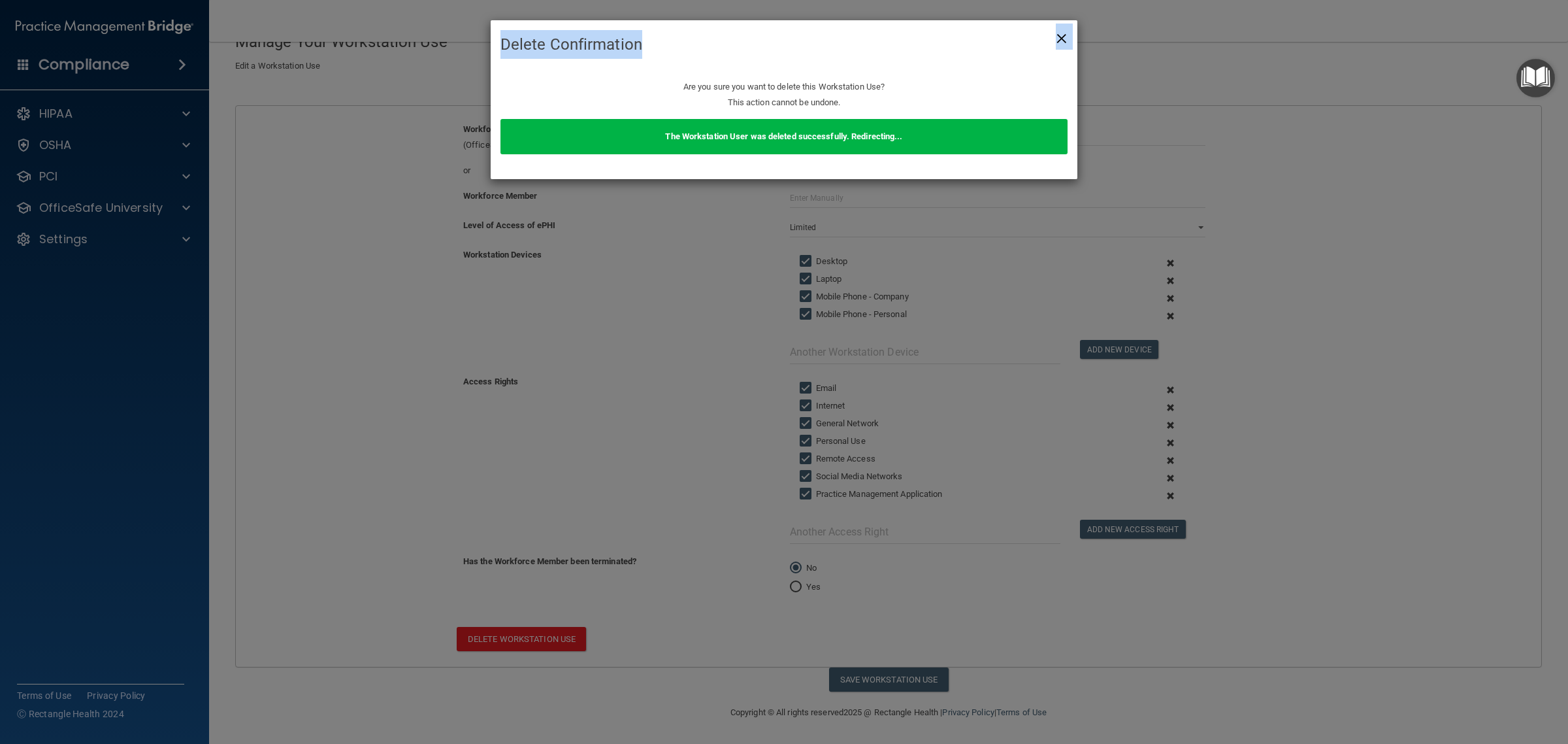
click at [1055, 39] on div "× Close Delete Confirmation" at bounding box center [784, 44] width 587 height 49
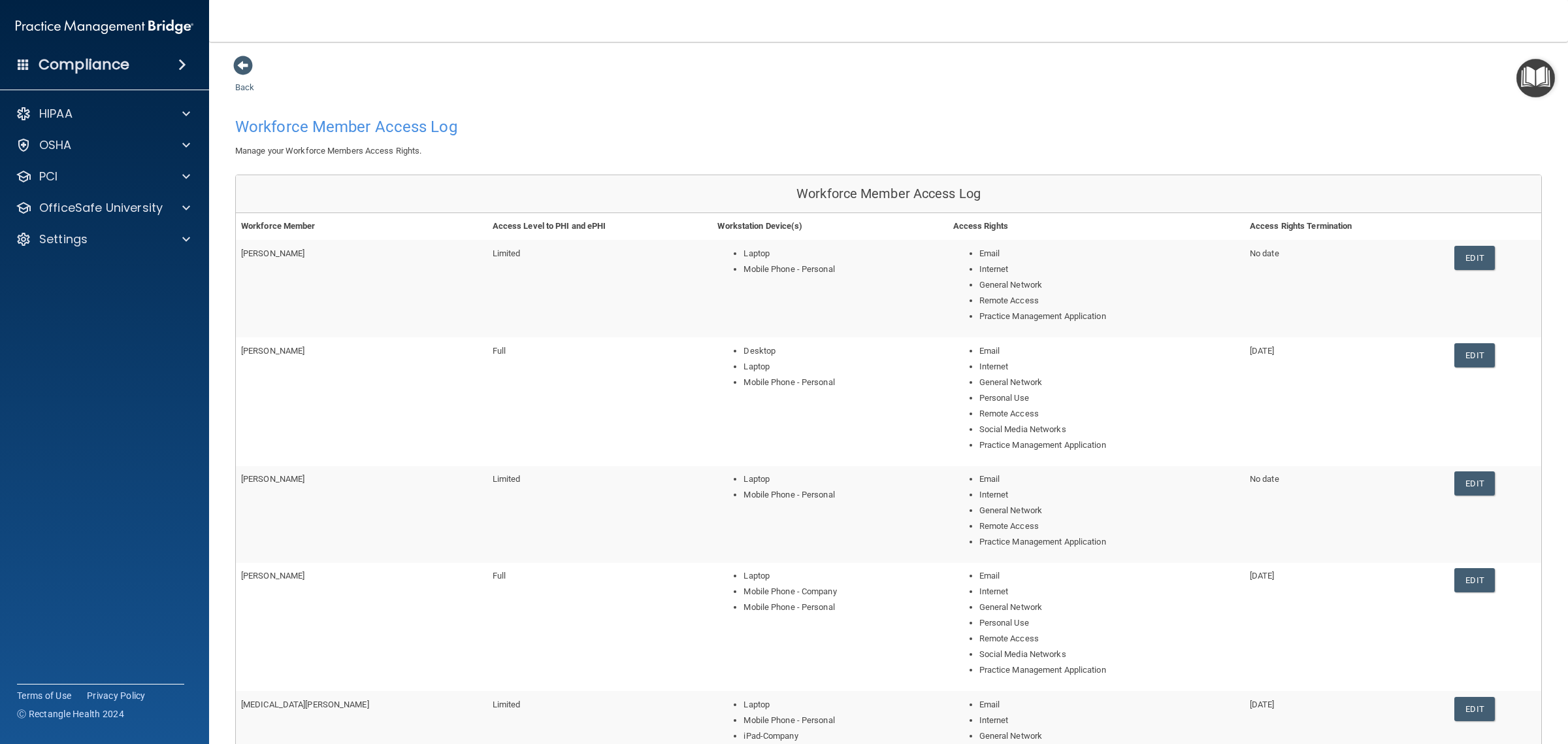
click at [1449, 354] on td "Edit" at bounding box center [1495, 401] width 92 height 128
click at [1454, 354] on link "Edit" at bounding box center [1474, 355] width 40 height 24
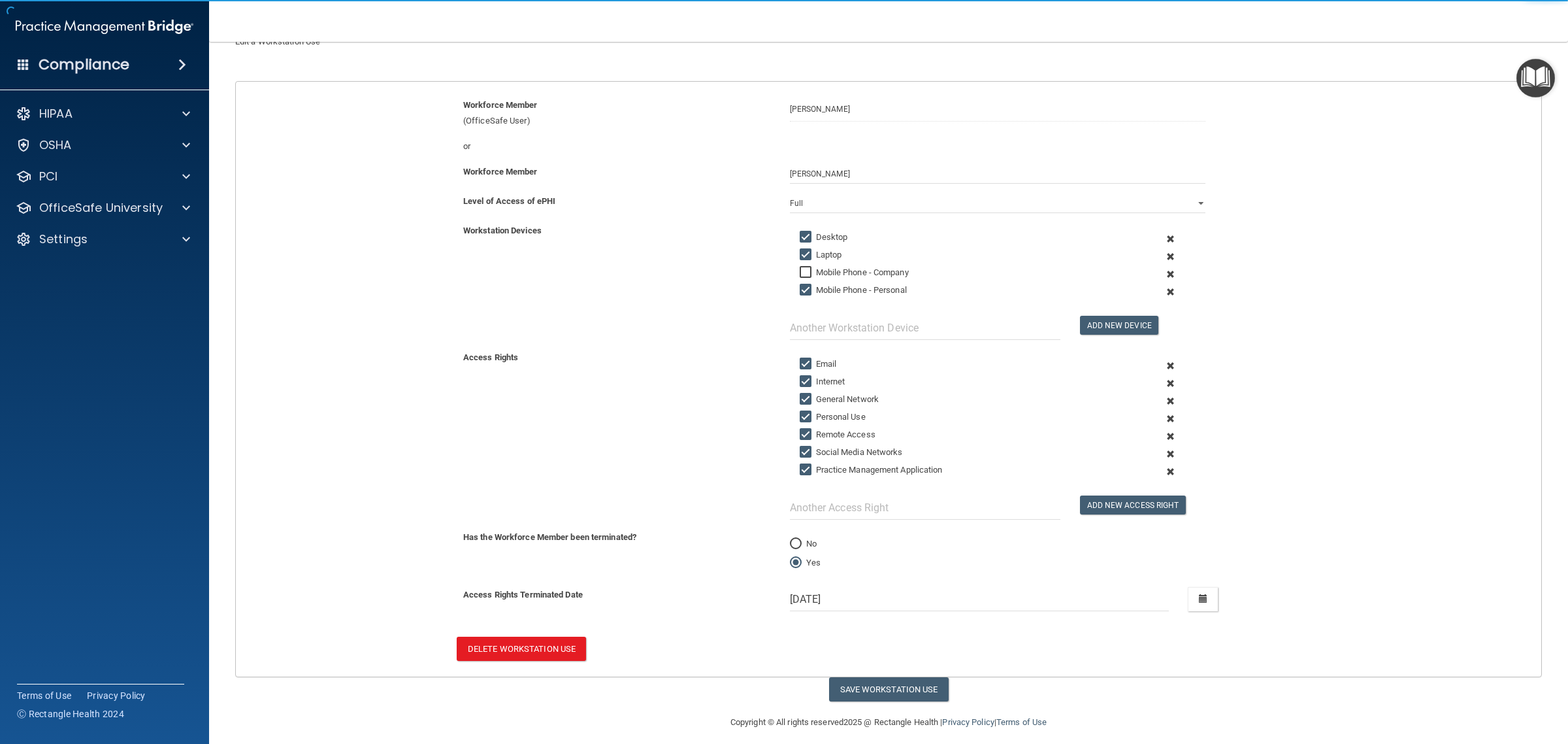
scroll to position [122, 0]
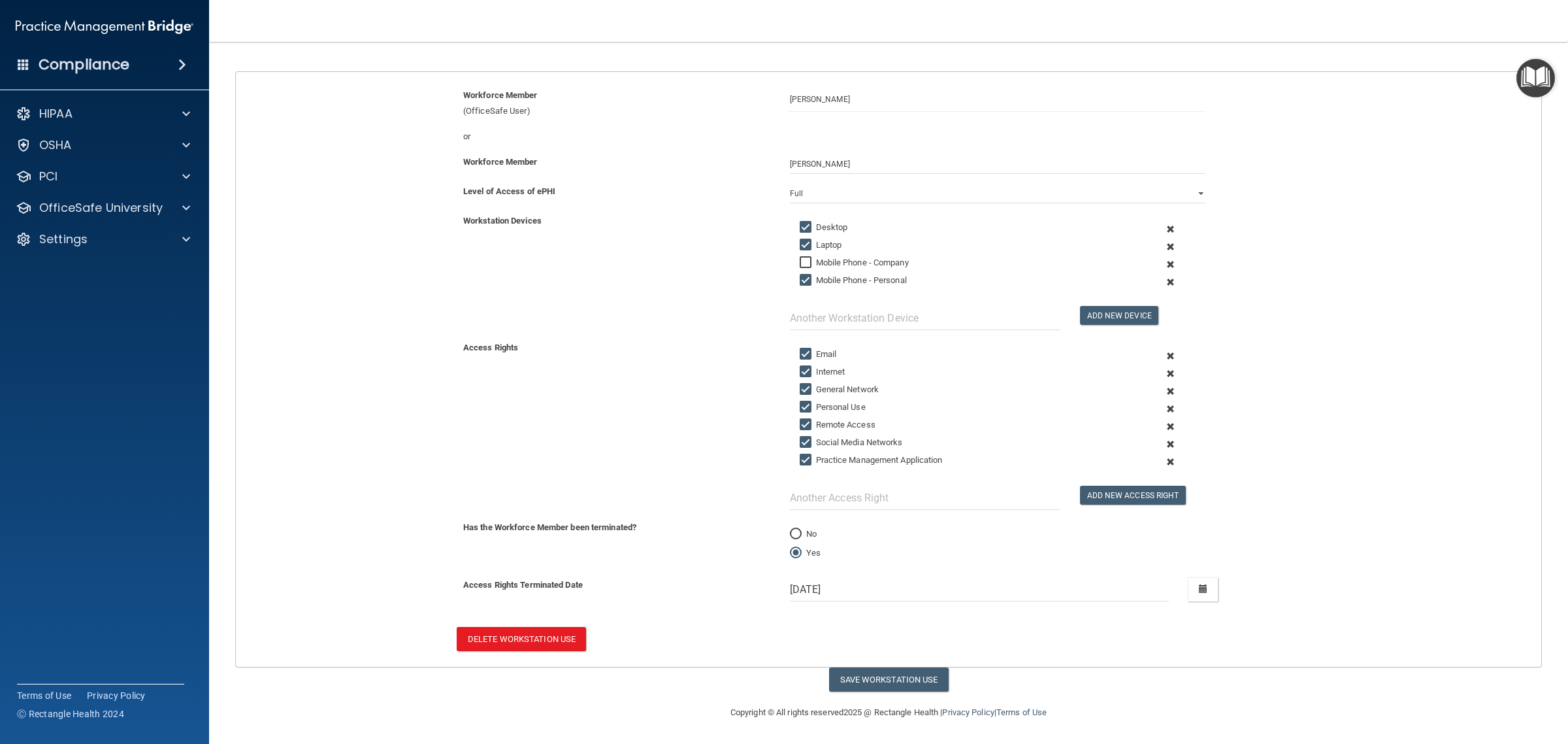
click at [790, 534] on input "No" at bounding box center [796, 534] width 12 height 10
radio input "true"
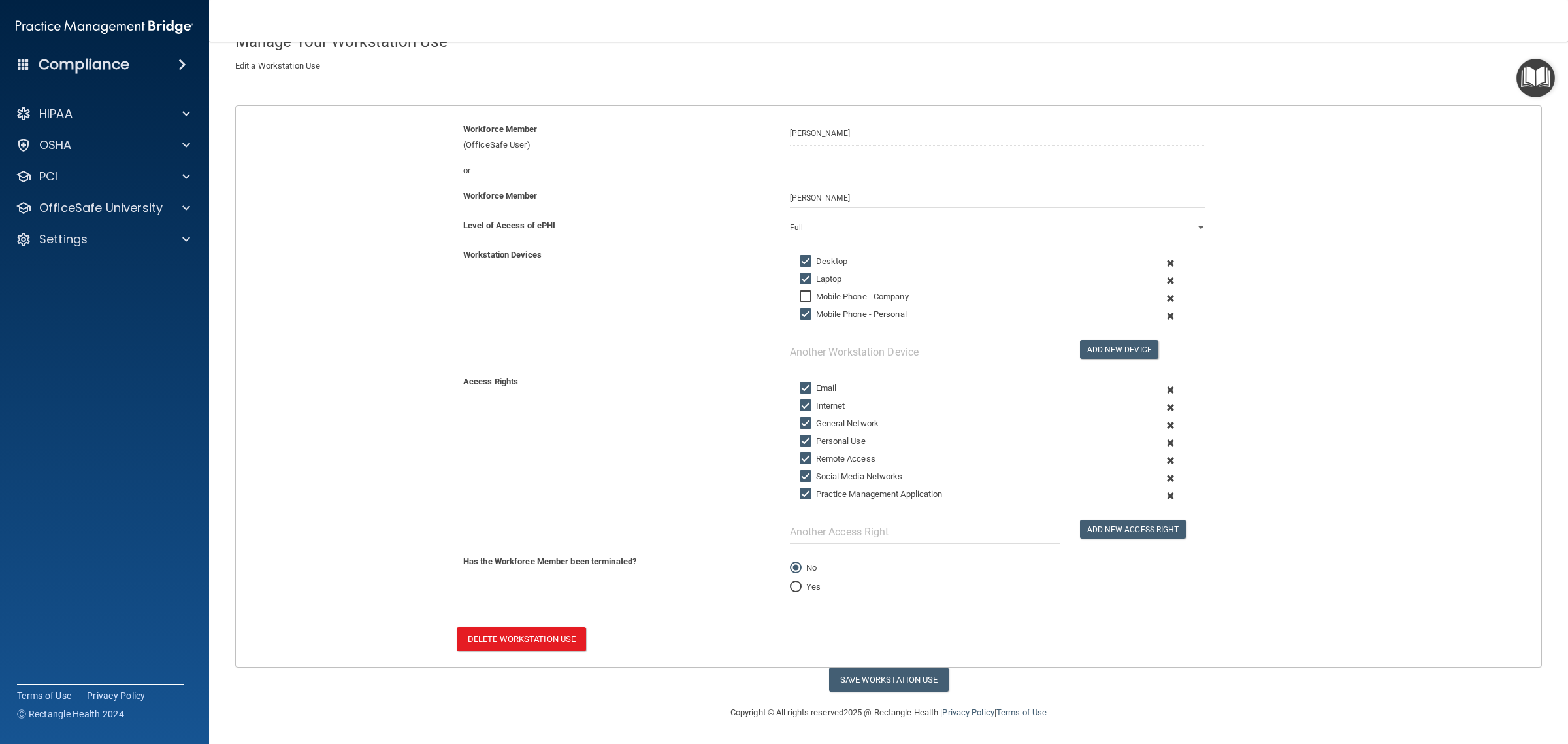
scroll to position [89, 0]
click at [790, 586] on input "Yes" at bounding box center [796, 587] width 12 height 10
radio input "true"
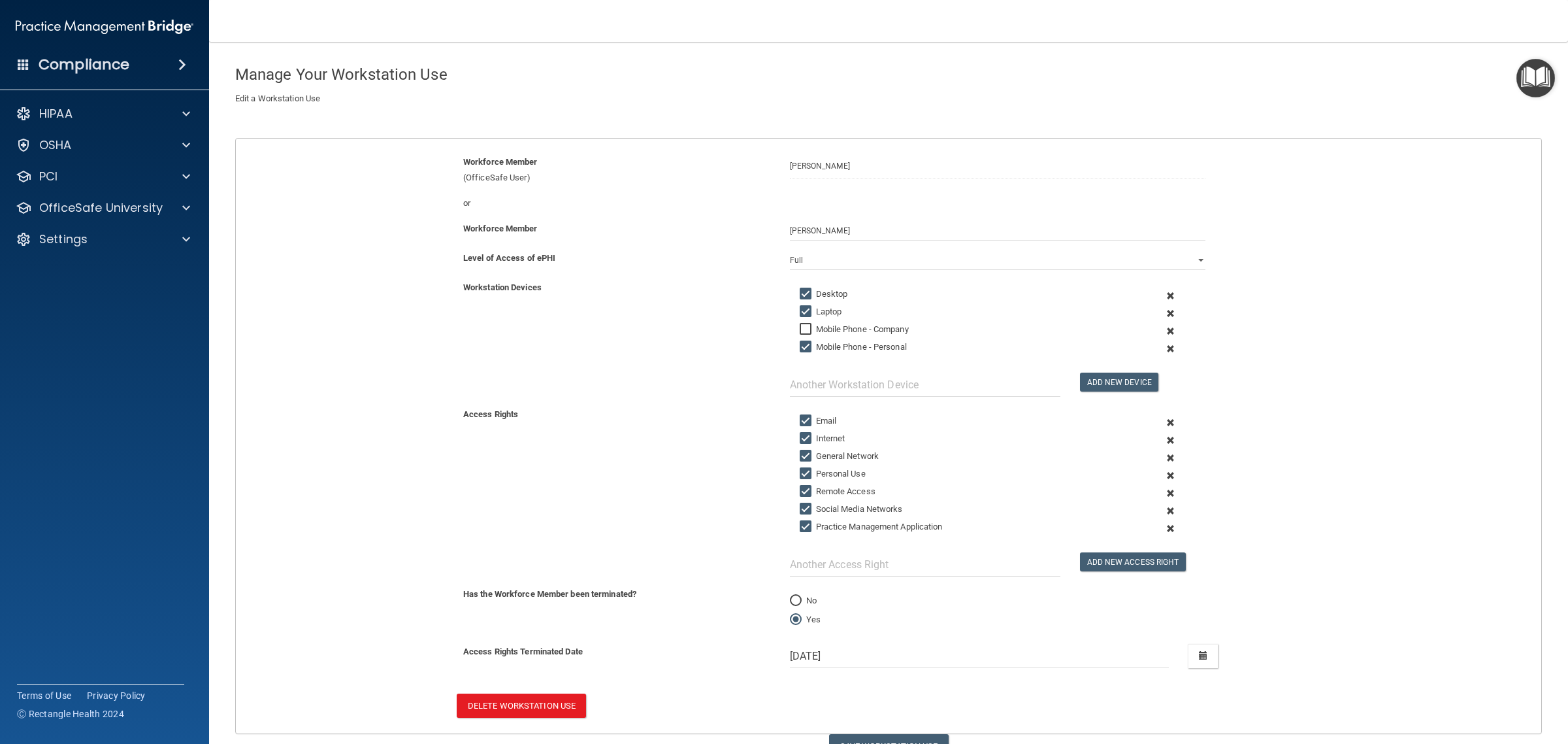
scroll to position [0, 0]
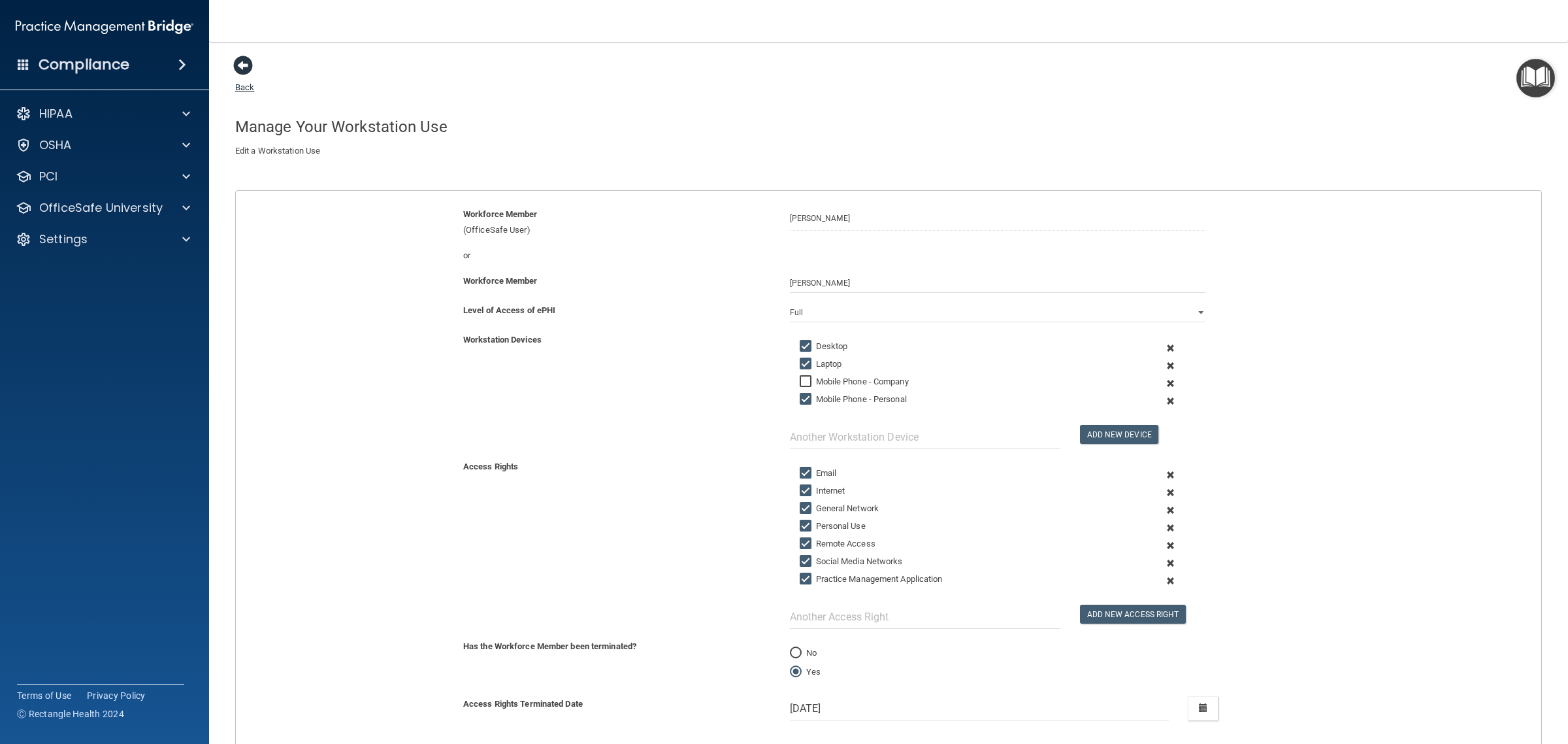
click at [241, 69] on span at bounding box center [243, 65] width 19 height 19
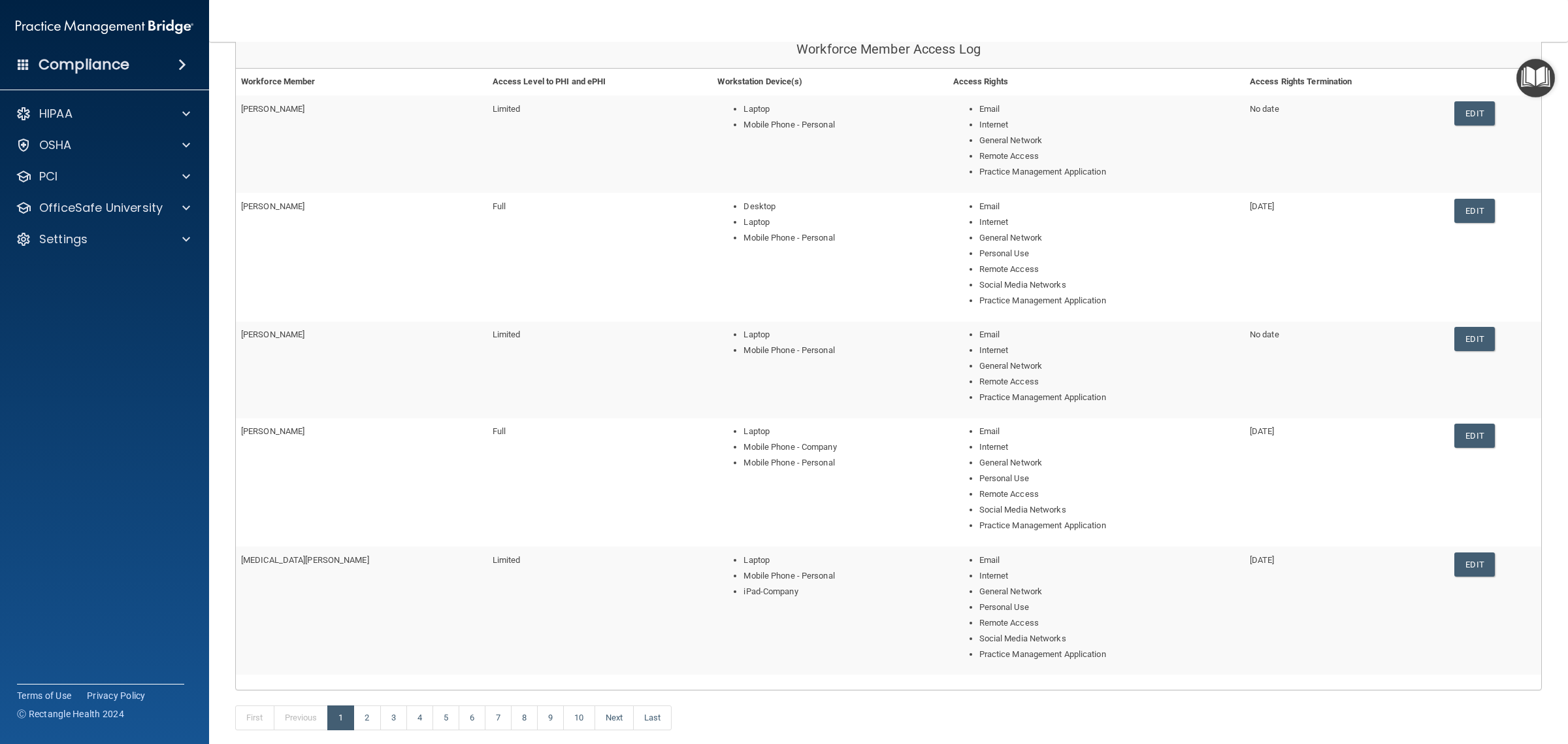
scroll to position [268, 0]
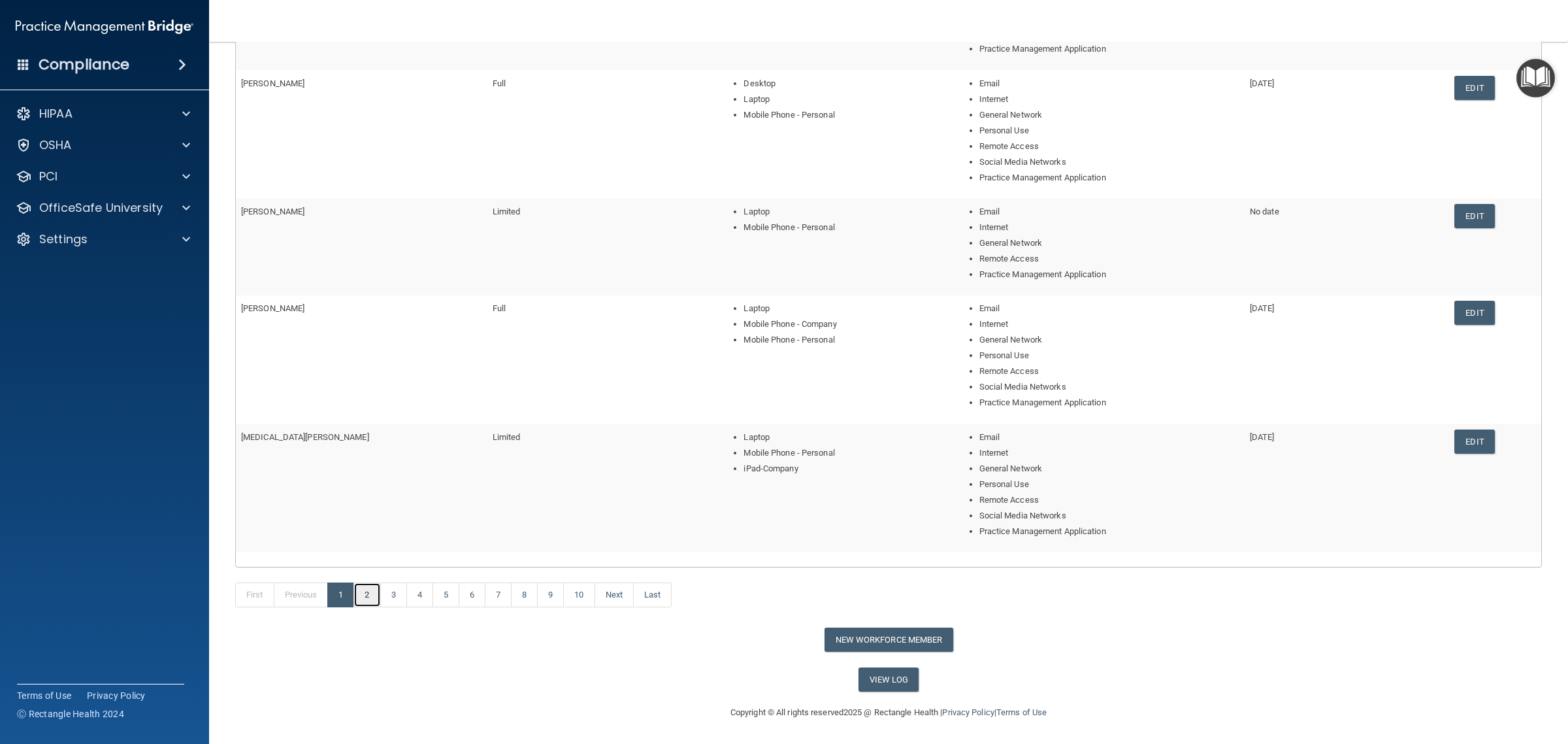
click at [378, 593] on link "2" at bounding box center [367, 595] width 27 height 25
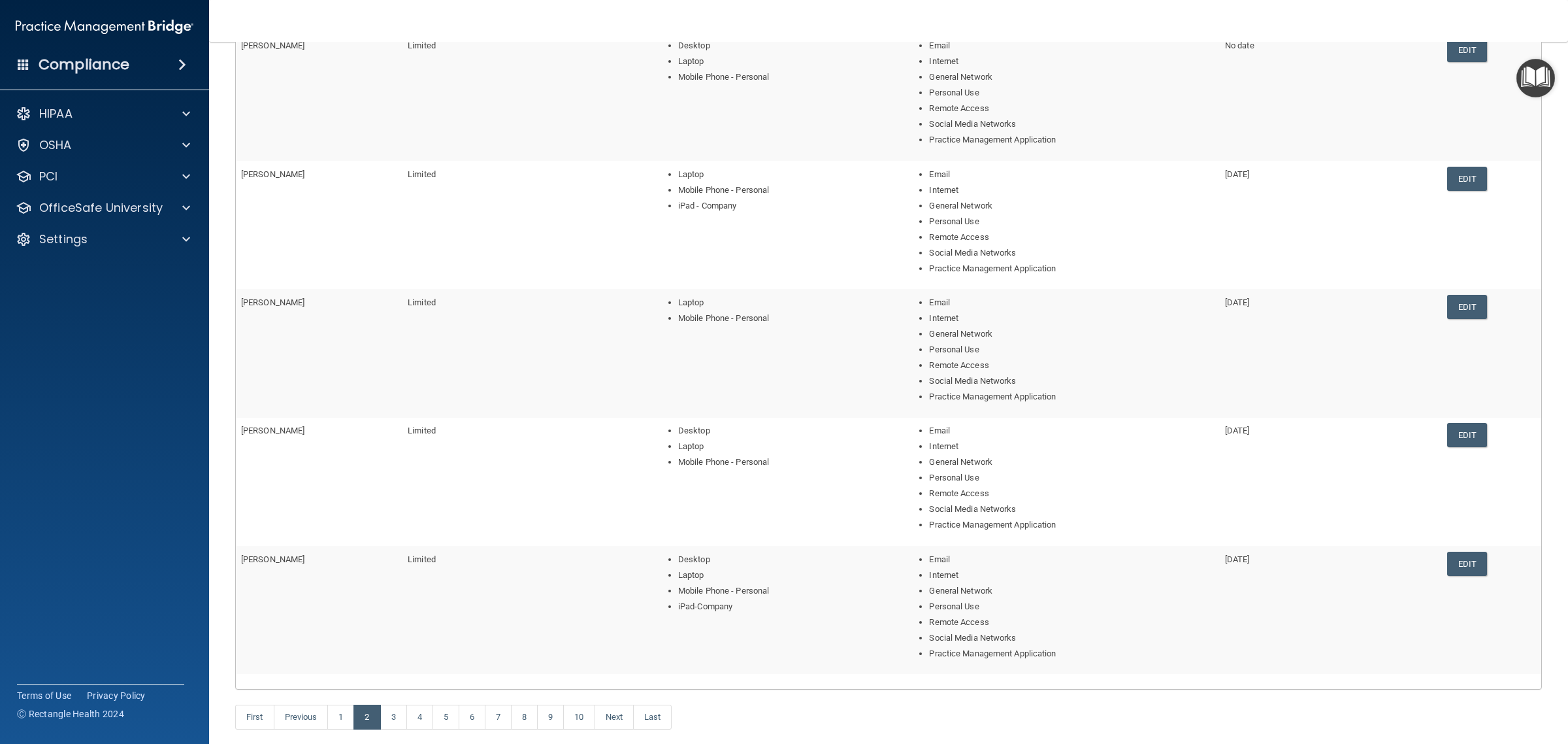
scroll to position [327, 0]
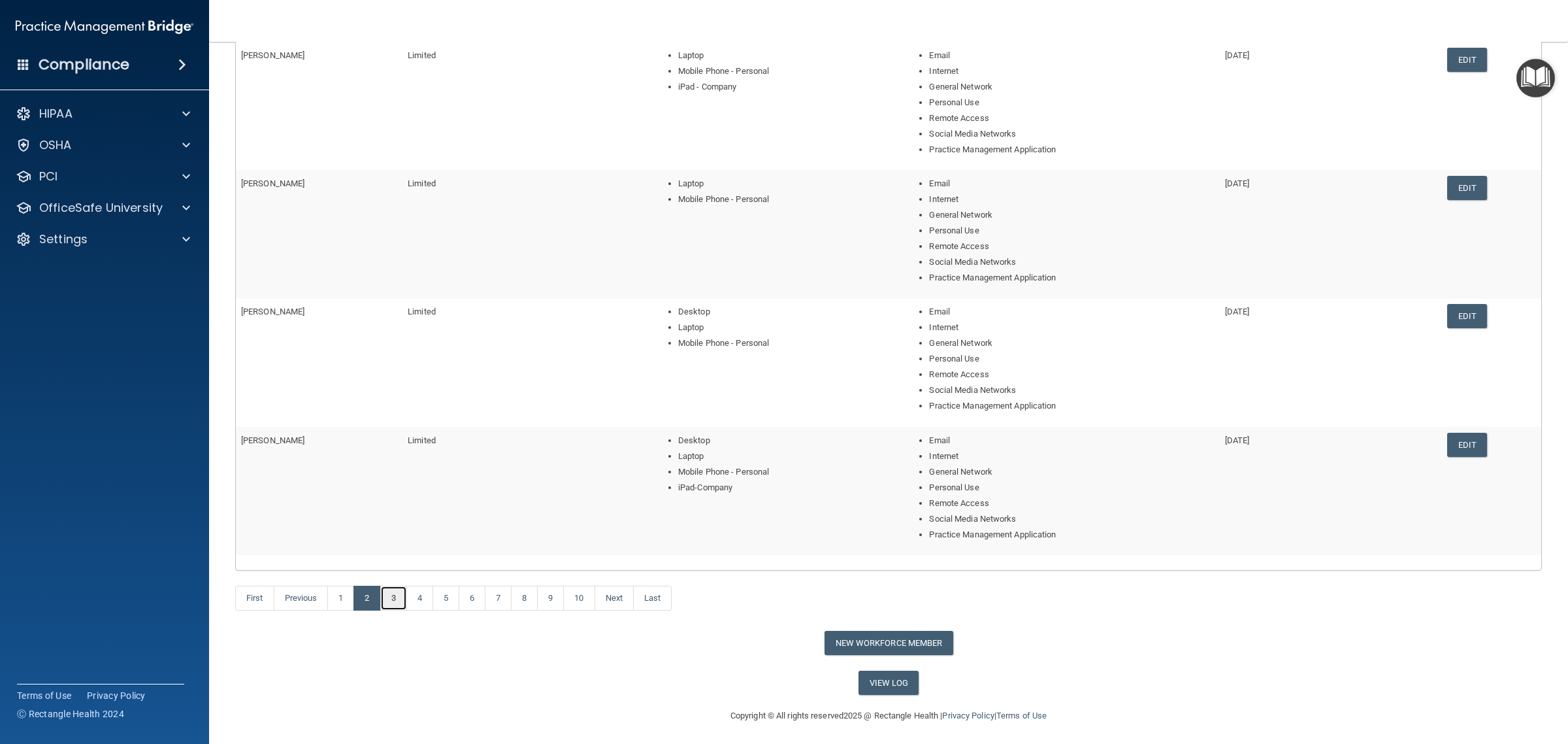
click at [394, 596] on link "3" at bounding box center [394, 598] width 27 height 25
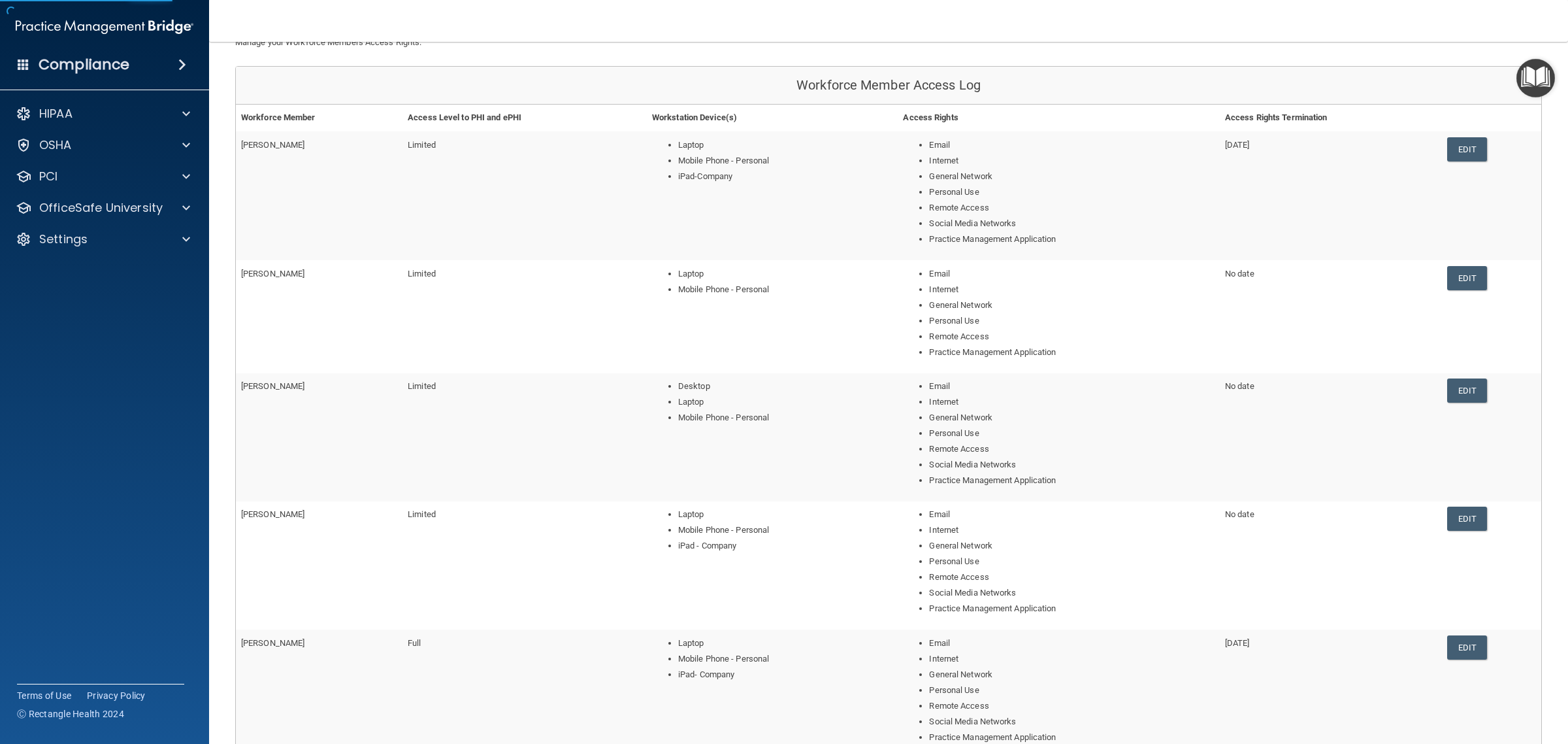
scroll to position [246, 0]
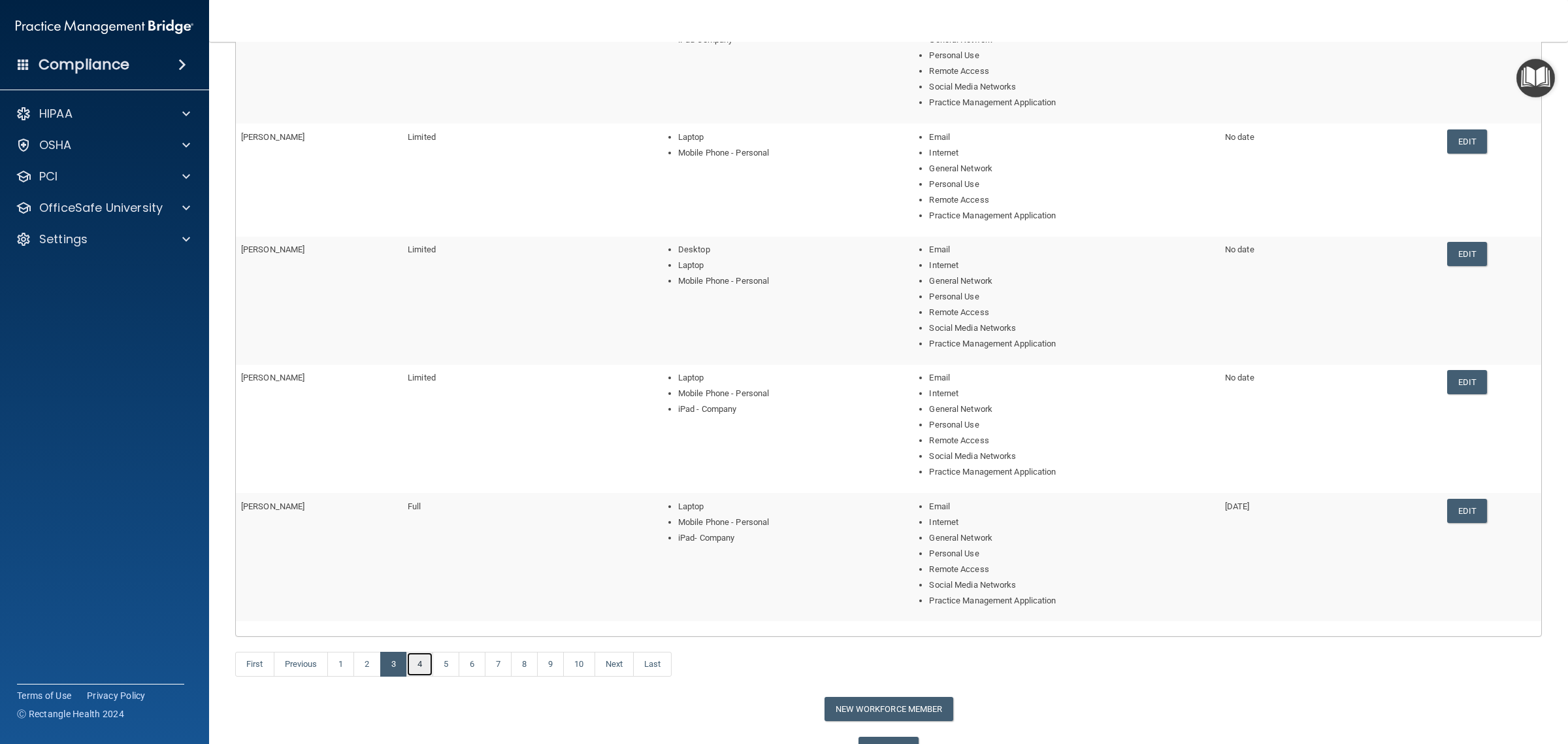
click at [421, 663] on link "4" at bounding box center [420, 663] width 27 height 25
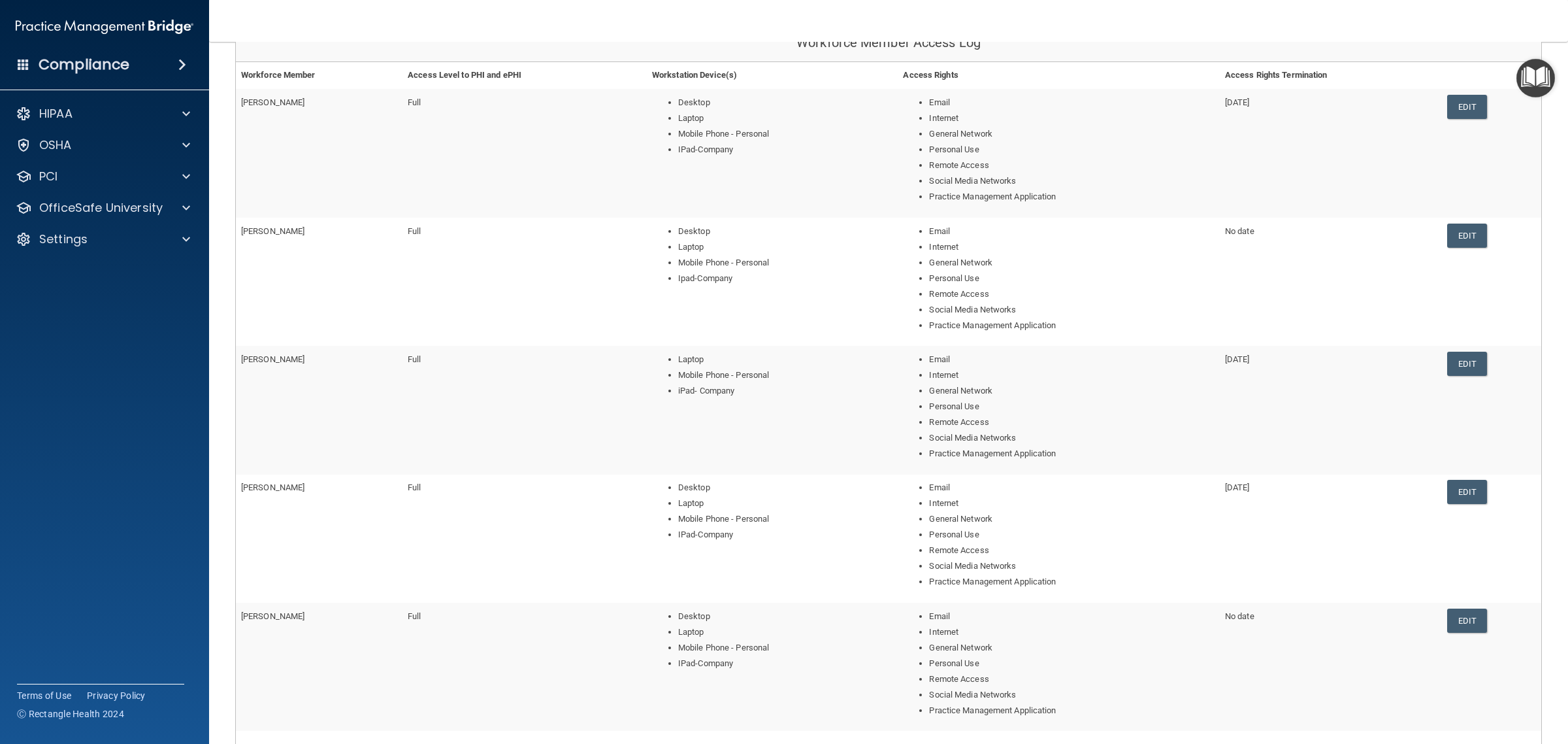
scroll to position [331, 0]
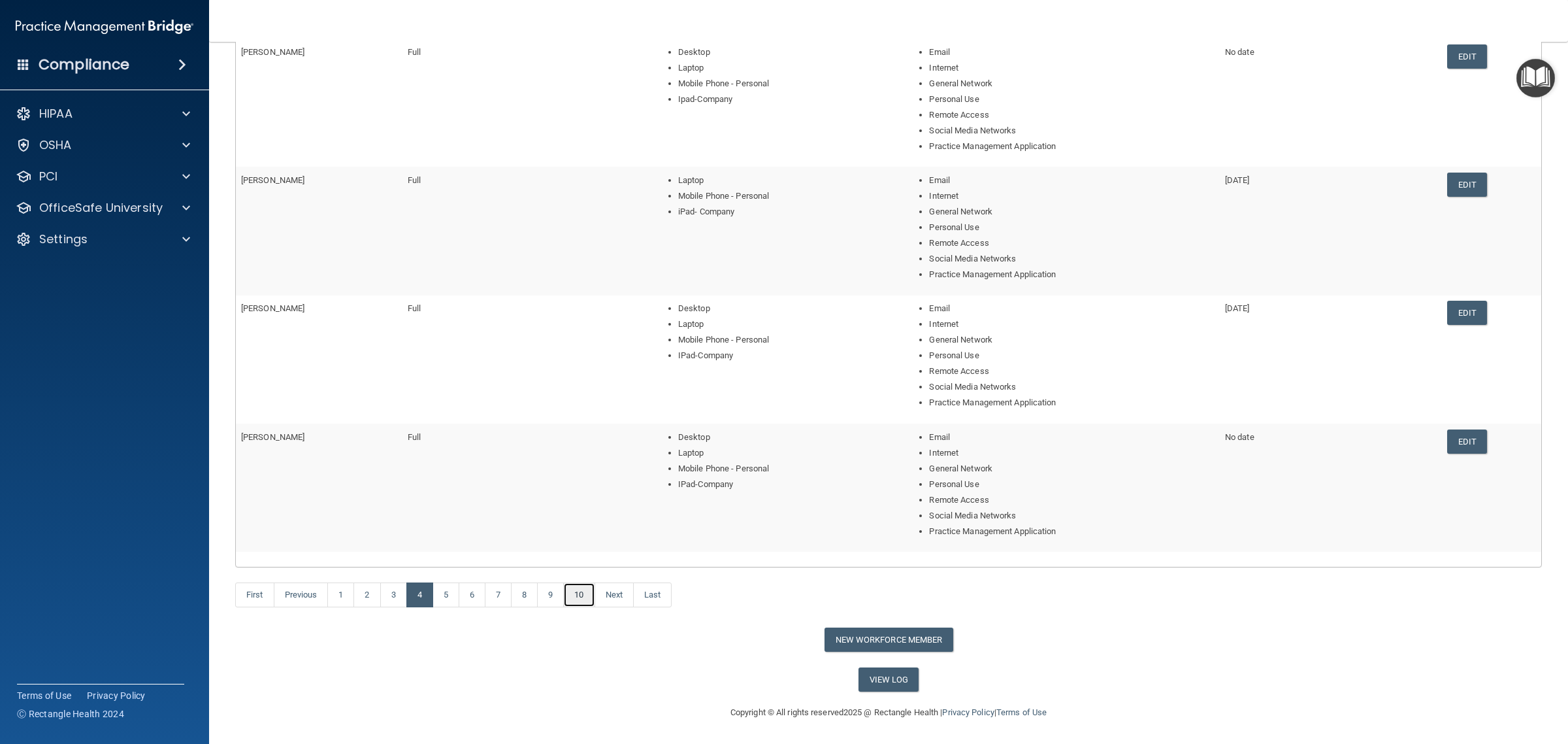
click at [595, 599] on link "10" at bounding box center [579, 595] width 31 height 25
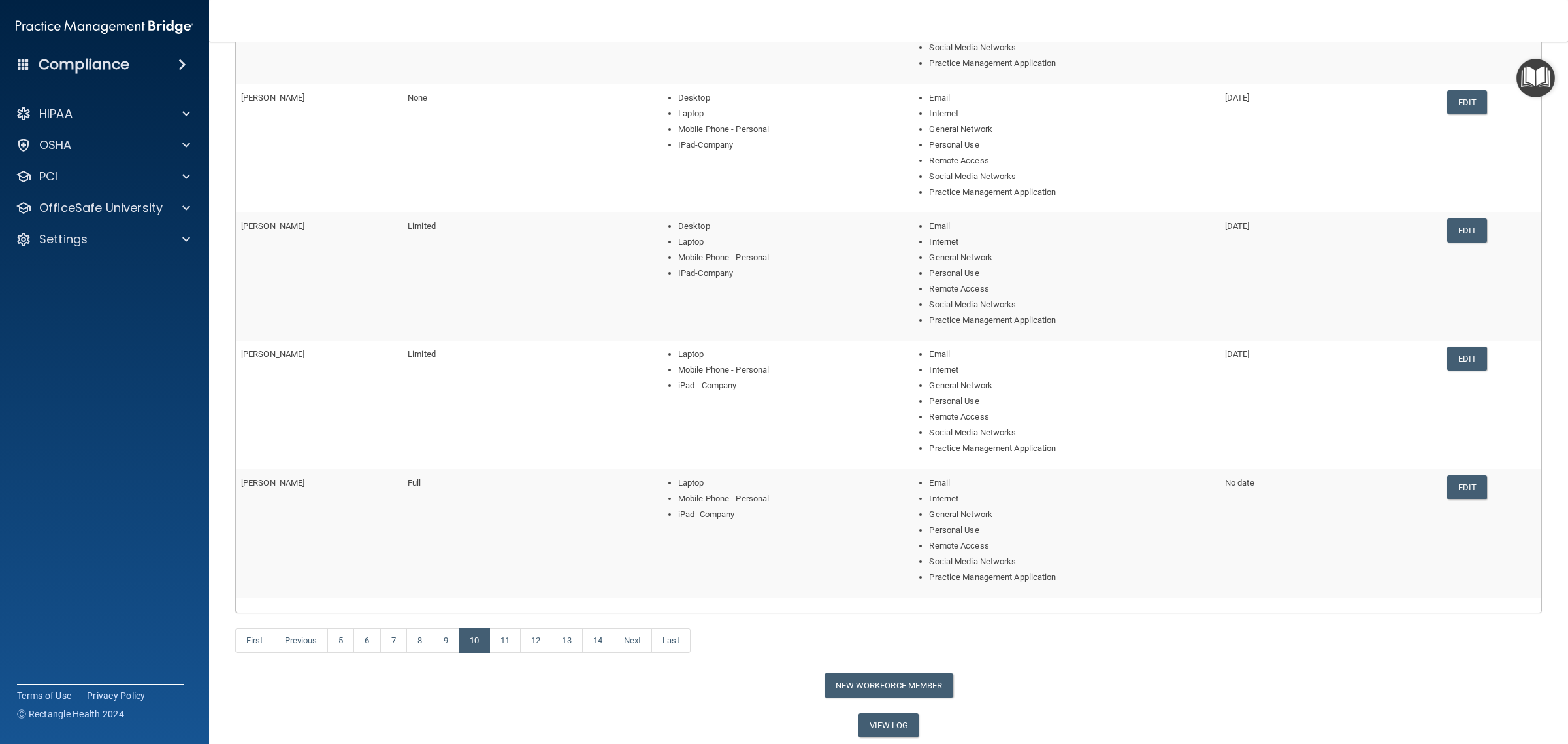
scroll to position [331, 0]
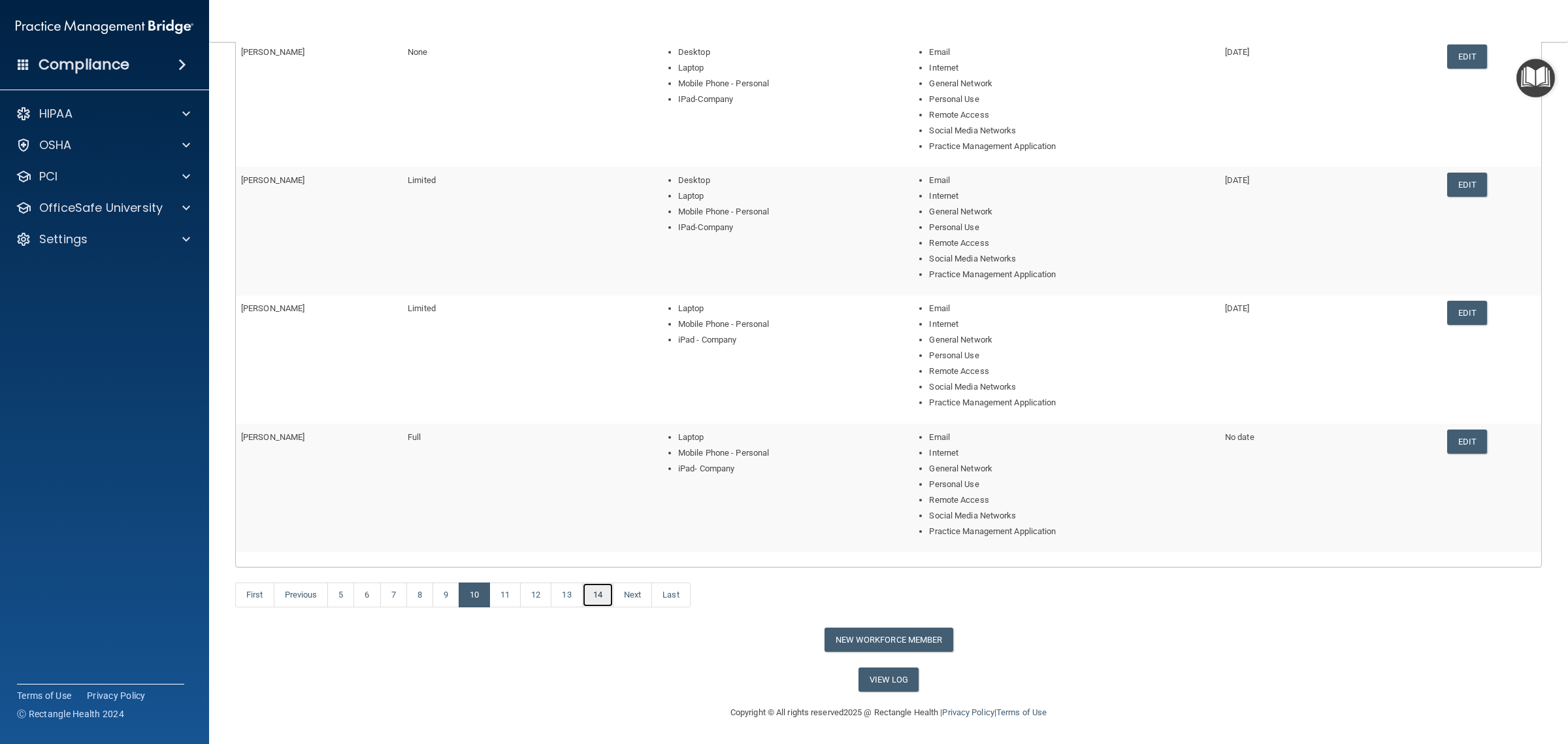
click at [612, 599] on link "14" at bounding box center [598, 595] width 31 height 25
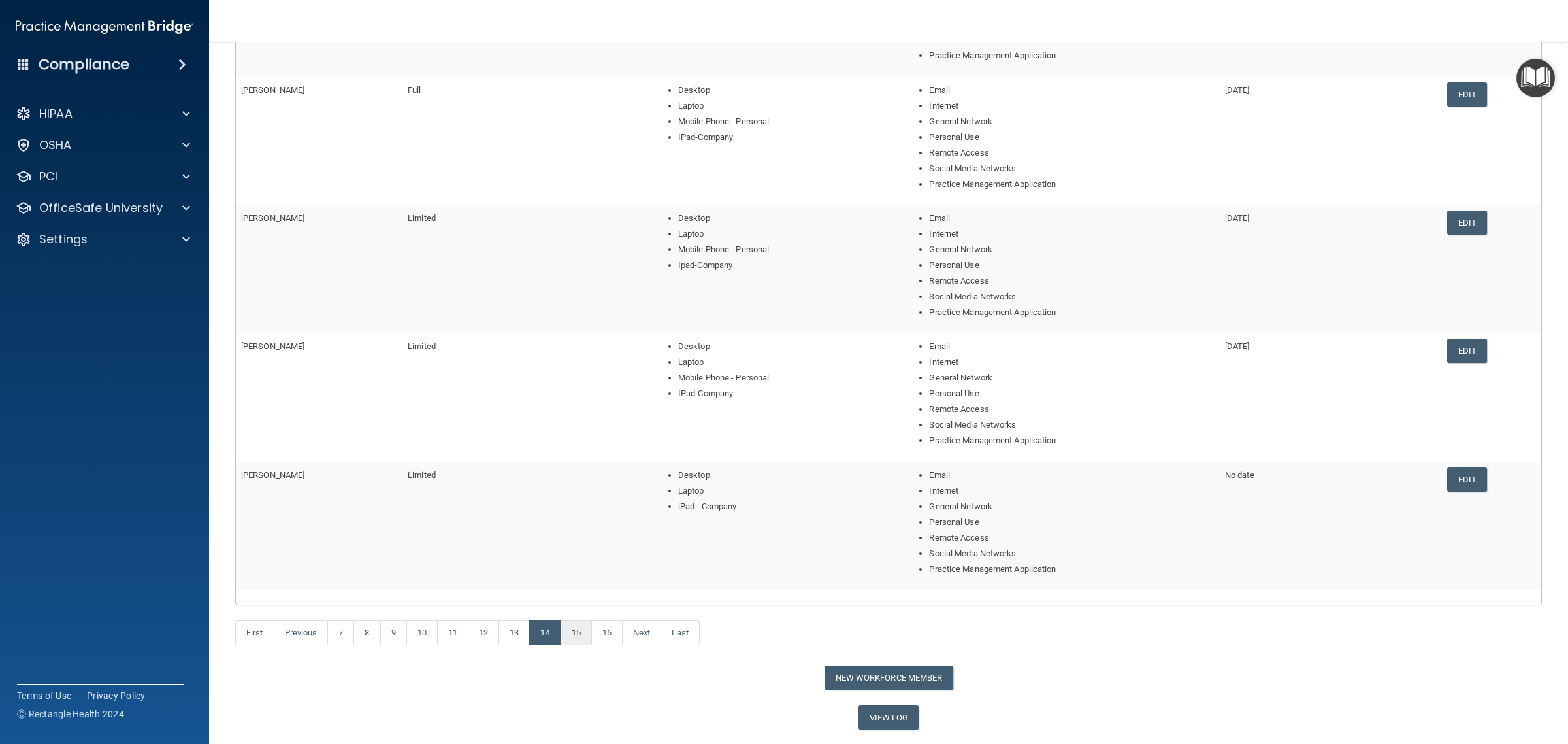
scroll to position [331, 0]
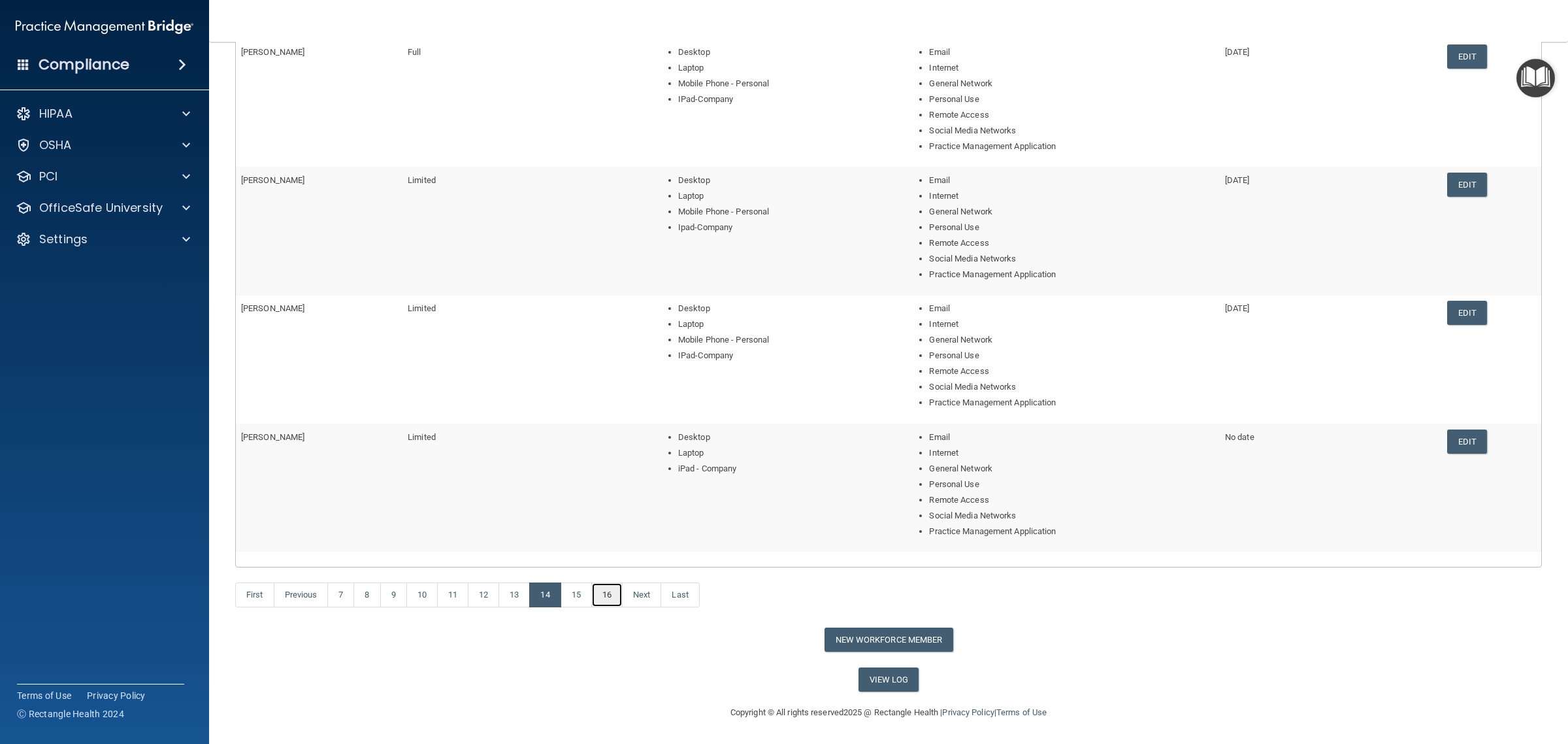
click at [618, 595] on link "16" at bounding box center [607, 595] width 31 height 25
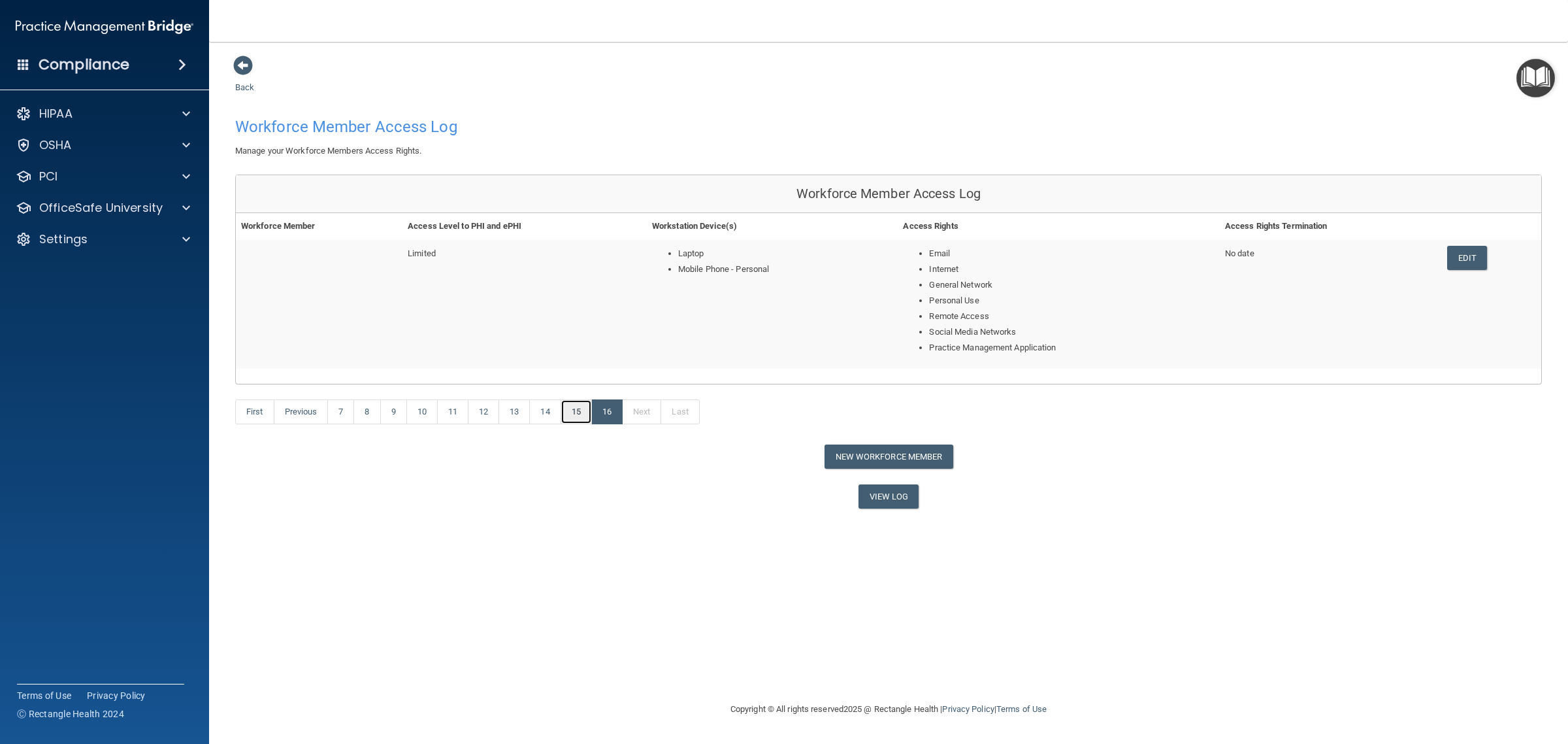
click at [587, 413] on link "15" at bounding box center [576, 411] width 31 height 25
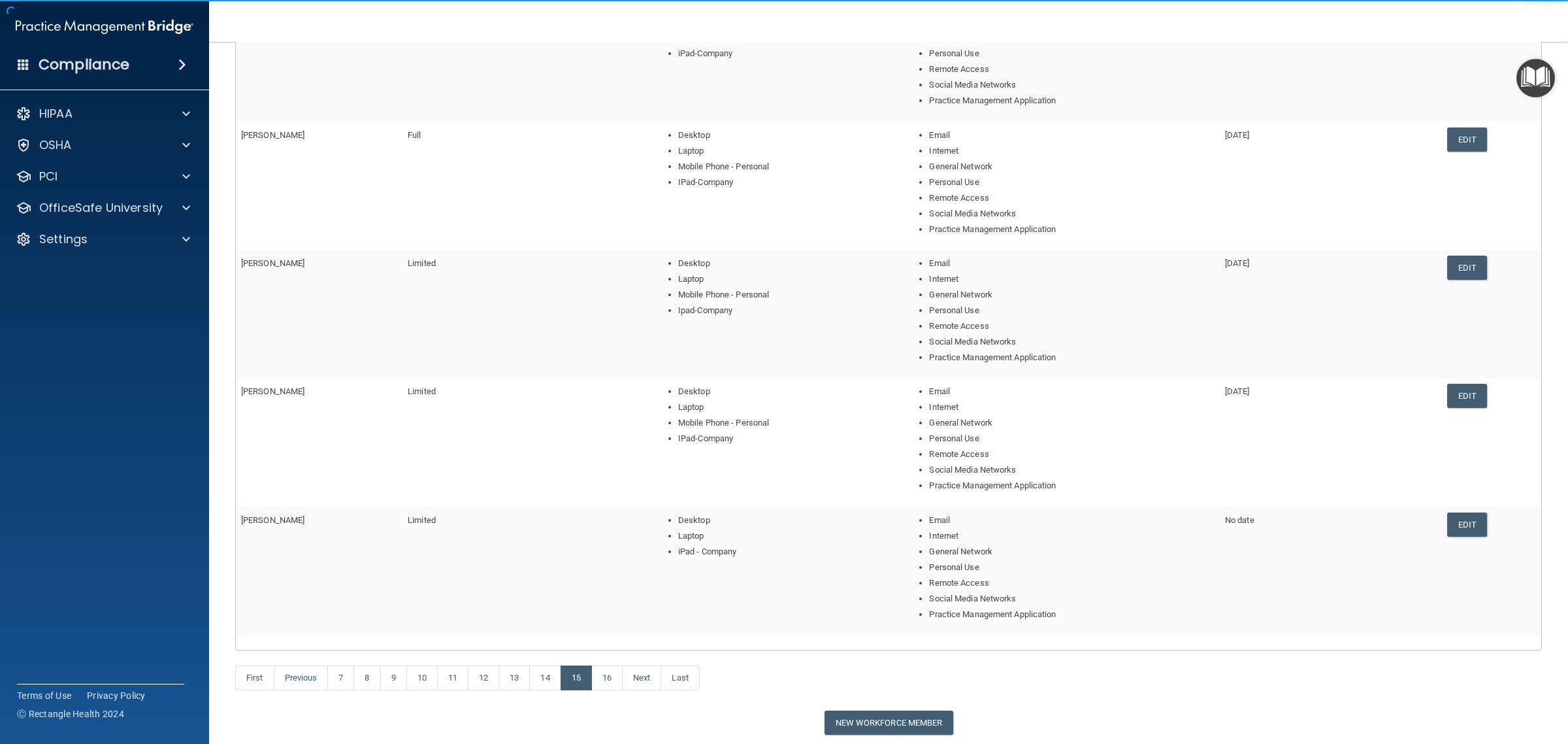
scroll to position [331, 0]
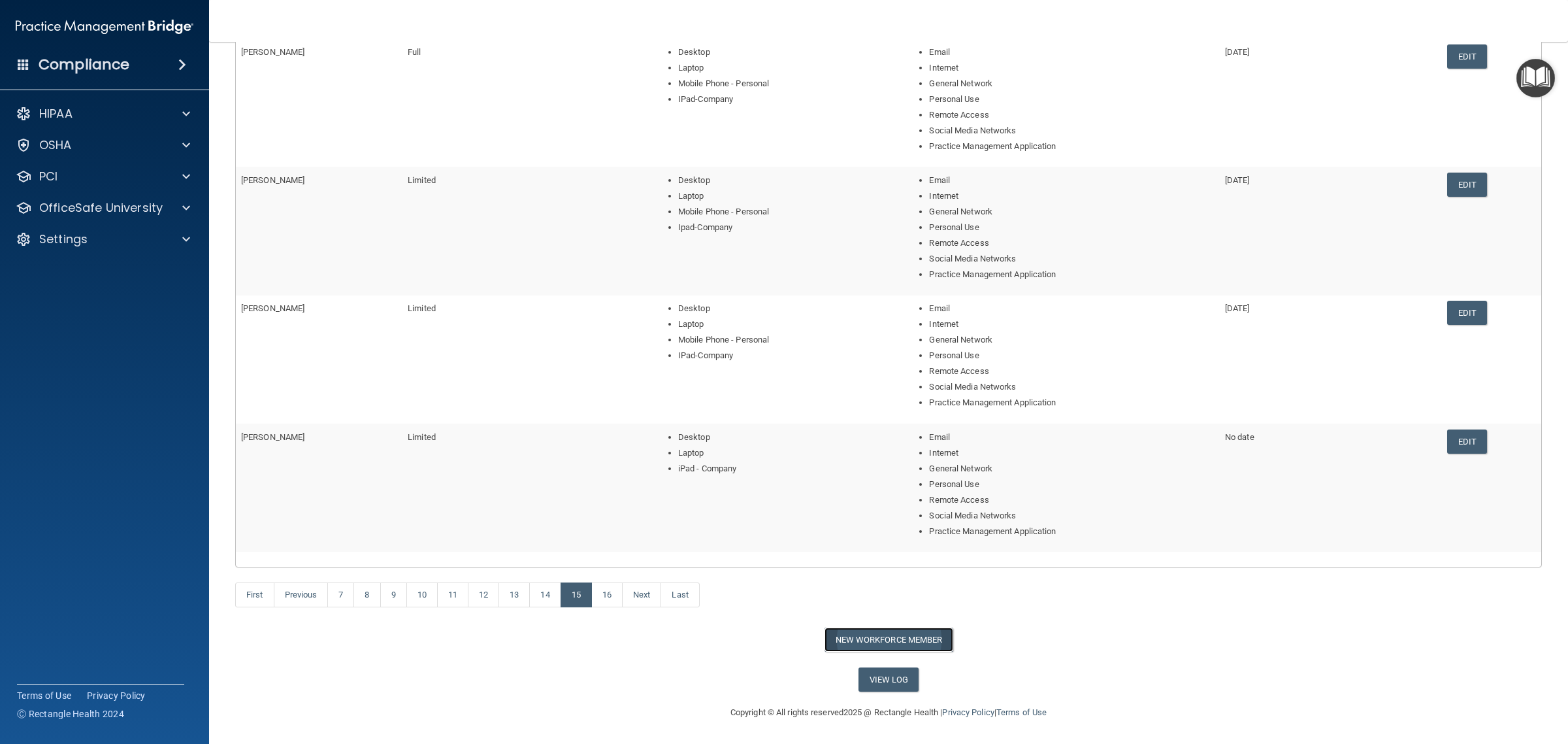
click at [875, 638] on button "New Workforce Member" at bounding box center [888, 639] width 129 height 24
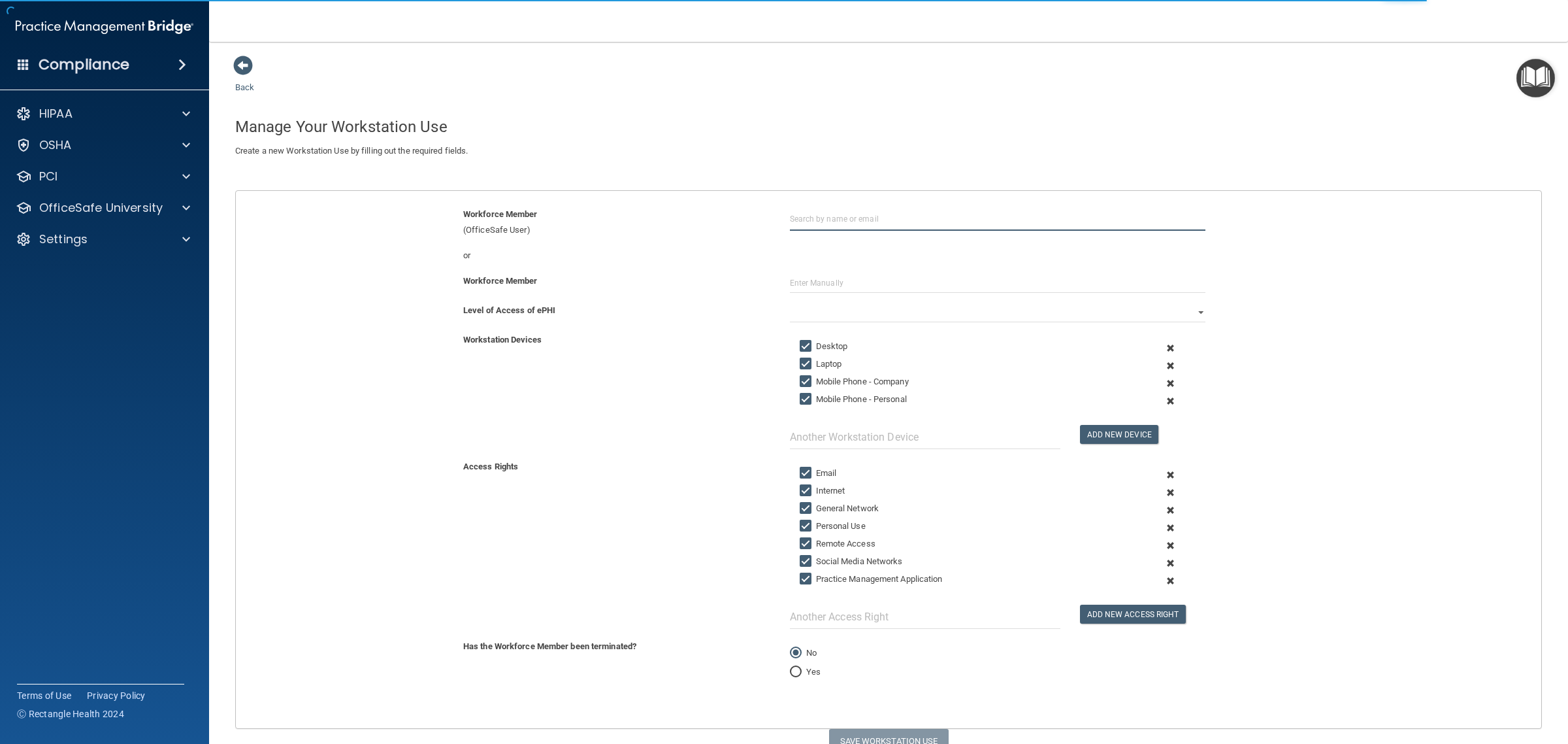
click at [866, 217] on input "text" at bounding box center [997, 219] width 416 height 24
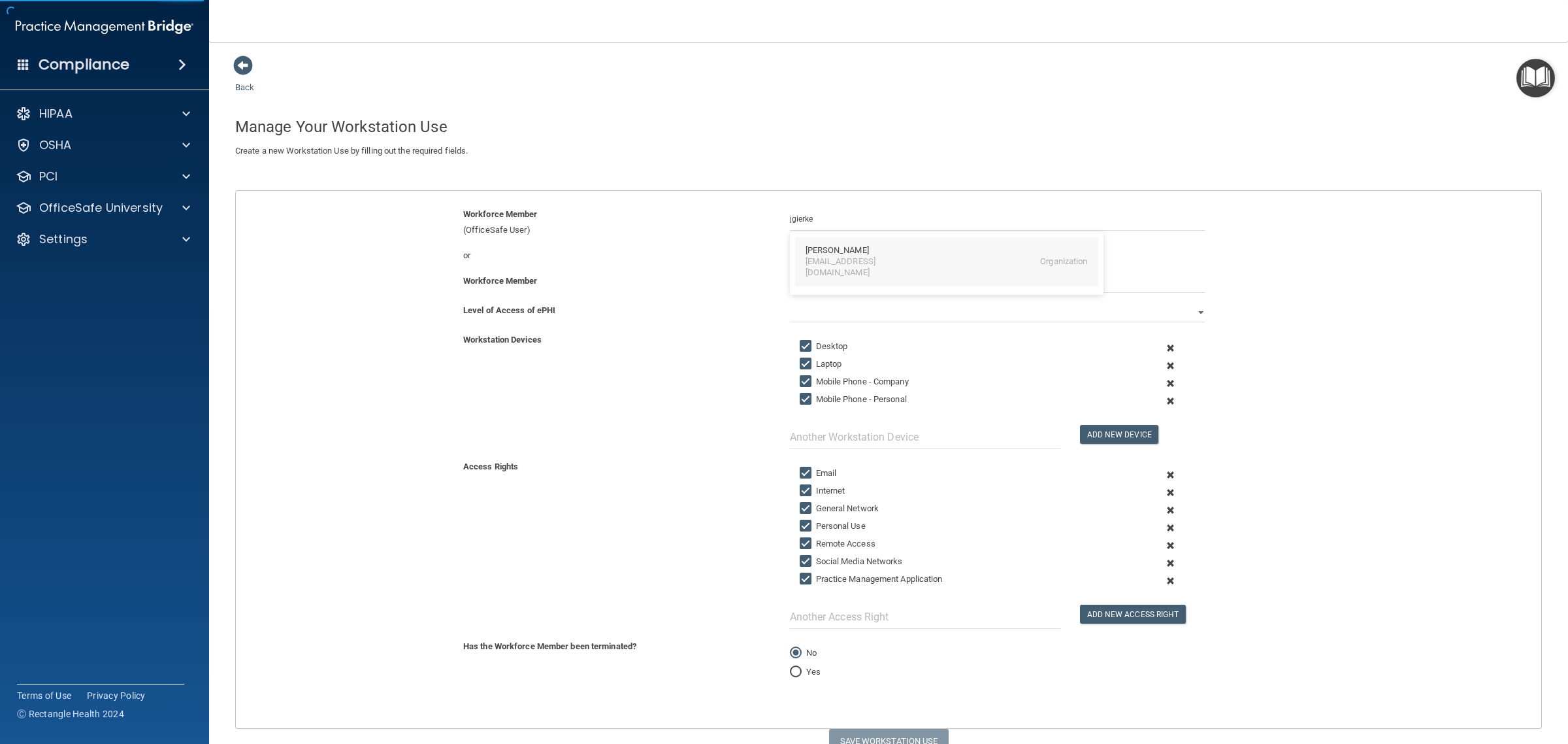
click at [869, 247] on div "[PERSON_NAME]" at bounding box center [947, 251] width 282 height 11
type input "[PERSON_NAME]"
click at [799, 345] on input "Desktop" at bounding box center [807, 346] width 15 height 10
checkbox input "false"
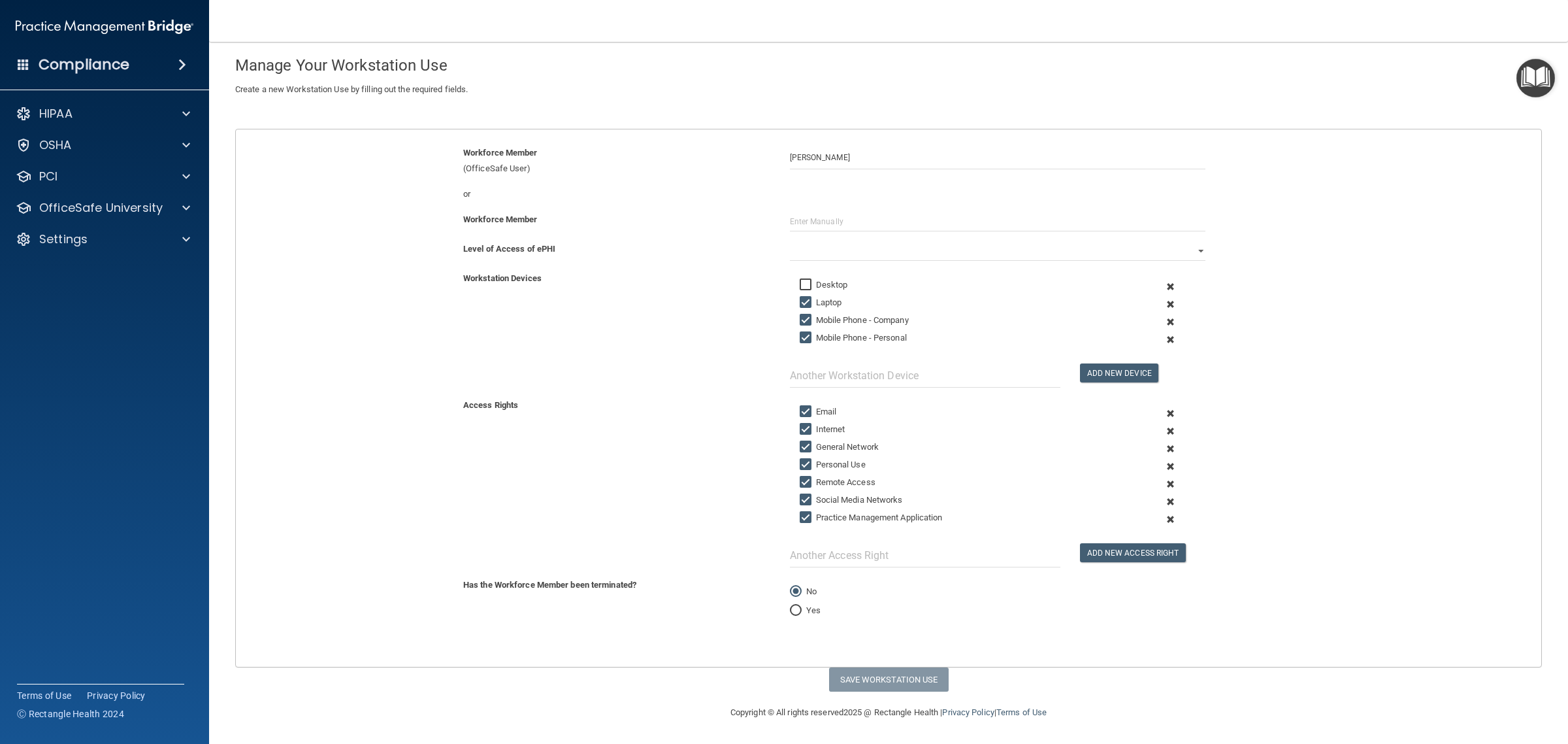
click at [799, 321] on input "Mobile Phone - Company" at bounding box center [807, 320] width 15 height 10
checkbox input "false"
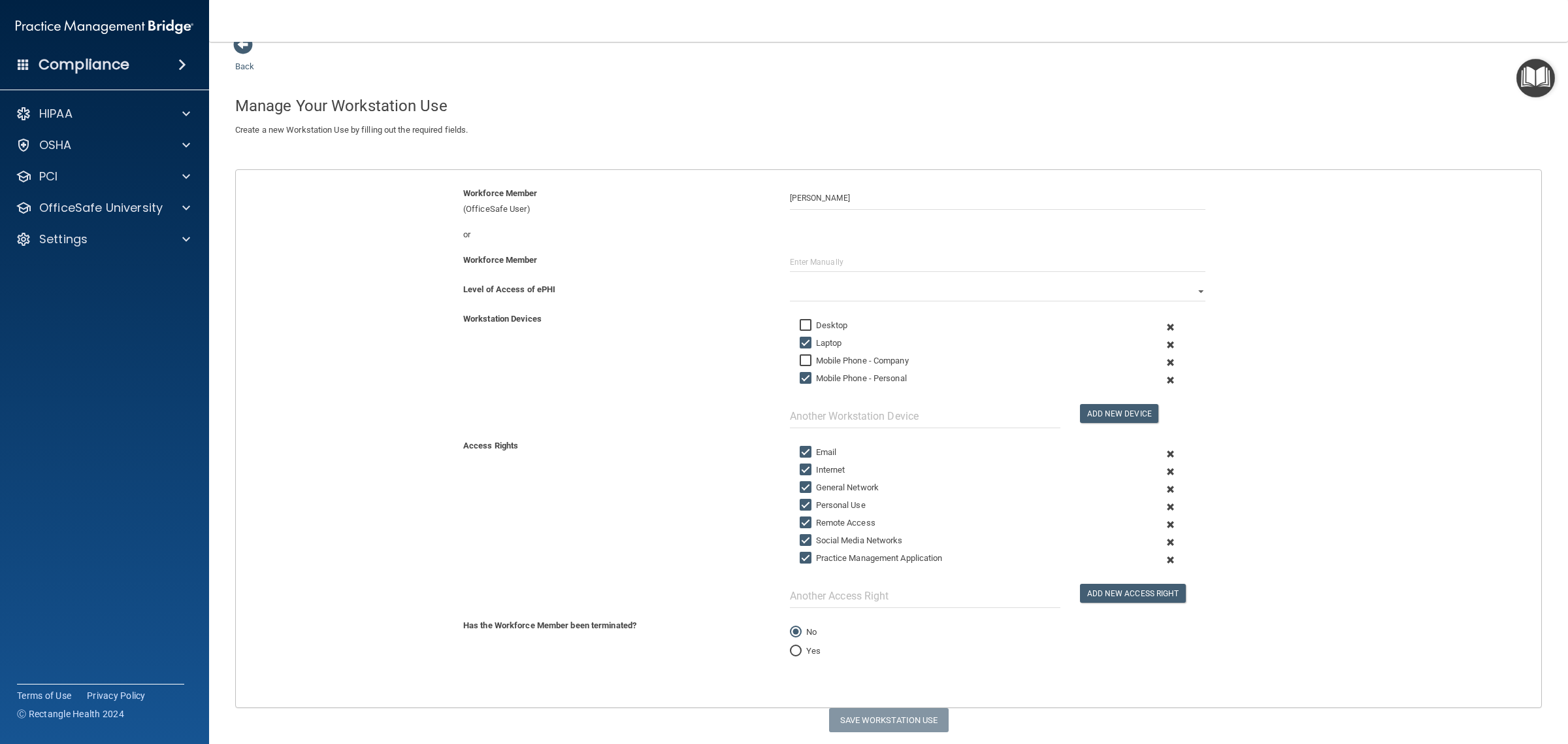
scroll to position [0, 0]
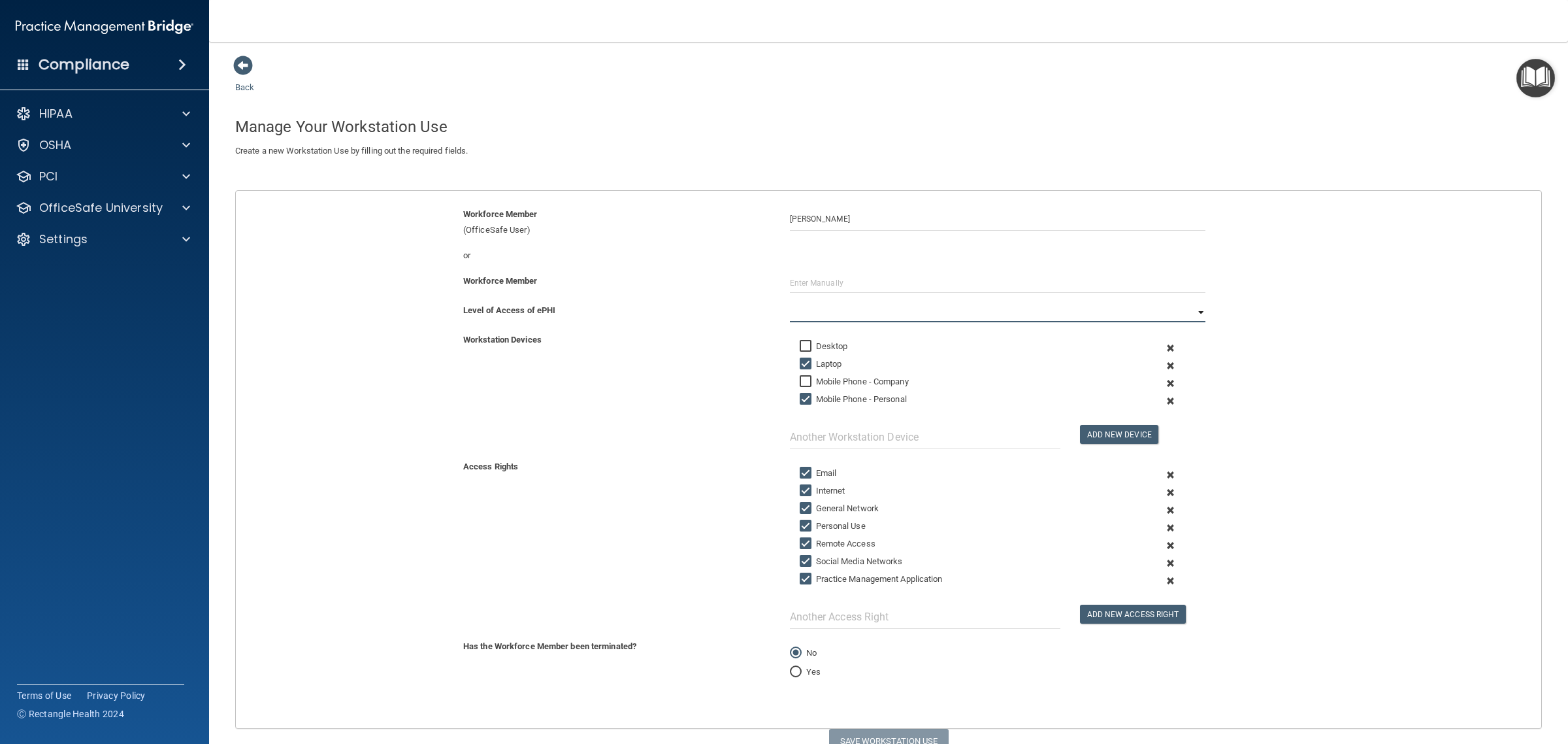
click at [828, 309] on select "Full Limited None" at bounding box center [997, 312] width 416 height 19
click at [790, 303] on select "Full Limited None" at bounding box center [997, 312] width 416 height 19
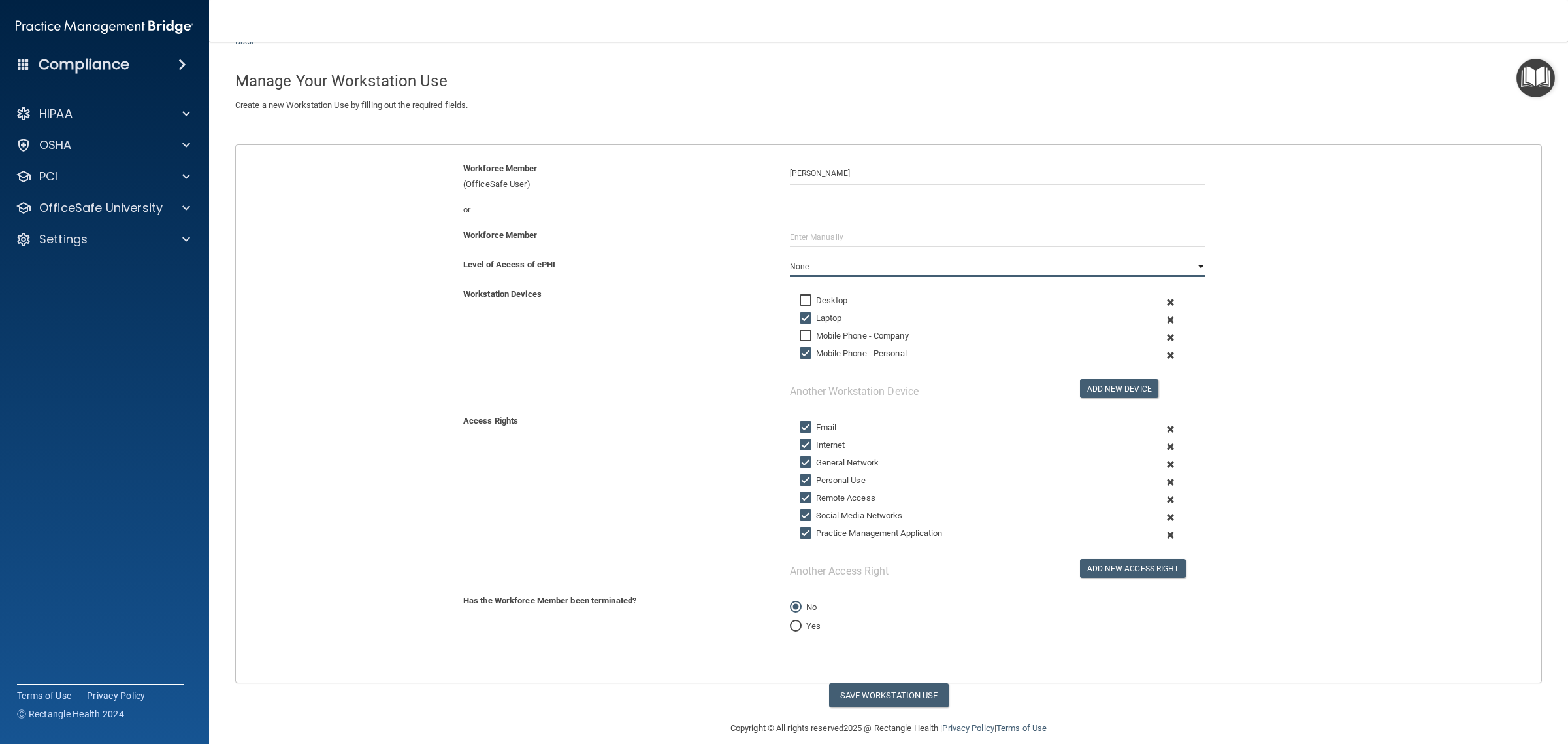
scroll to position [66, 0]
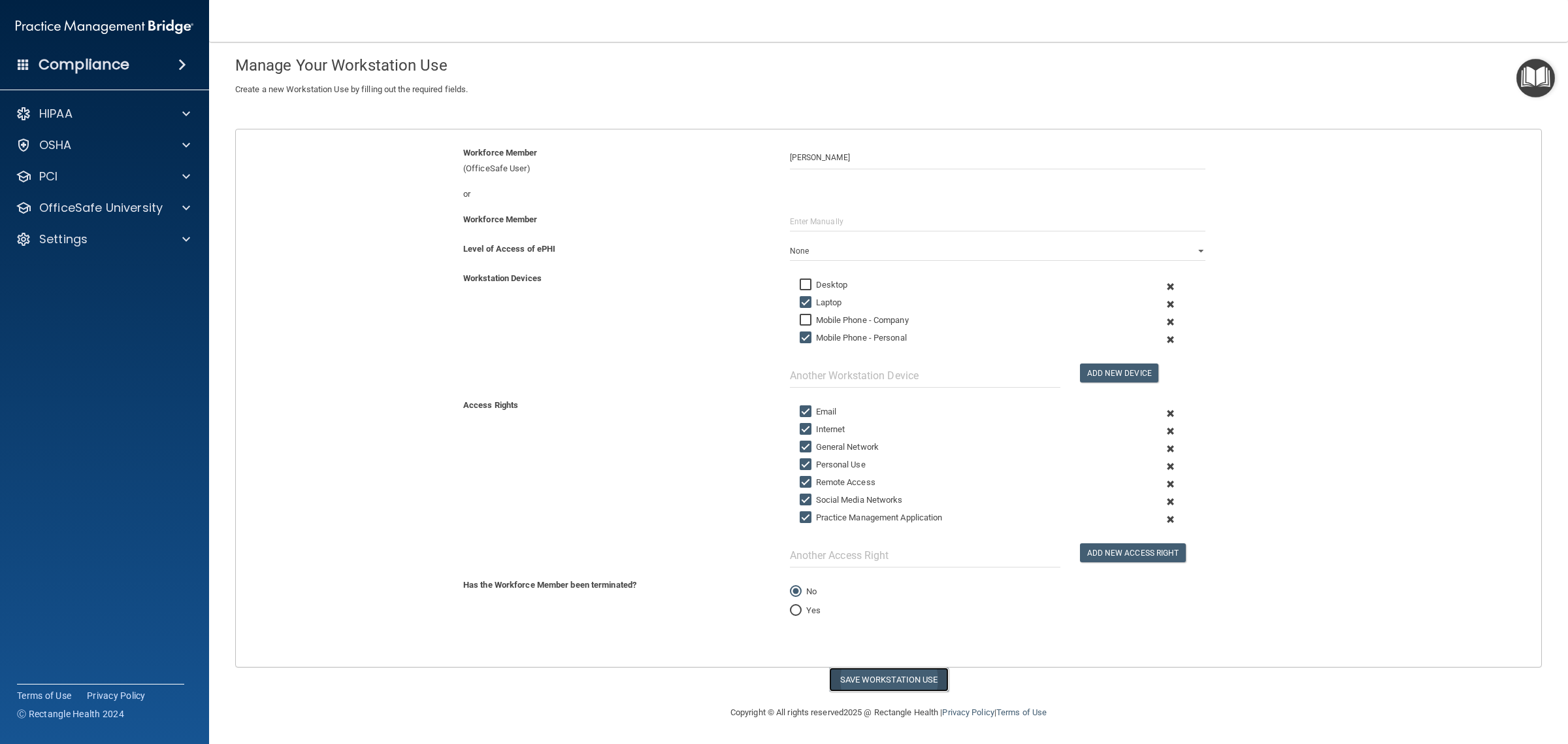
click at [895, 684] on button "Save Workstation Use" at bounding box center [888, 679] width 119 height 24
select select "? string:Limited ?"
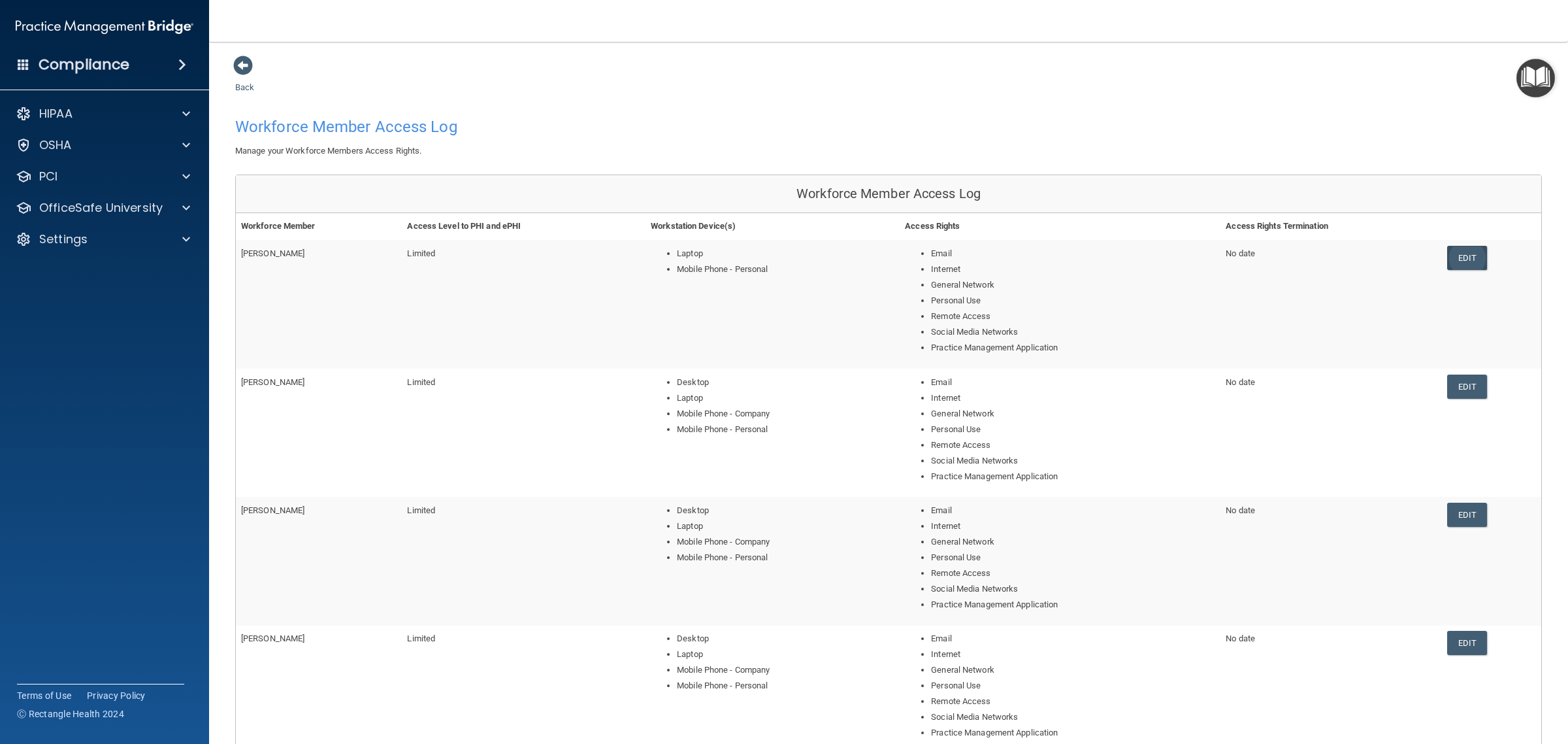
click at [1470, 256] on link "Edit" at bounding box center [1467, 258] width 40 height 24
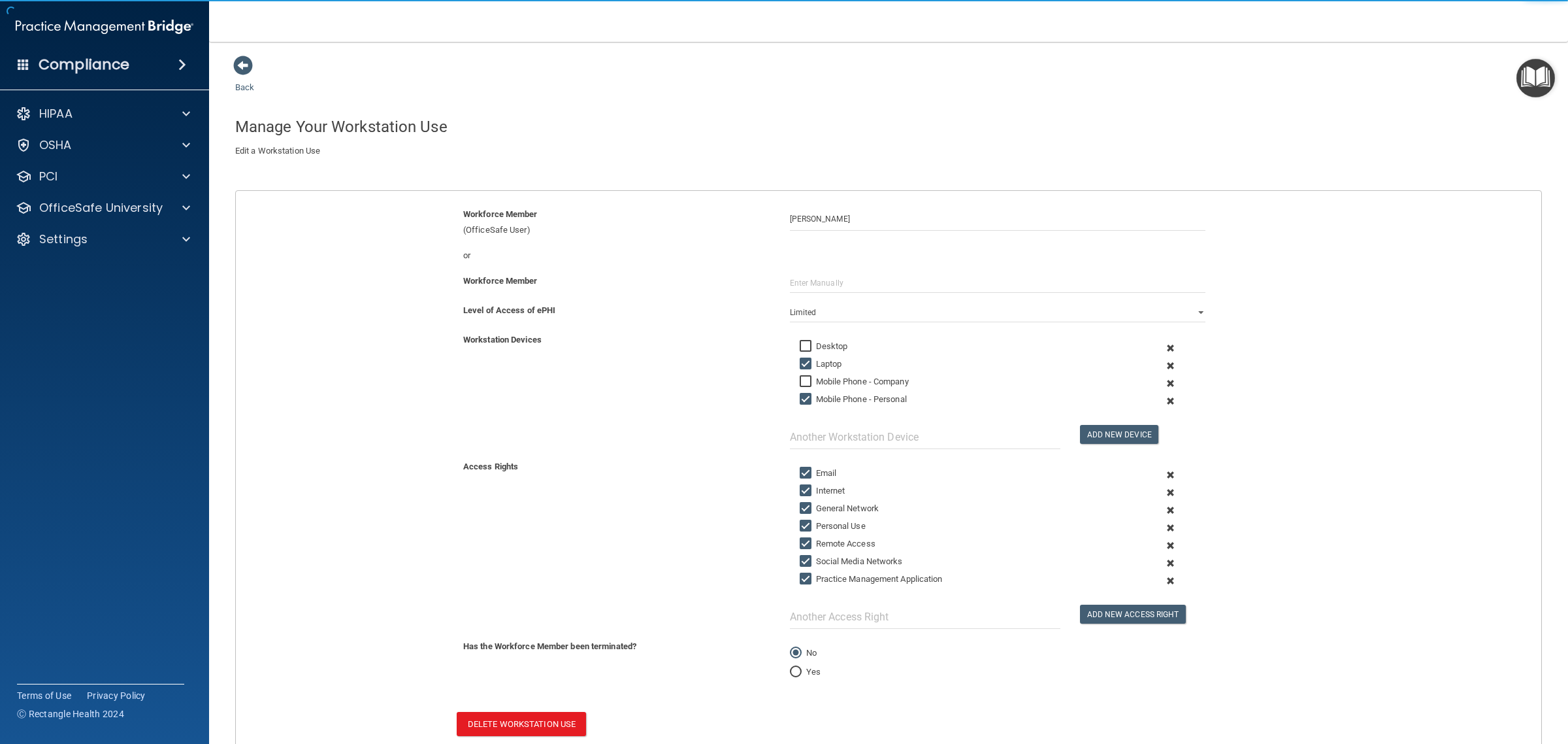
click at [808, 343] on input "Desktop" at bounding box center [807, 346] width 15 height 10
checkbox input "true"
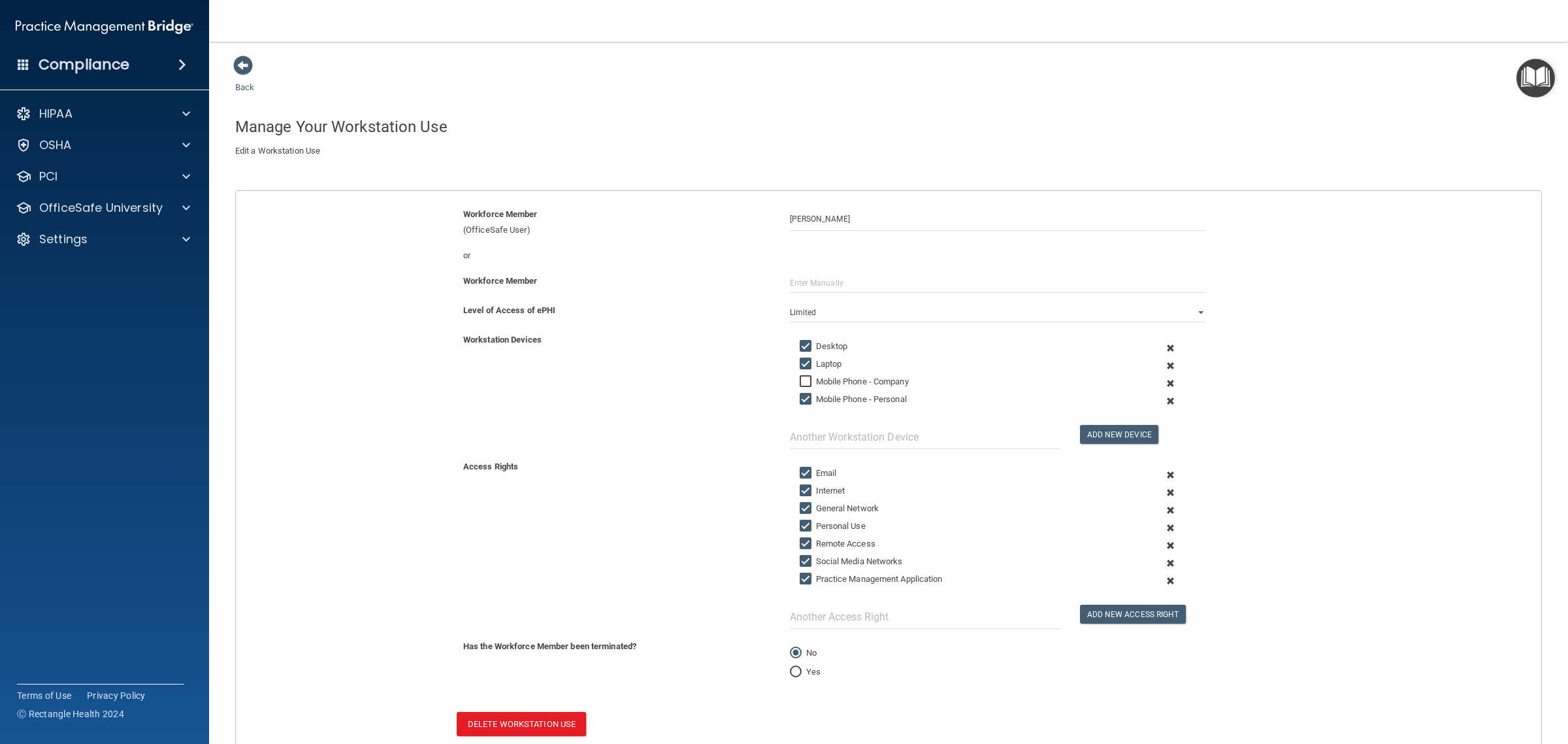
click at [805, 383] on input "Mobile Phone - Company" at bounding box center [807, 381] width 15 height 10
checkbox input "true"
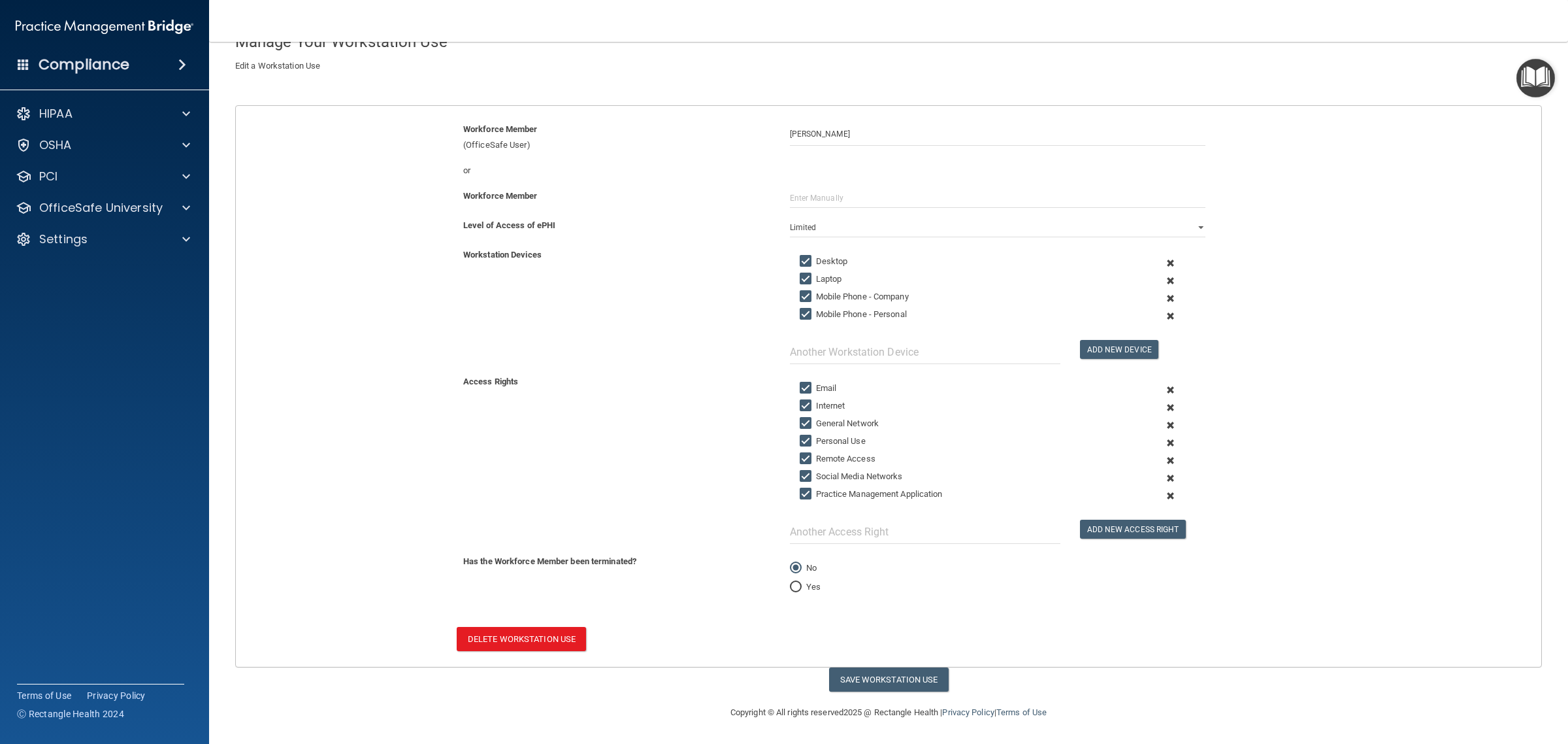
scroll to position [89, 0]
click at [882, 677] on button "Save Workstation Use" at bounding box center [888, 679] width 119 height 24
select select "? string:Limited ?"
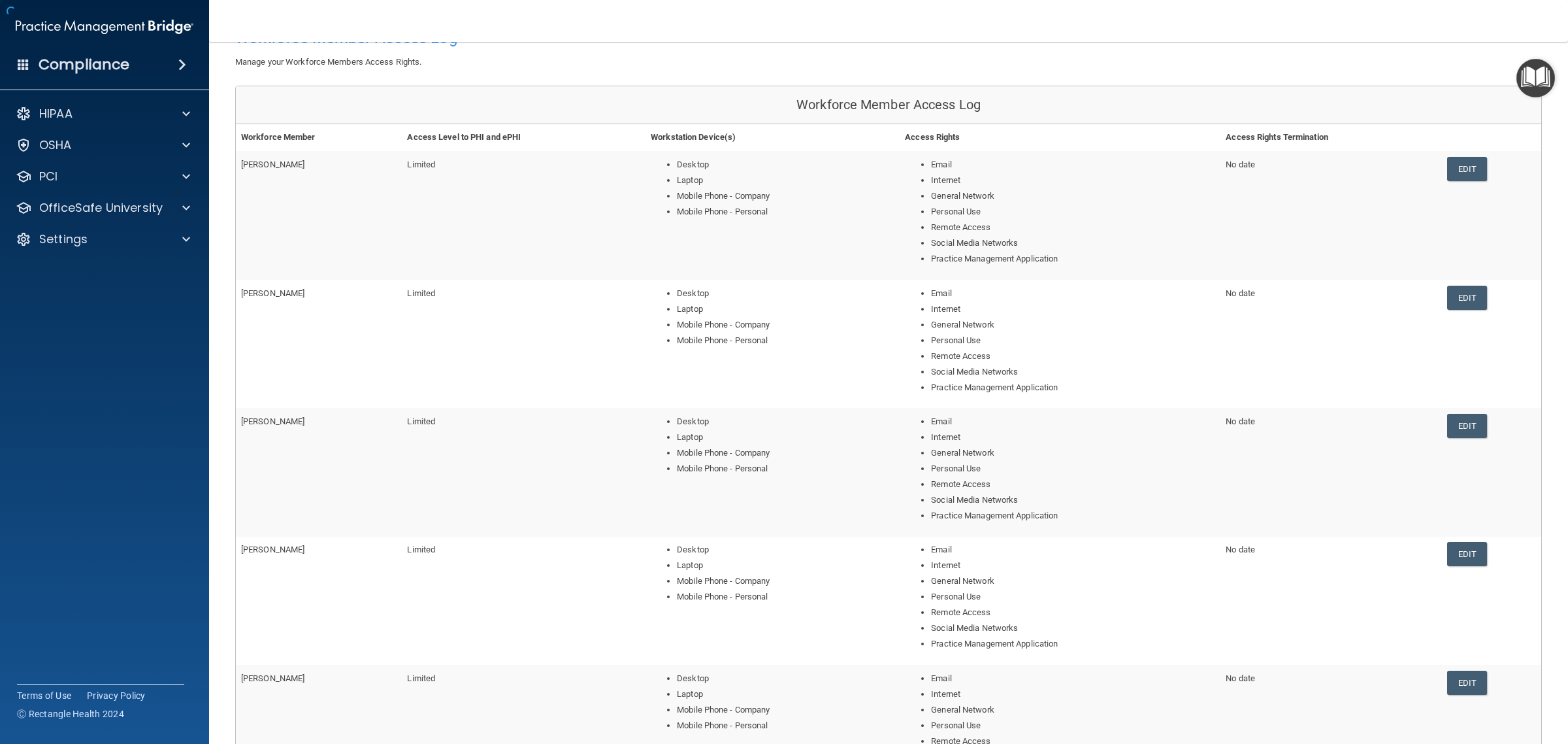
scroll to position [305, 0]
